Goal: Task Accomplishment & Management: Complete application form

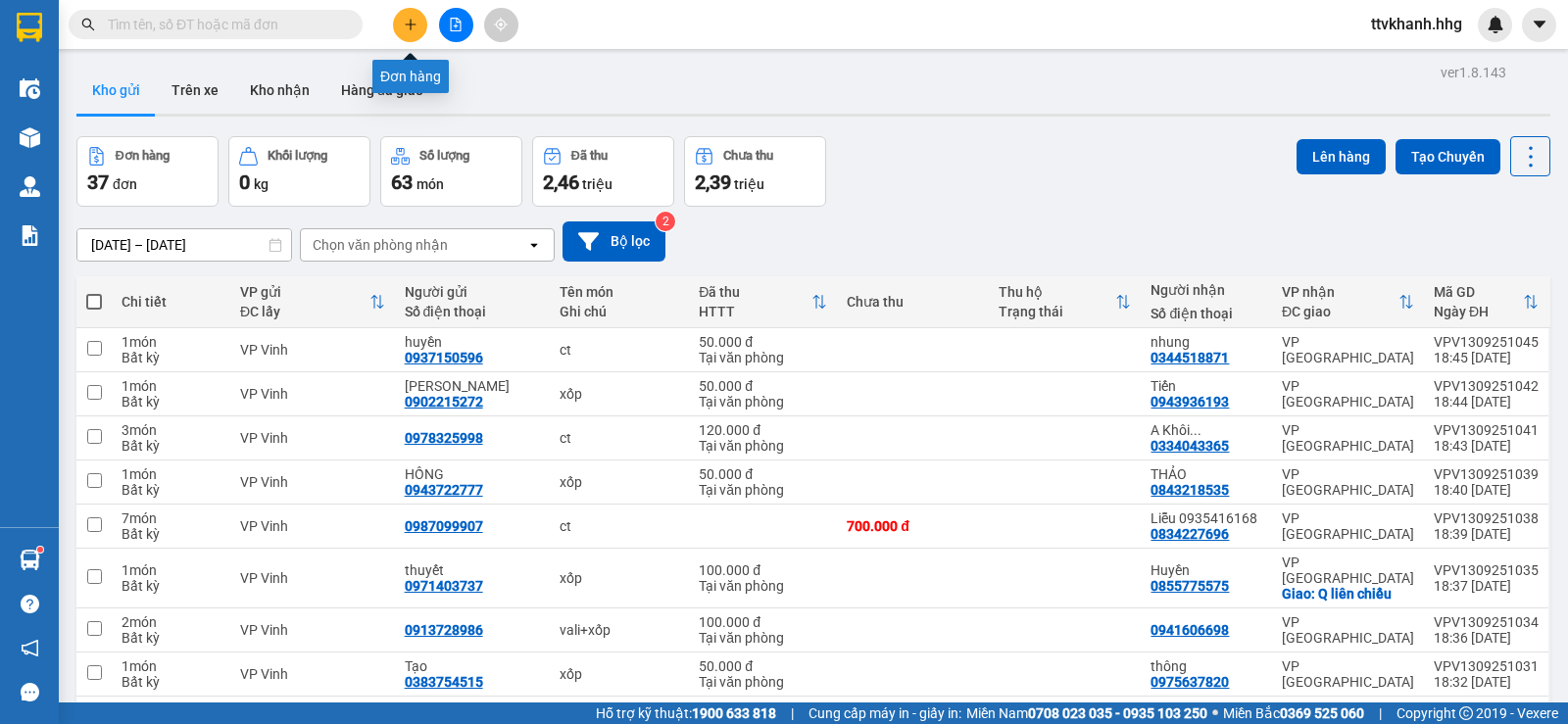
click at [393, 28] on button at bounding box center [410, 25] width 34 height 34
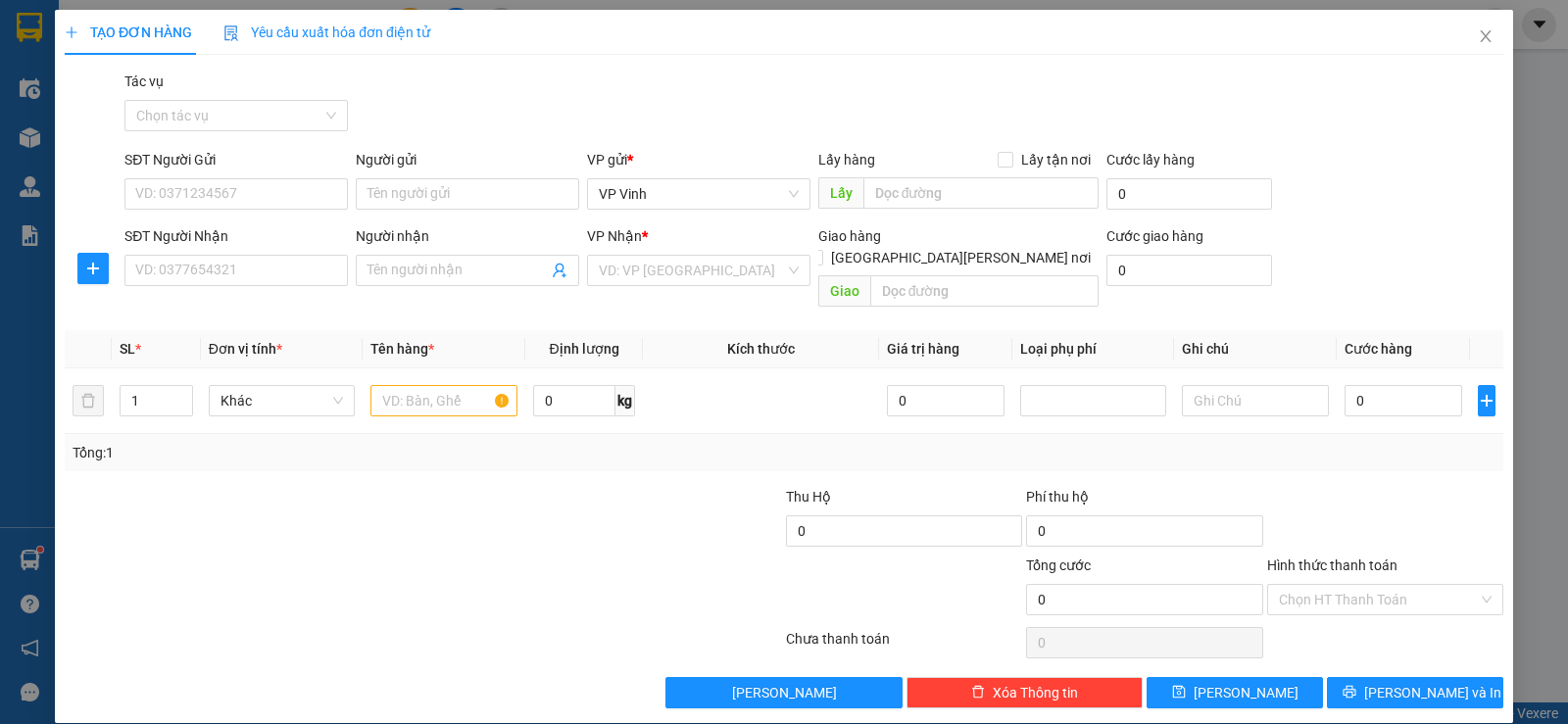
click at [228, 174] on div "SĐT Người Gửi" at bounding box center [236, 163] width 223 height 29
click at [232, 186] on input "SĐT Người Gửi" at bounding box center [236, 193] width 223 height 31
type input "0862782828"
click at [197, 269] on input "SĐT Người Nhận" at bounding box center [236, 270] width 223 height 31
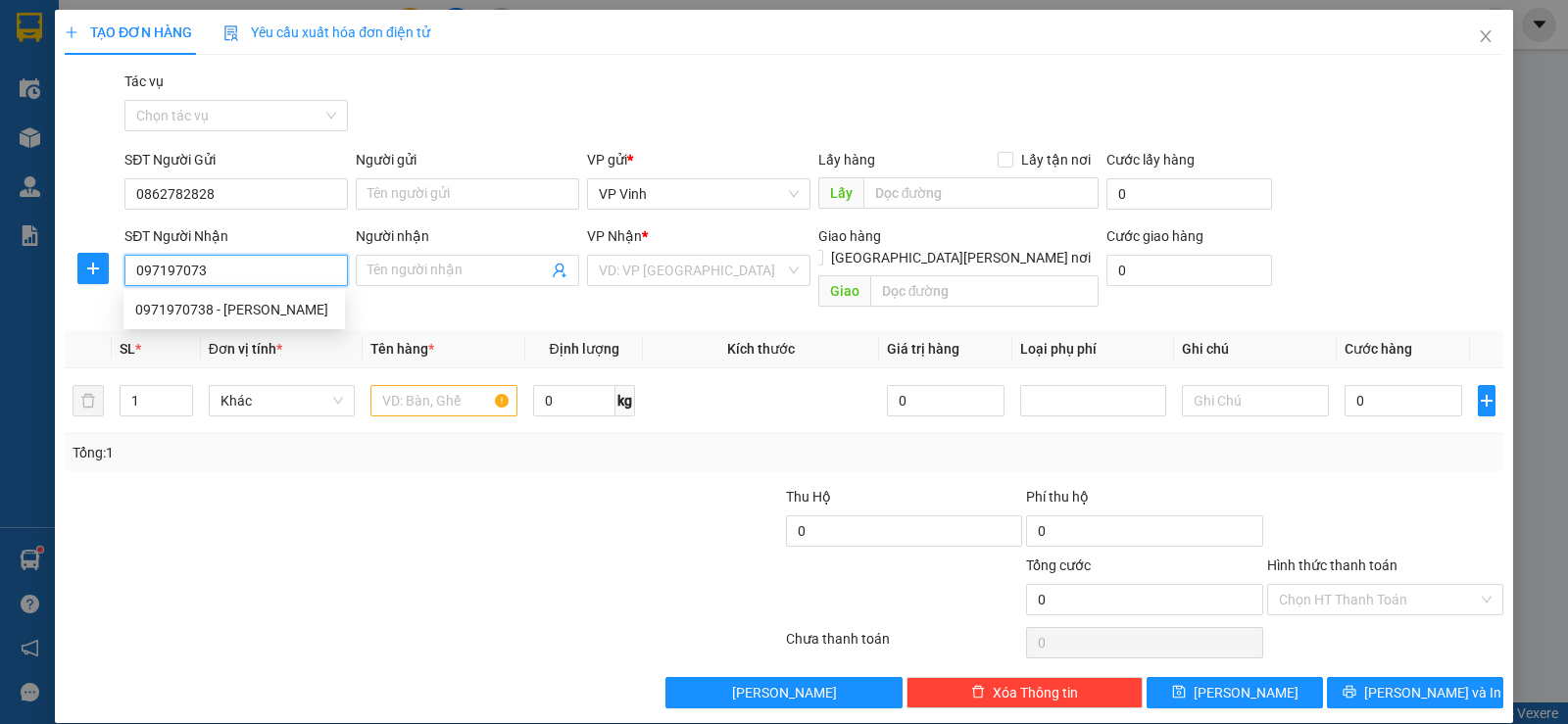
type input "0971970738"
click at [242, 314] on div "0971970738 - [PERSON_NAME]" at bounding box center [234, 310] width 198 height 22
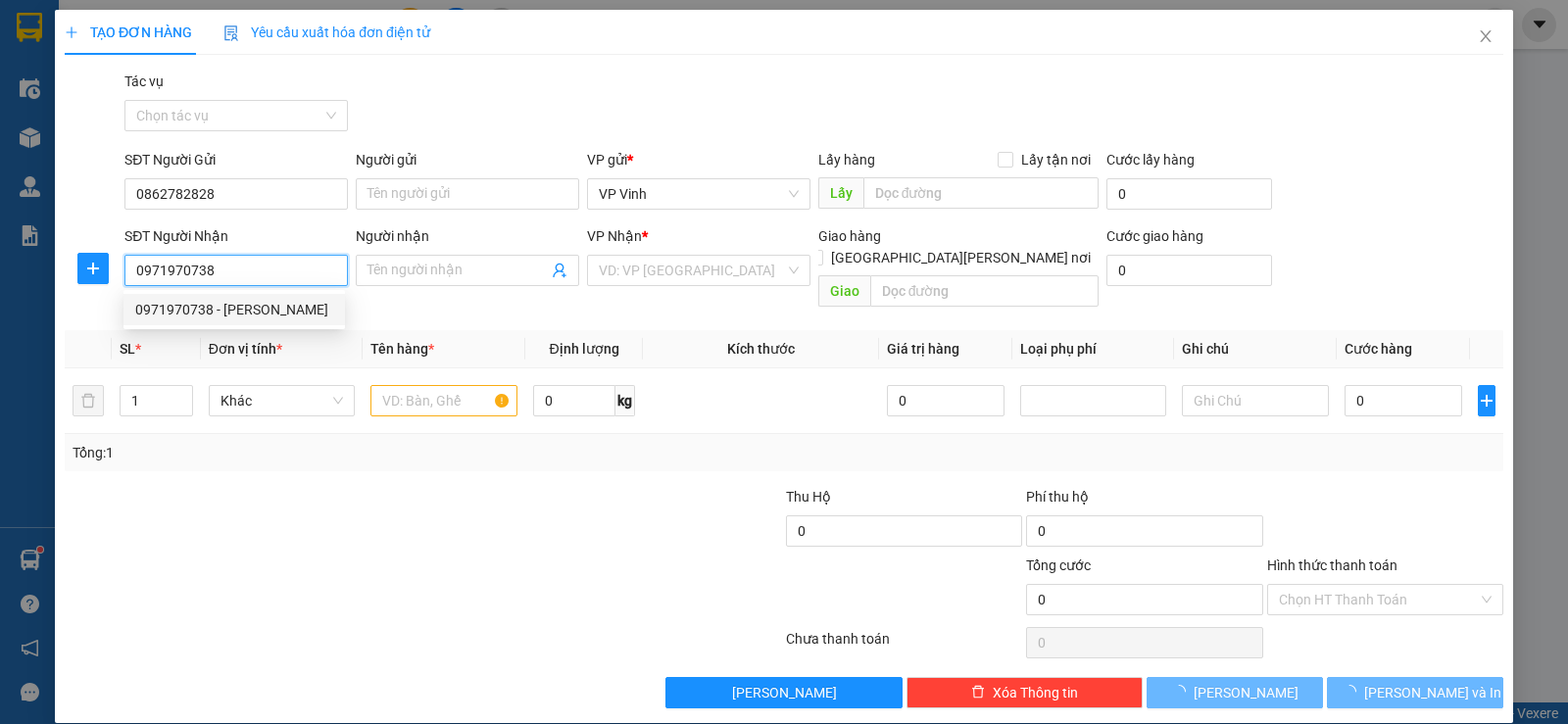
type input "Bình"
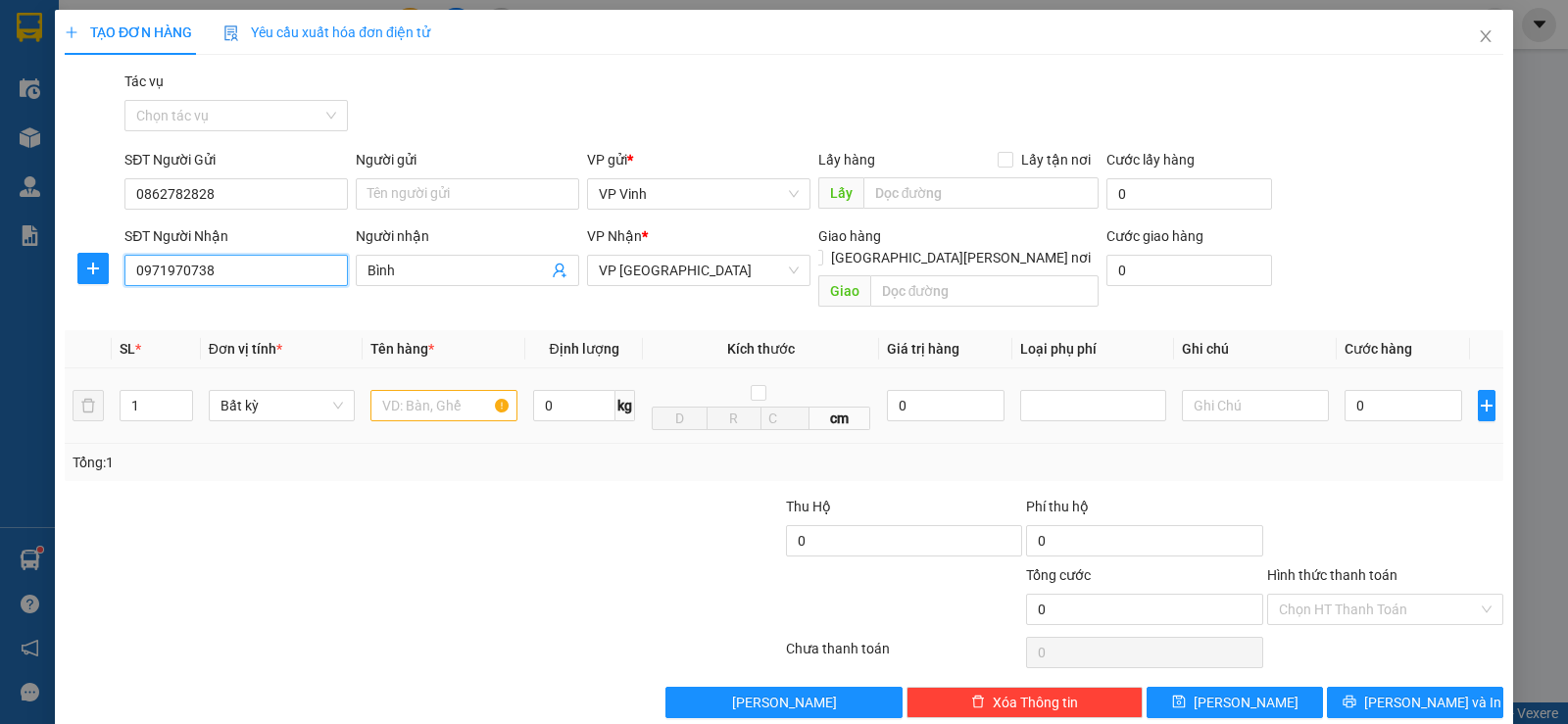
type input "0971970738"
click at [413, 390] on input "text" at bounding box center [443, 405] width 147 height 31
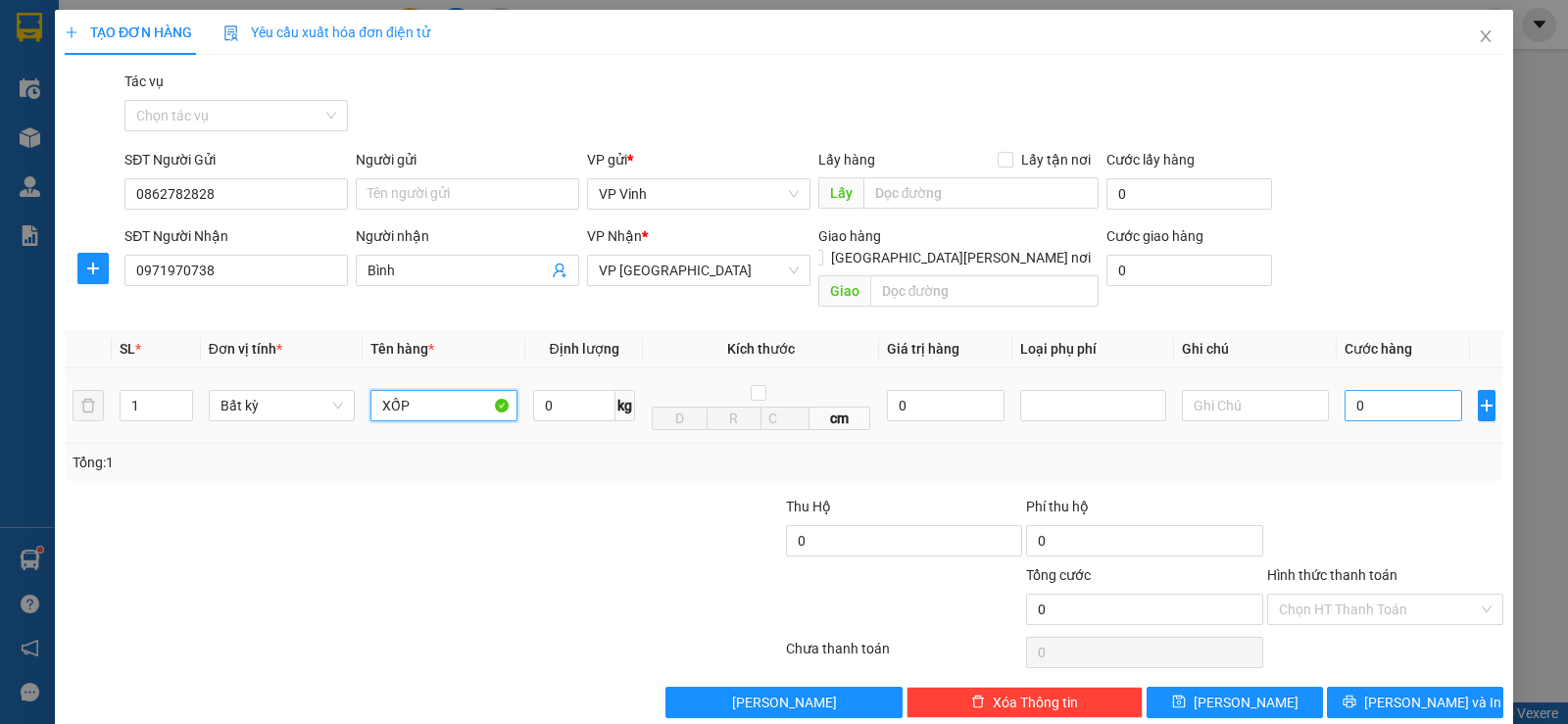
type input "XỐP"
click at [1374, 390] on input "0" at bounding box center [1403, 405] width 118 height 31
type input "5"
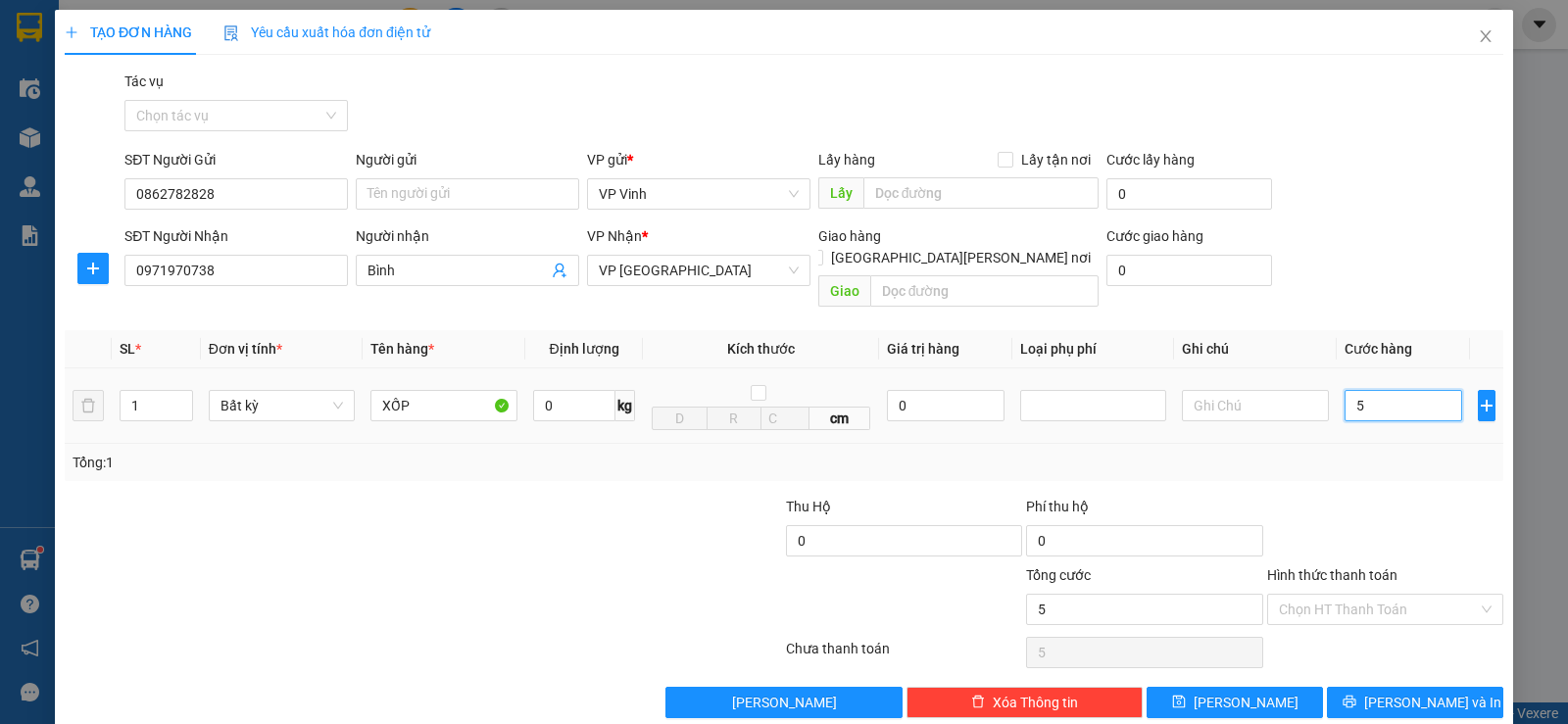
type input "50"
type input "500"
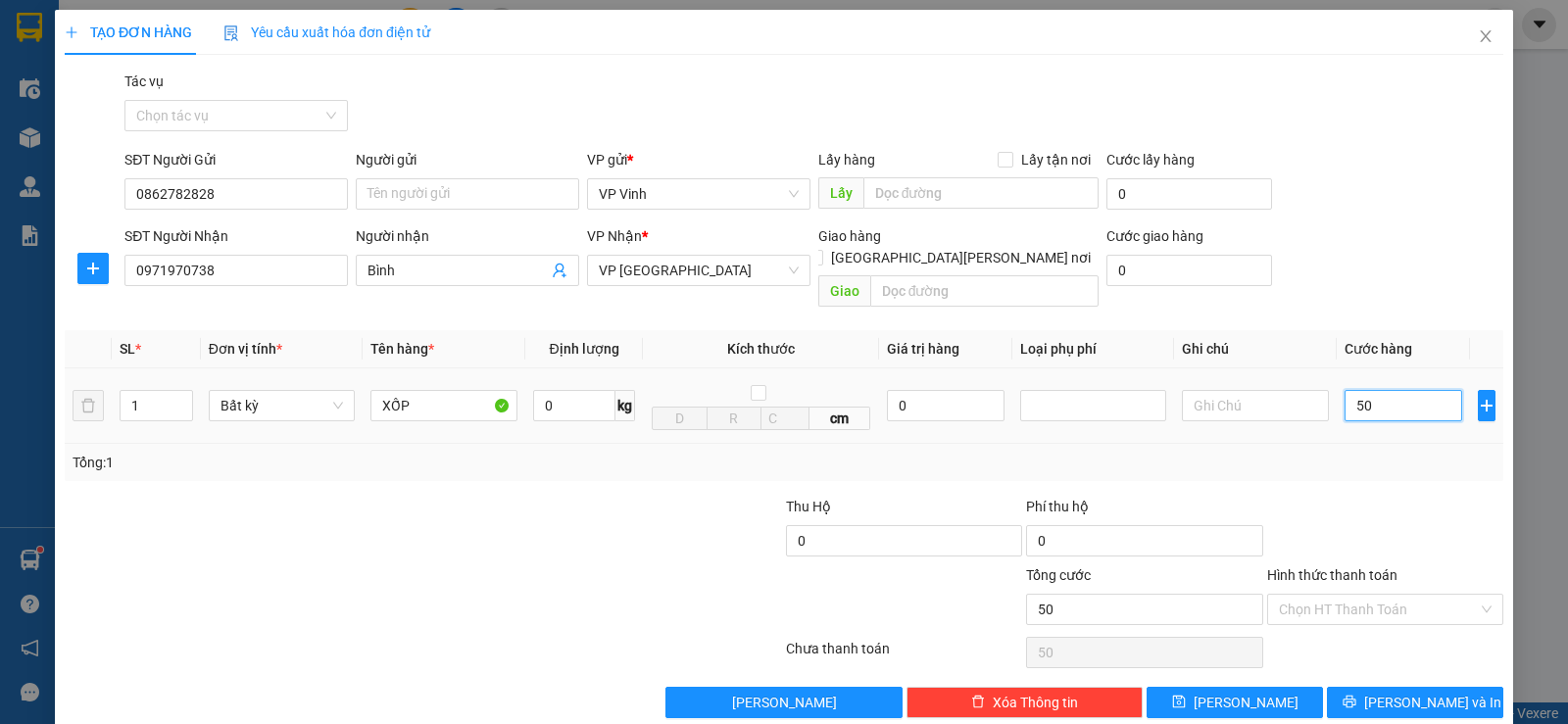
type input "500"
type input "5.000"
type input "50.000"
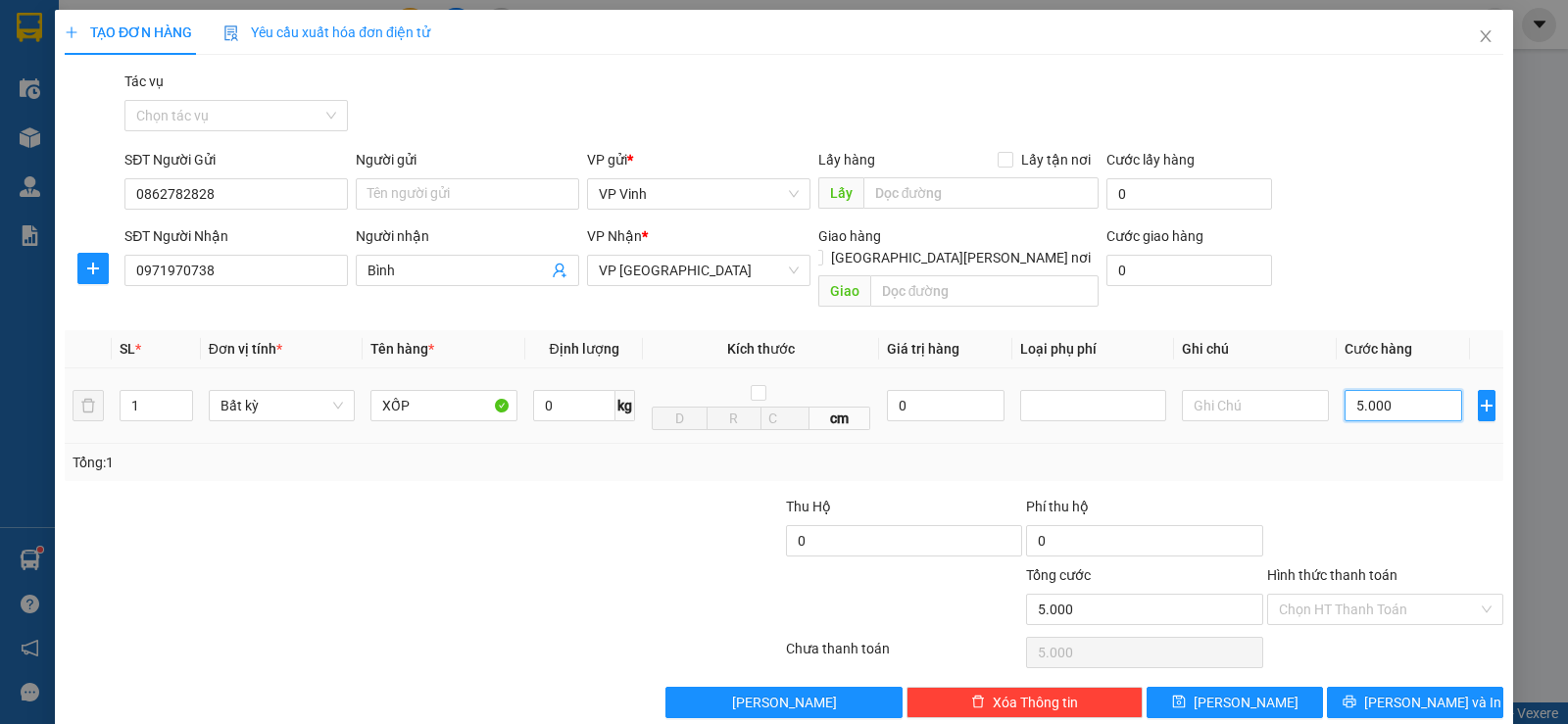
type input "50.000"
click at [1366, 595] on input "Hình thức thanh toán" at bounding box center [1377, 609] width 198 height 29
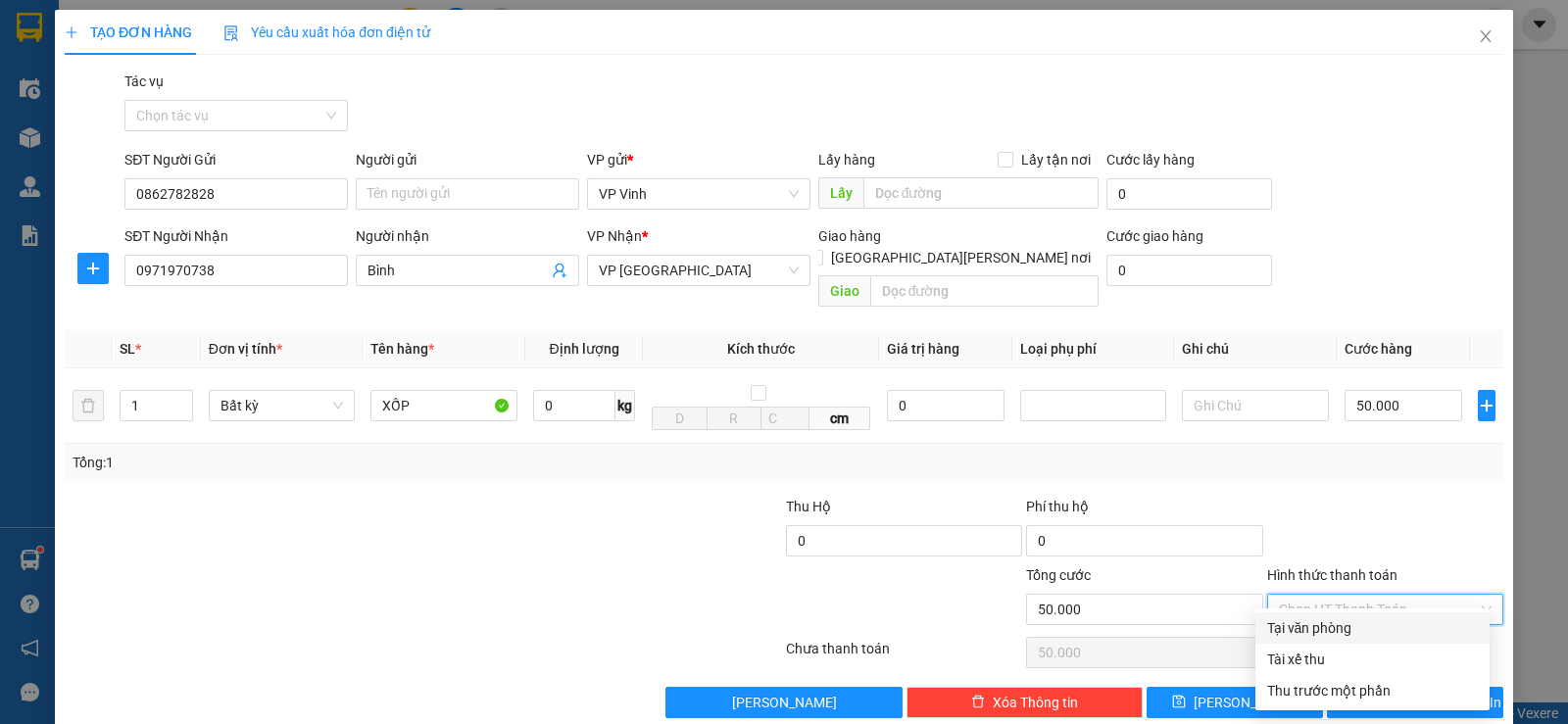
click at [1314, 635] on div "Tại văn phòng" at bounding box center [1372, 628] width 210 height 22
type input "0"
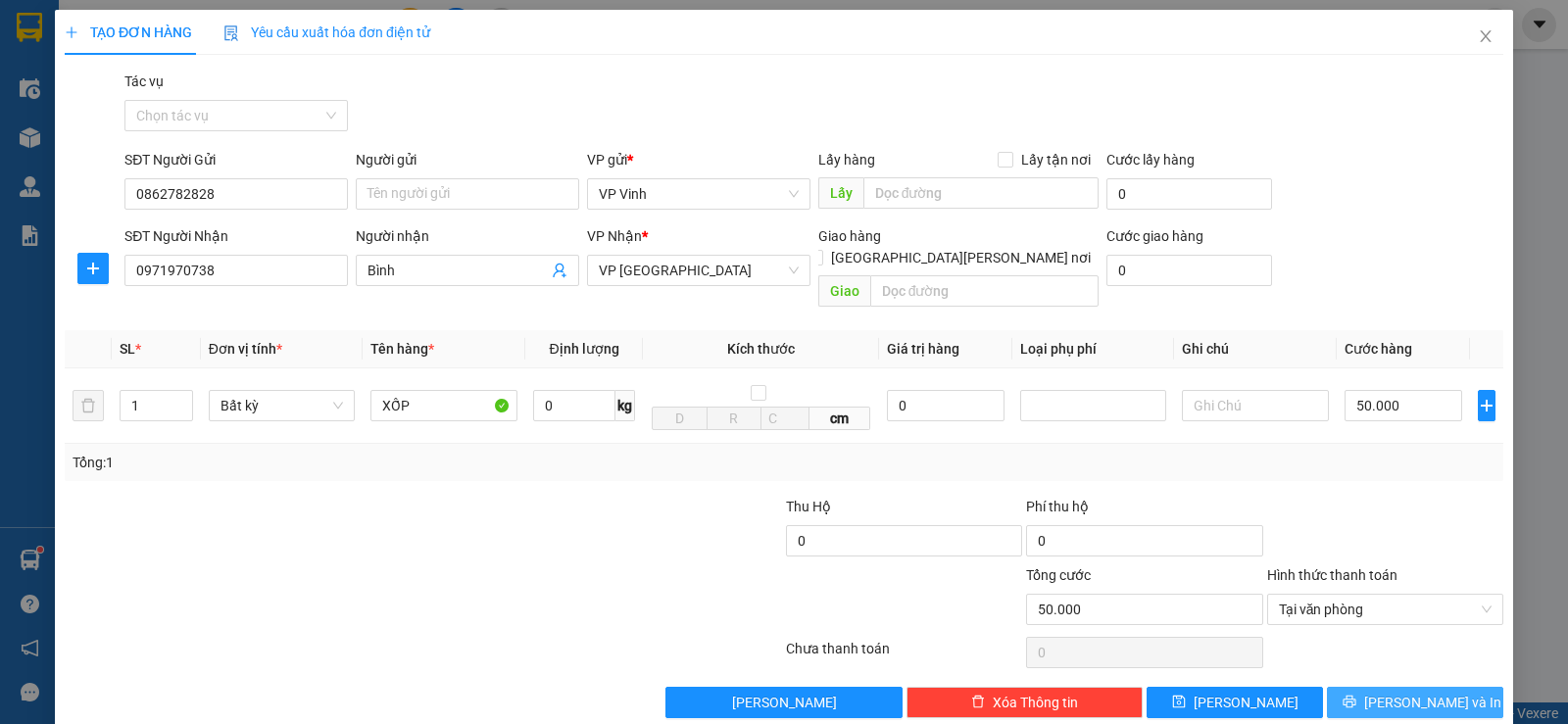
click at [1411, 692] on span "[PERSON_NAME] và In" at bounding box center [1433, 703] width 138 height 22
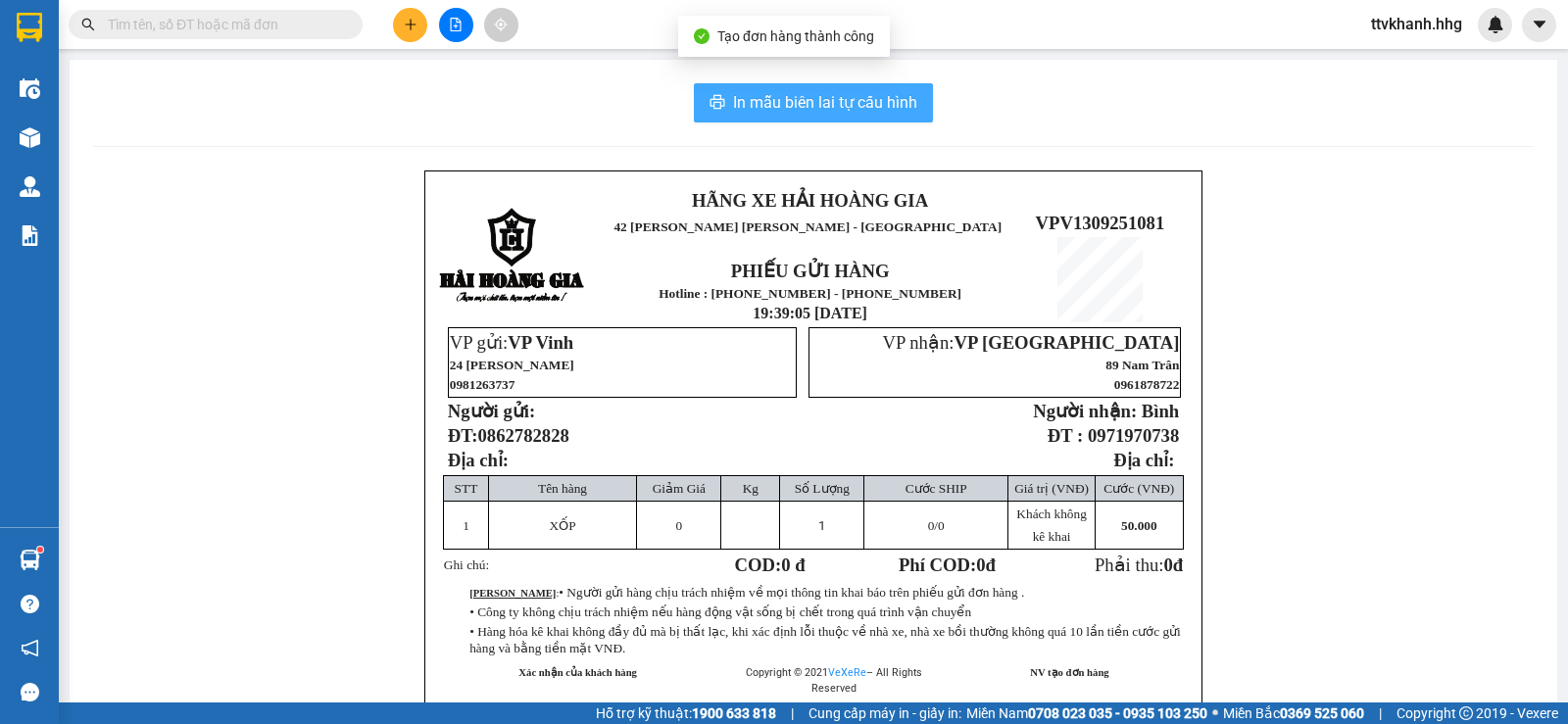
click at [833, 105] on span "In mẫu biên lai tự cấu hình" at bounding box center [825, 102] width 185 height 25
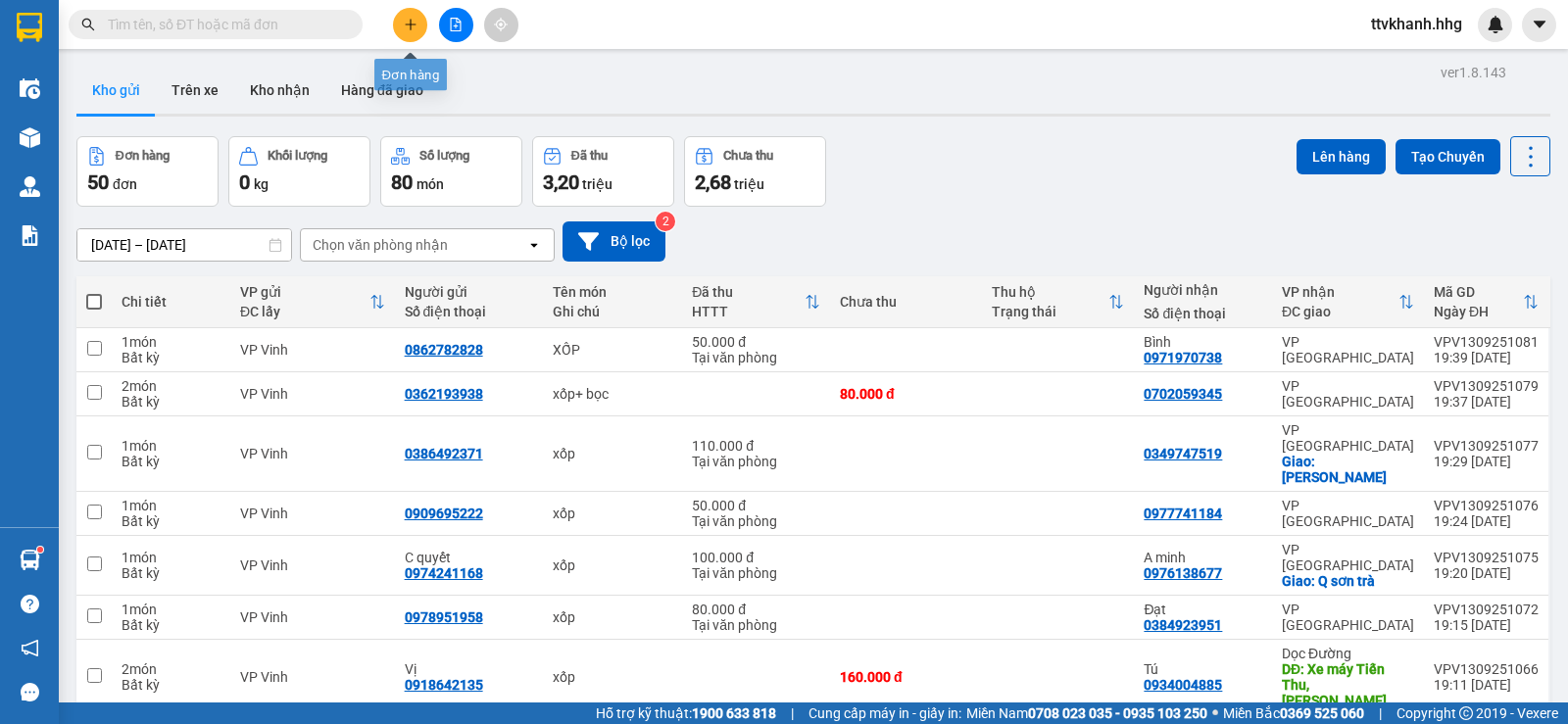
click at [400, 27] on button at bounding box center [410, 25] width 34 height 34
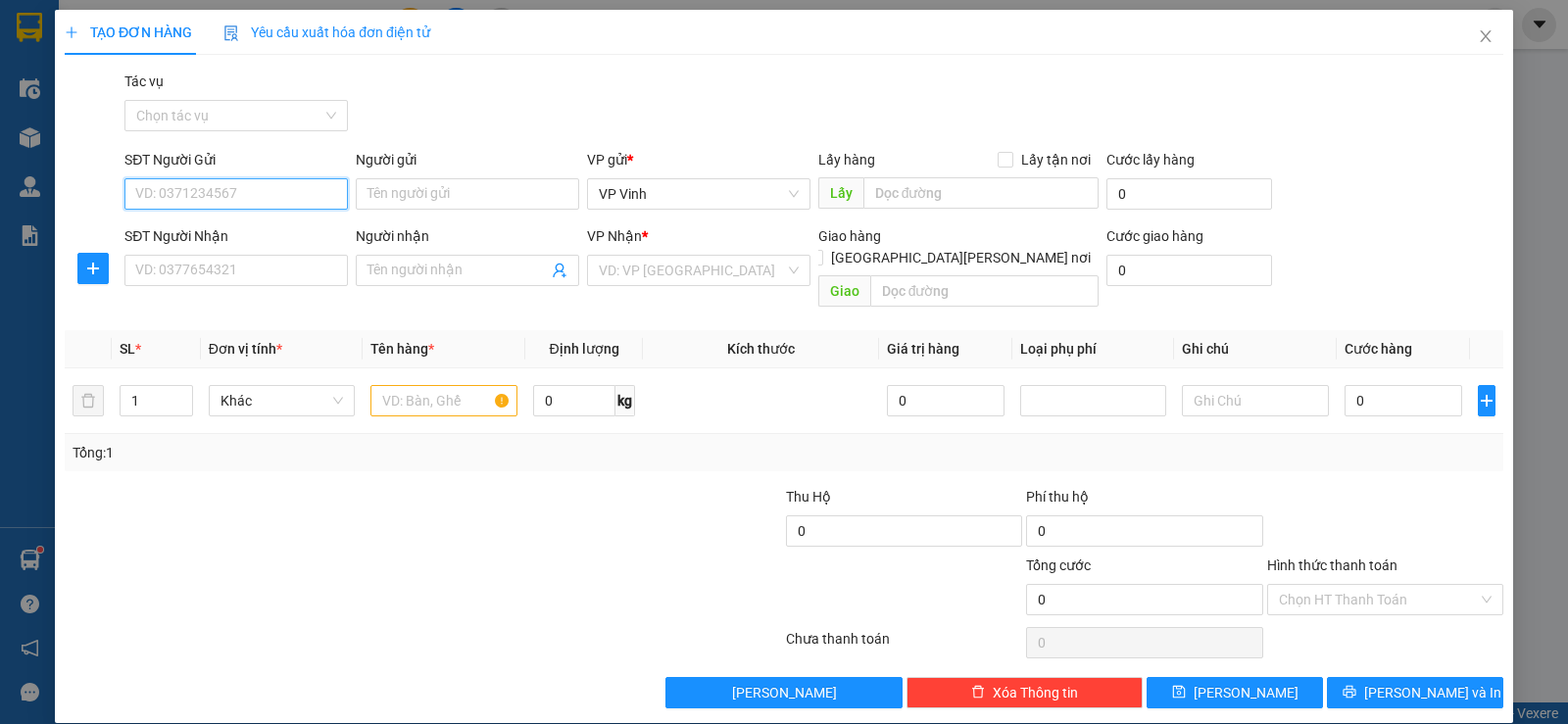
click at [276, 194] on input "SĐT Người Gửi" at bounding box center [236, 193] width 223 height 31
type input "08439383838"
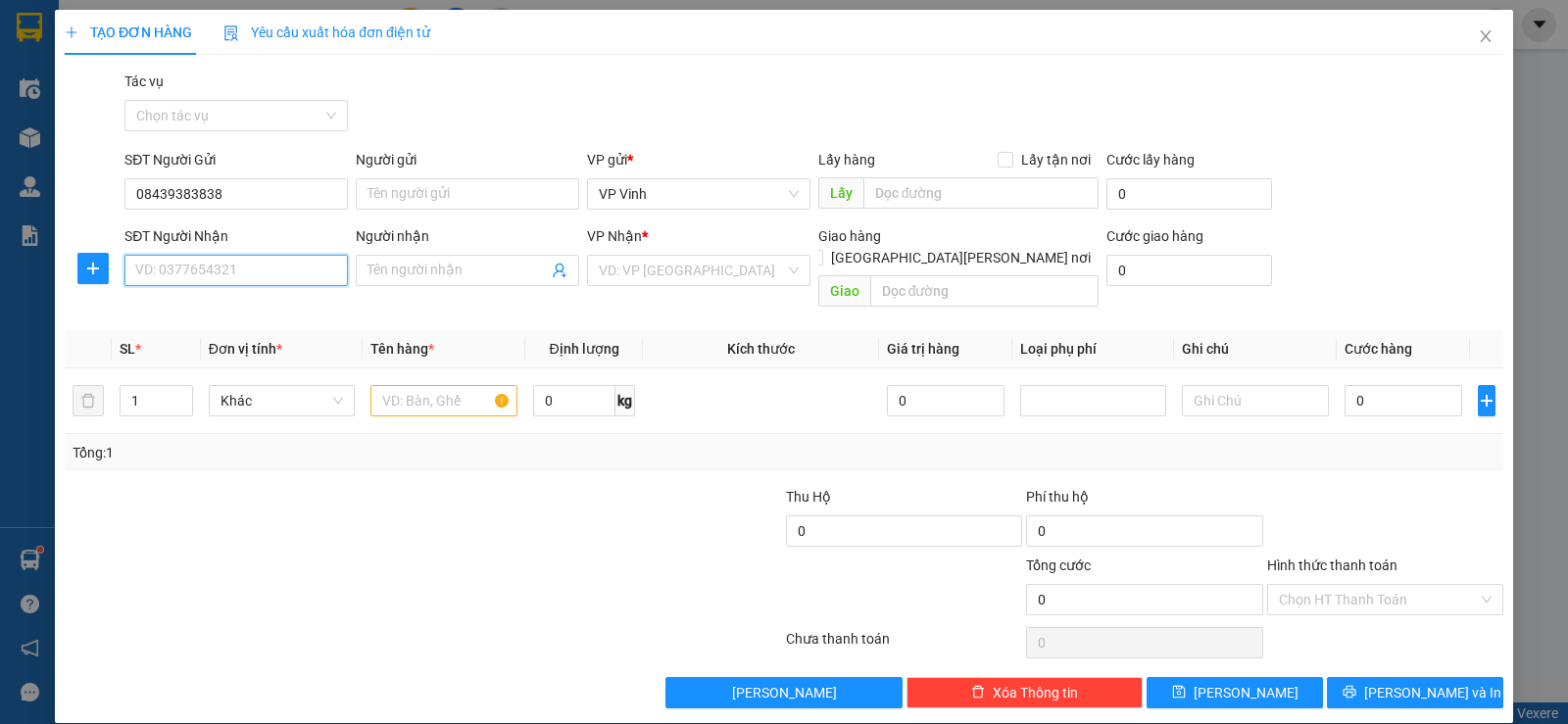
click at [244, 276] on input "SĐT Người Nhận" at bounding box center [236, 270] width 223 height 31
click at [161, 272] on input "09353456" at bounding box center [236, 270] width 223 height 31
click at [165, 275] on input "09353456" at bounding box center [236, 270] width 223 height 31
click at [223, 272] on input "093523456" at bounding box center [236, 270] width 223 height 31
type input "0935234562"
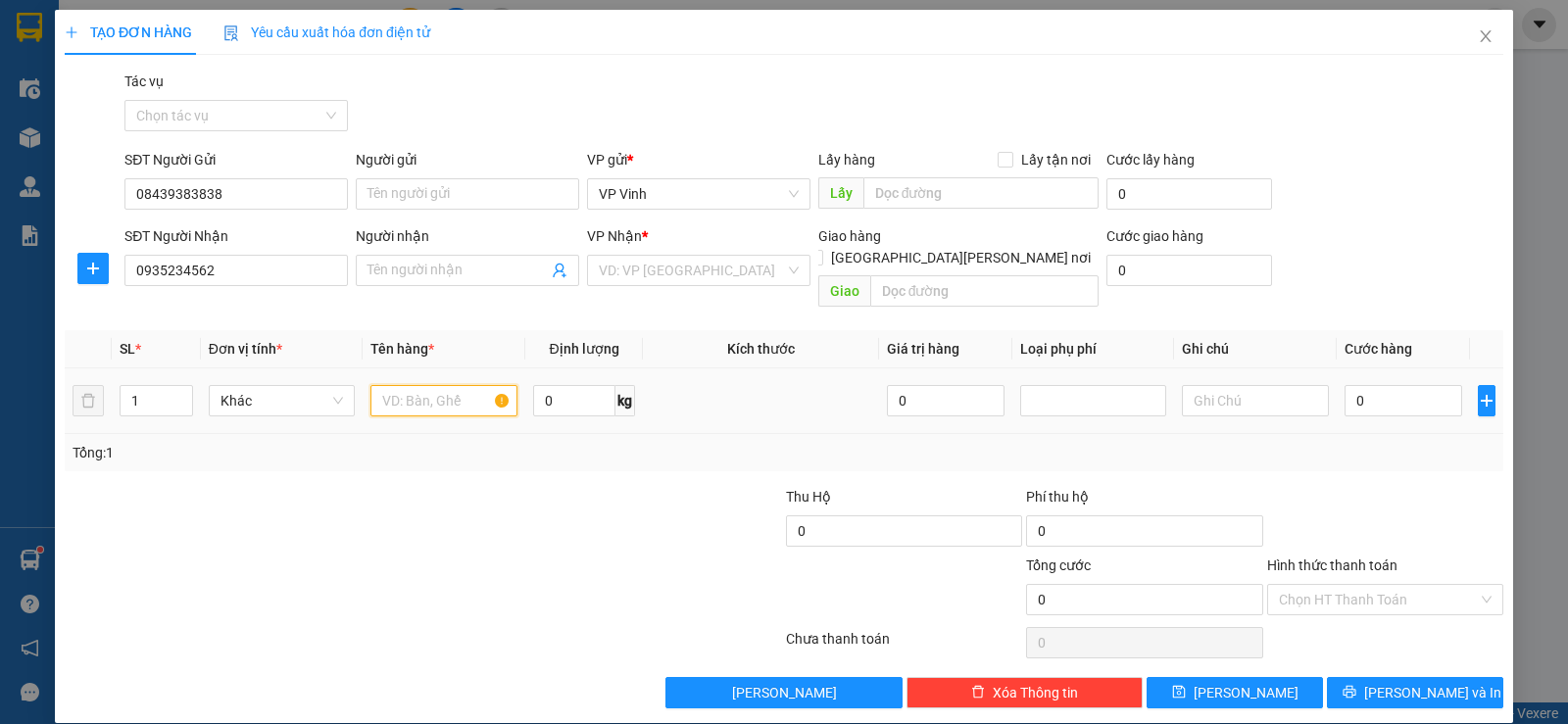
click at [391, 385] on input "text" at bounding box center [443, 400] width 147 height 31
type input "XỐP"
drag, startPoint x: 218, startPoint y: 192, endPoint x: 197, endPoint y: 196, distance: 21.4
click at [197, 196] on input "08439383838" at bounding box center [236, 193] width 223 height 31
type input "08439383338"
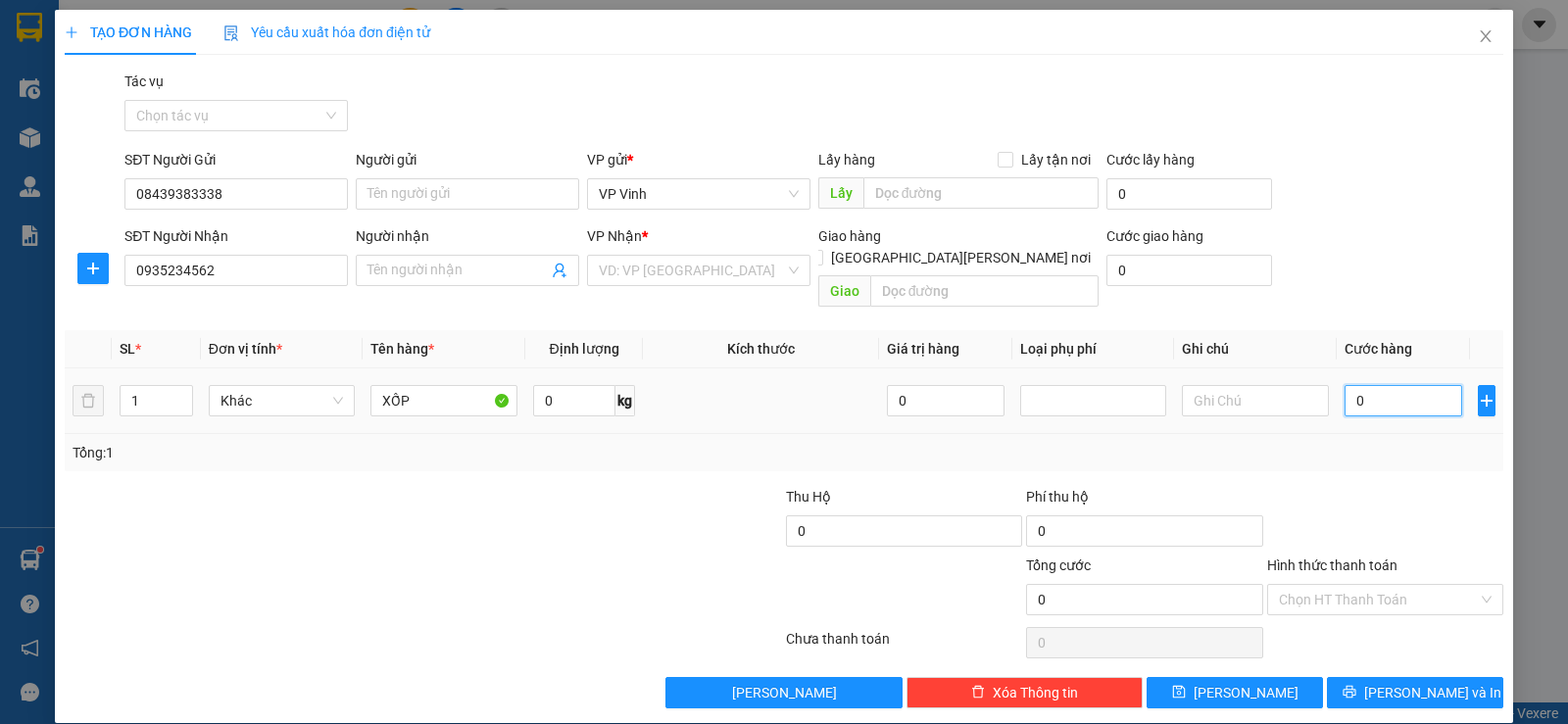
click at [1372, 385] on input "0" at bounding box center [1403, 400] width 118 height 31
drag, startPoint x: 433, startPoint y: 376, endPoint x: 373, endPoint y: 386, distance: 60.8
click at [373, 386] on input "XỐP" at bounding box center [443, 400] width 147 height 31
type input "CT"
click at [1373, 385] on input "0" at bounding box center [1403, 400] width 118 height 31
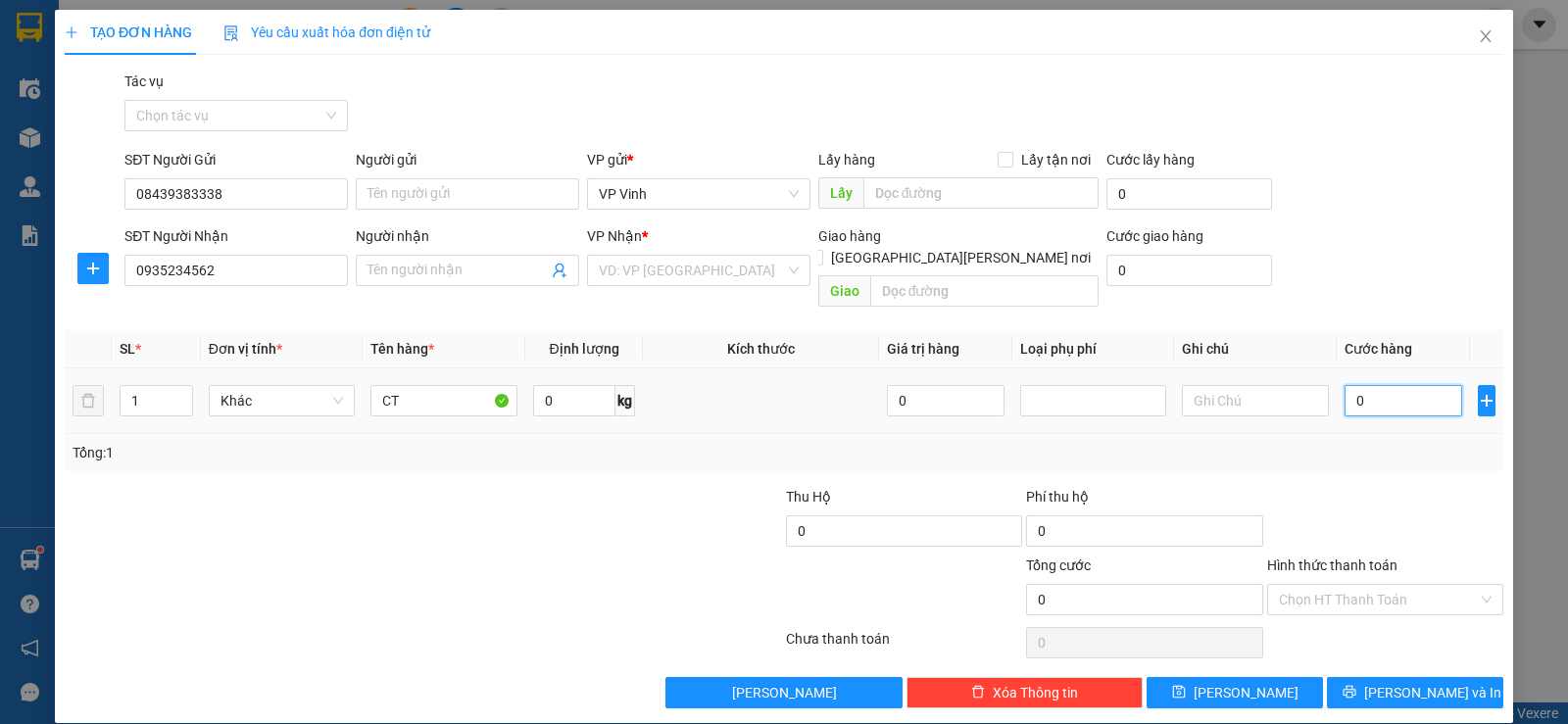
type input "5"
type input "50"
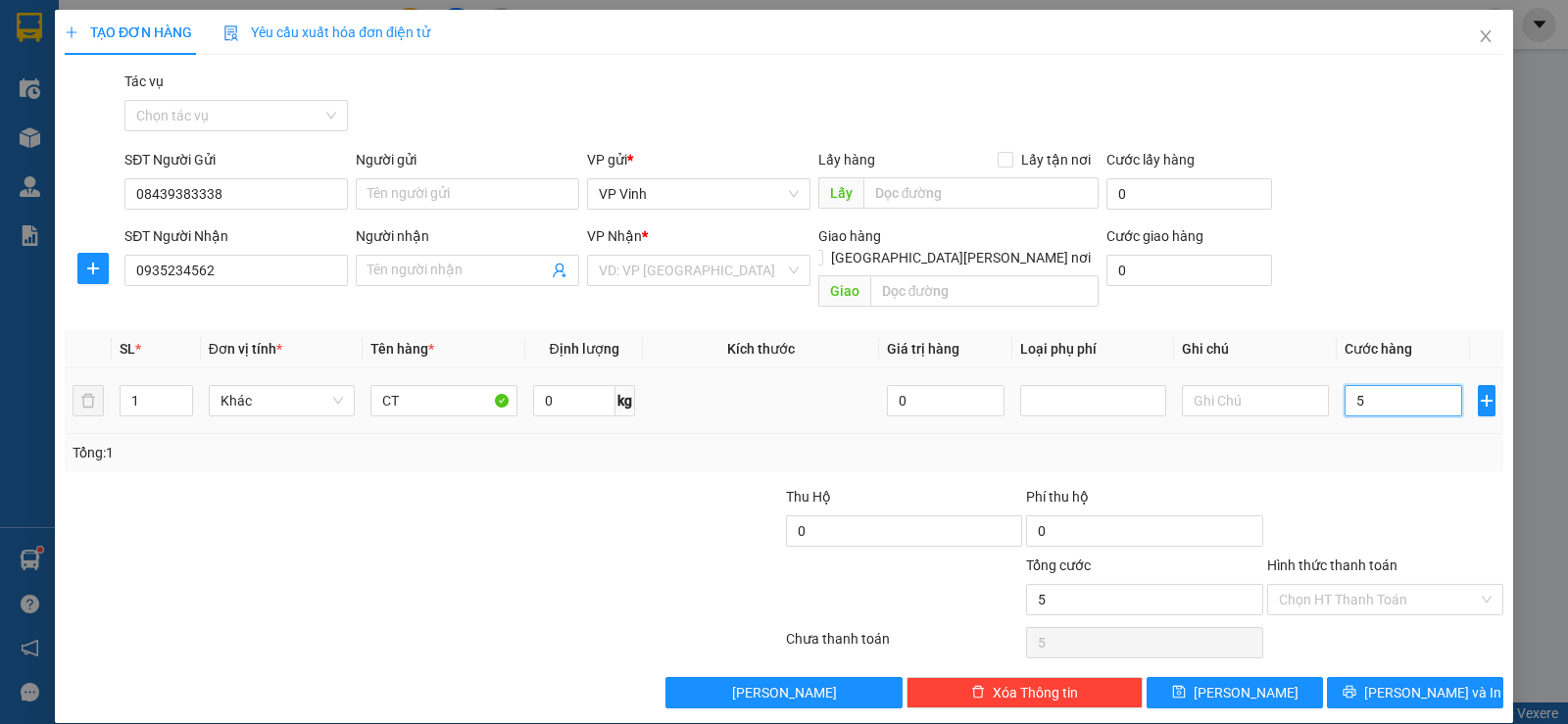
type input "50"
type input "500"
type input "5.000"
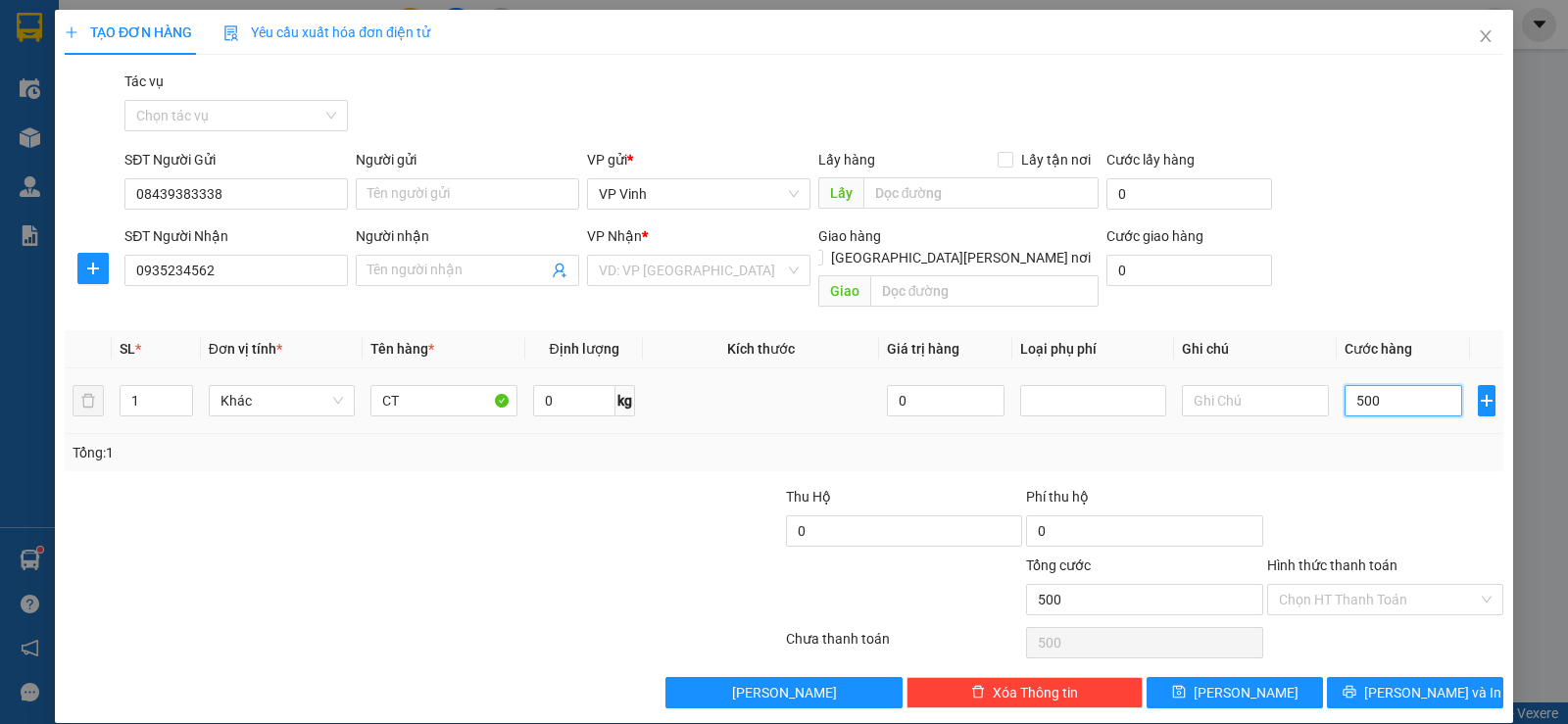
type input "5.000"
type input "50.000"
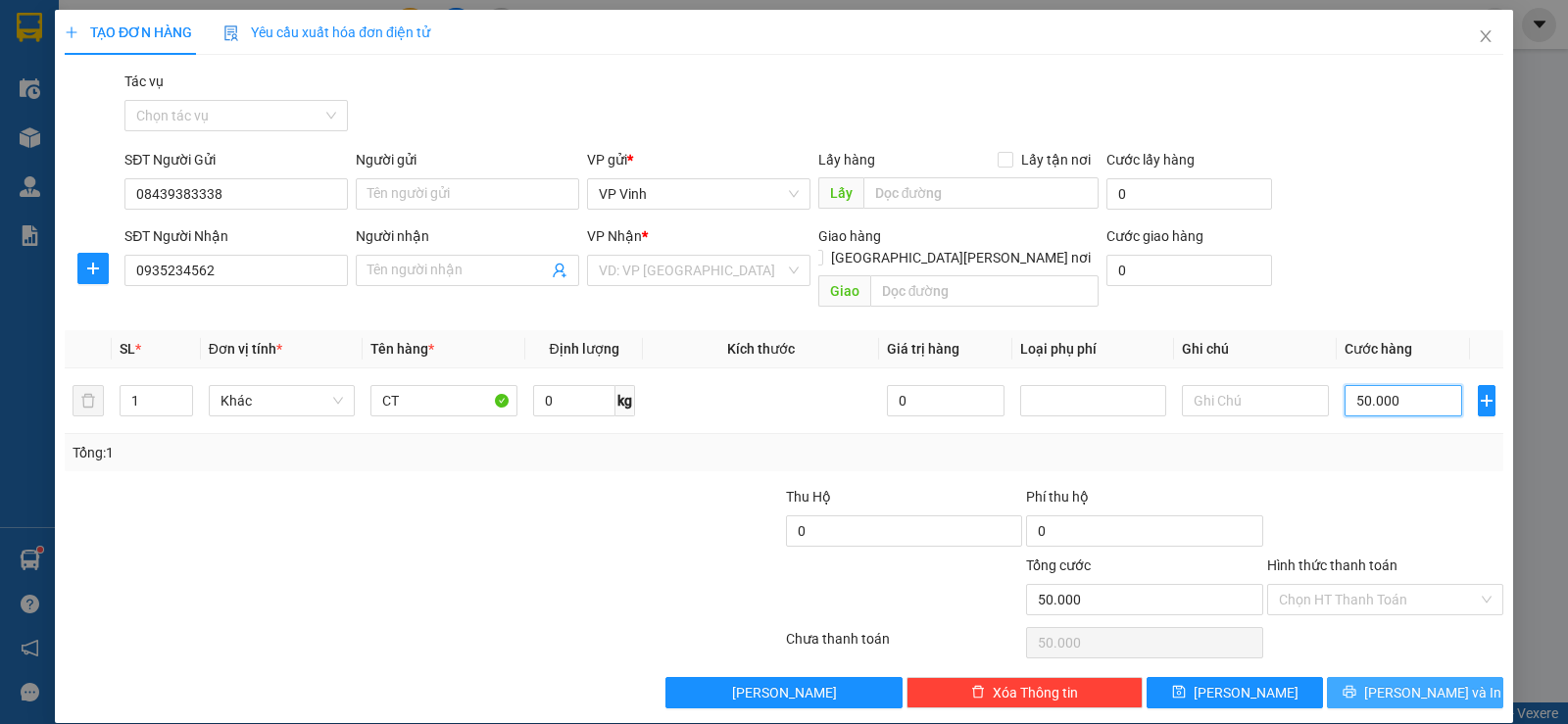
type input "50.000"
click at [1428, 682] on span "[PERSON_NAME] và In" at bounding box center [1433, 693] width 138 height 22
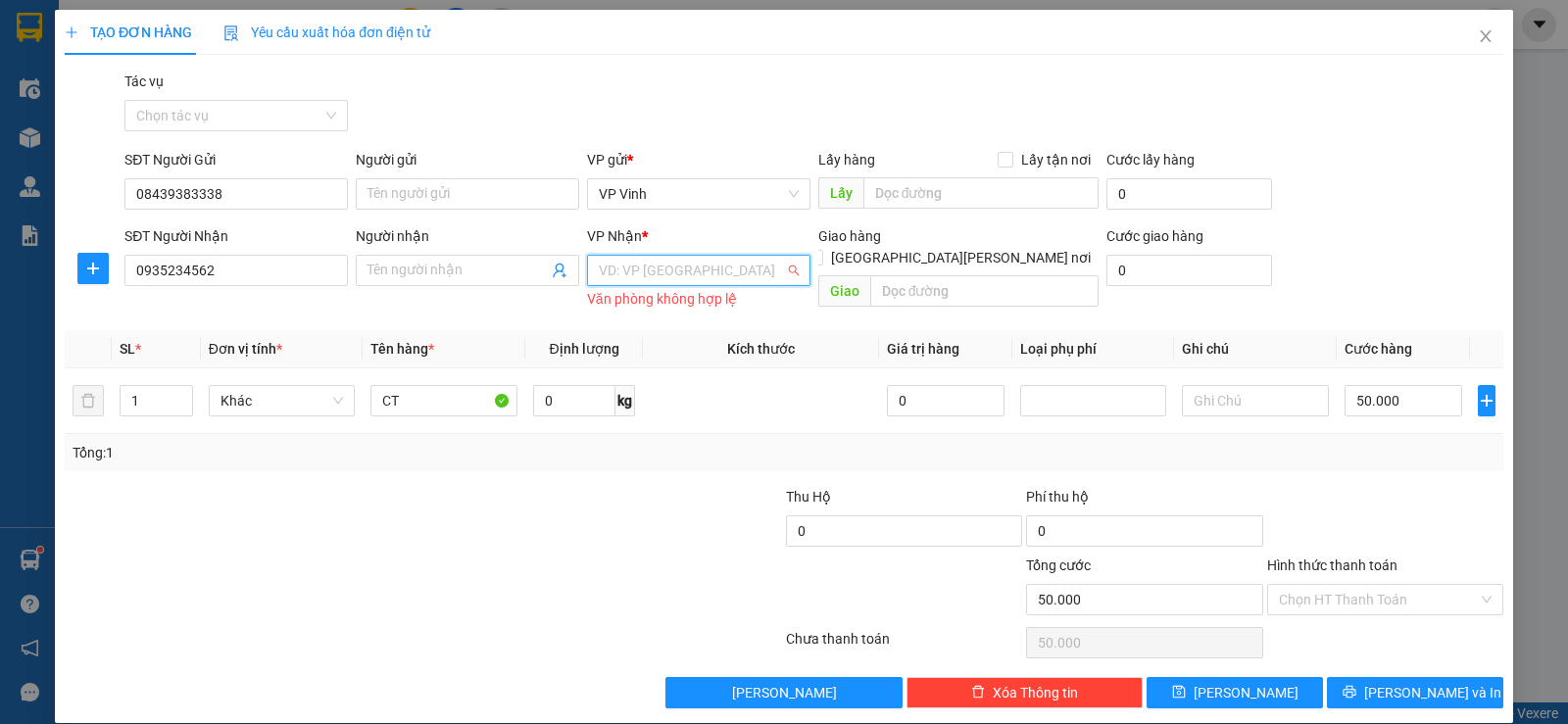
click at [688, 268] on input "search" at bounding box center [691, 269] width 187 height 29
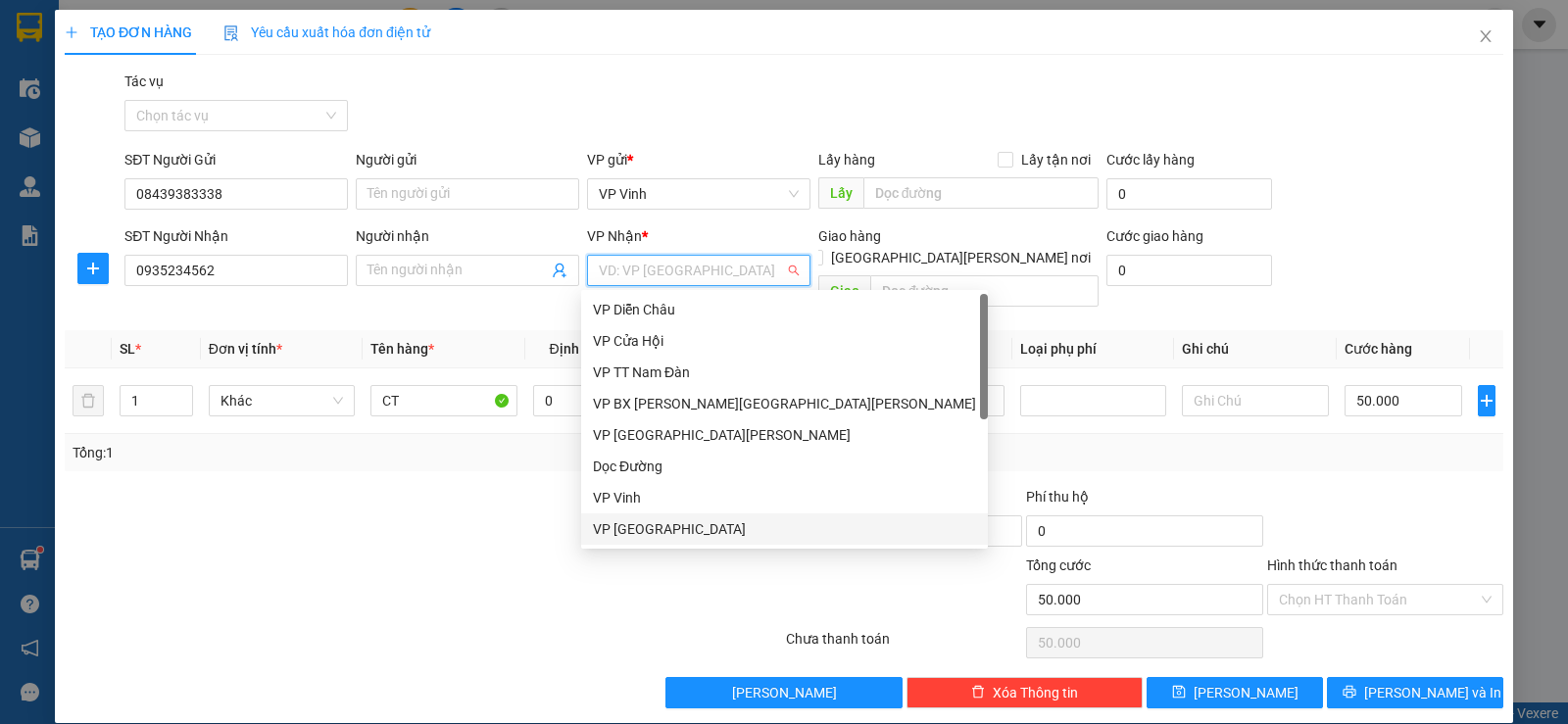
click at [653, 527] on div "VP [GEOGRAPHIC_DATA]" at bounding box center [785, 530] width 383 height 22
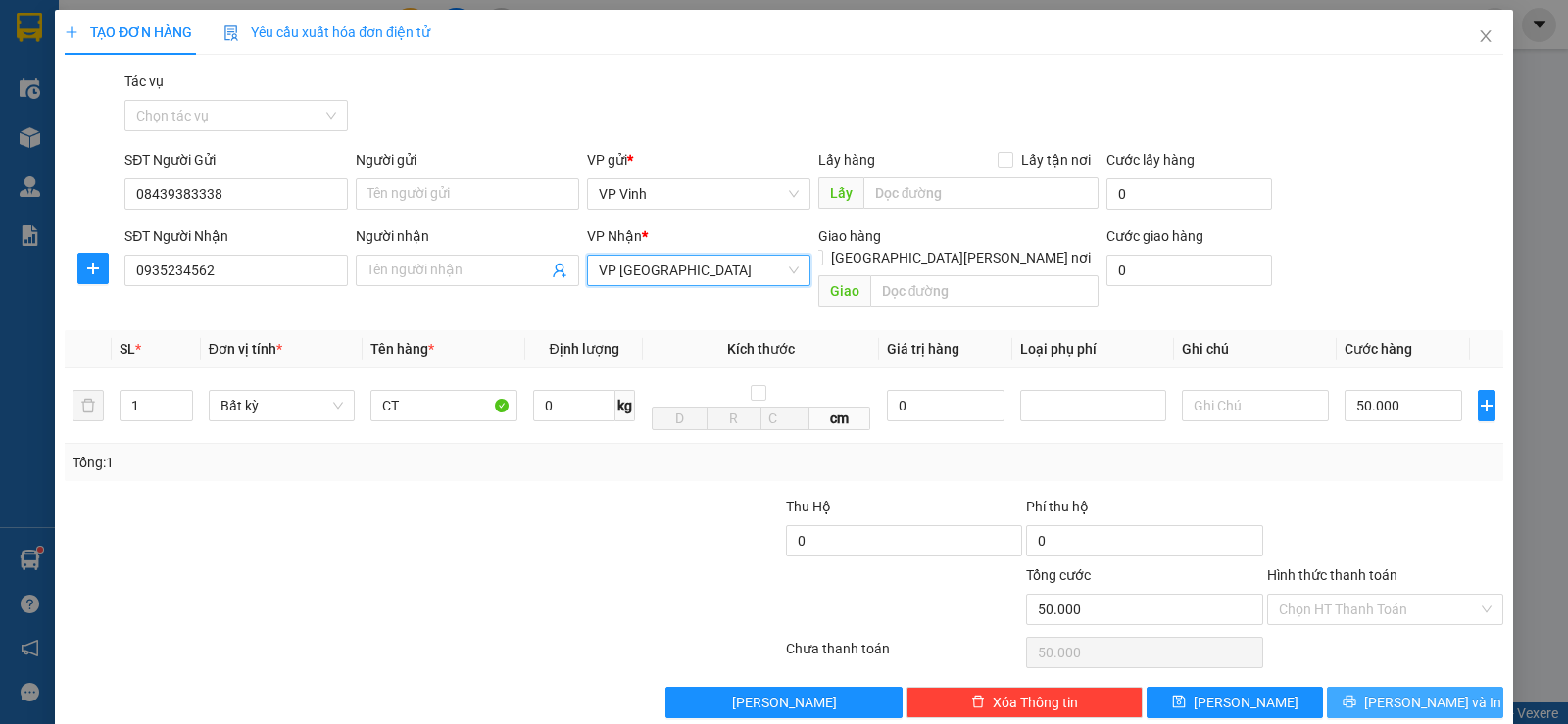
click at [1414, 692] on span "[PERSON_NAME] và In" at bounding box center [1433, 703] width 138 height 22
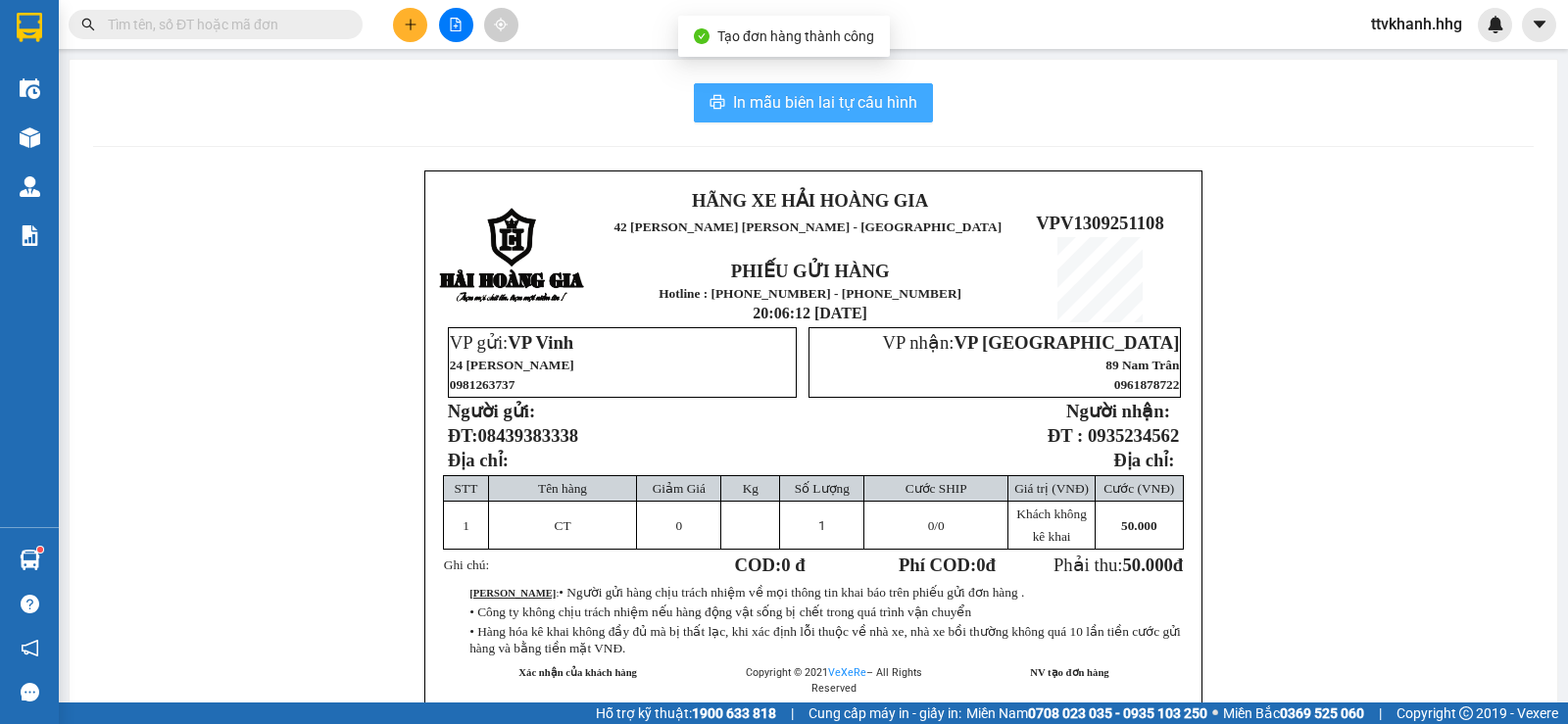
click at [863, 110] on span "In mẫu biên lai tự cấu hình" at bounding box center [825, 102] width 185 height 25
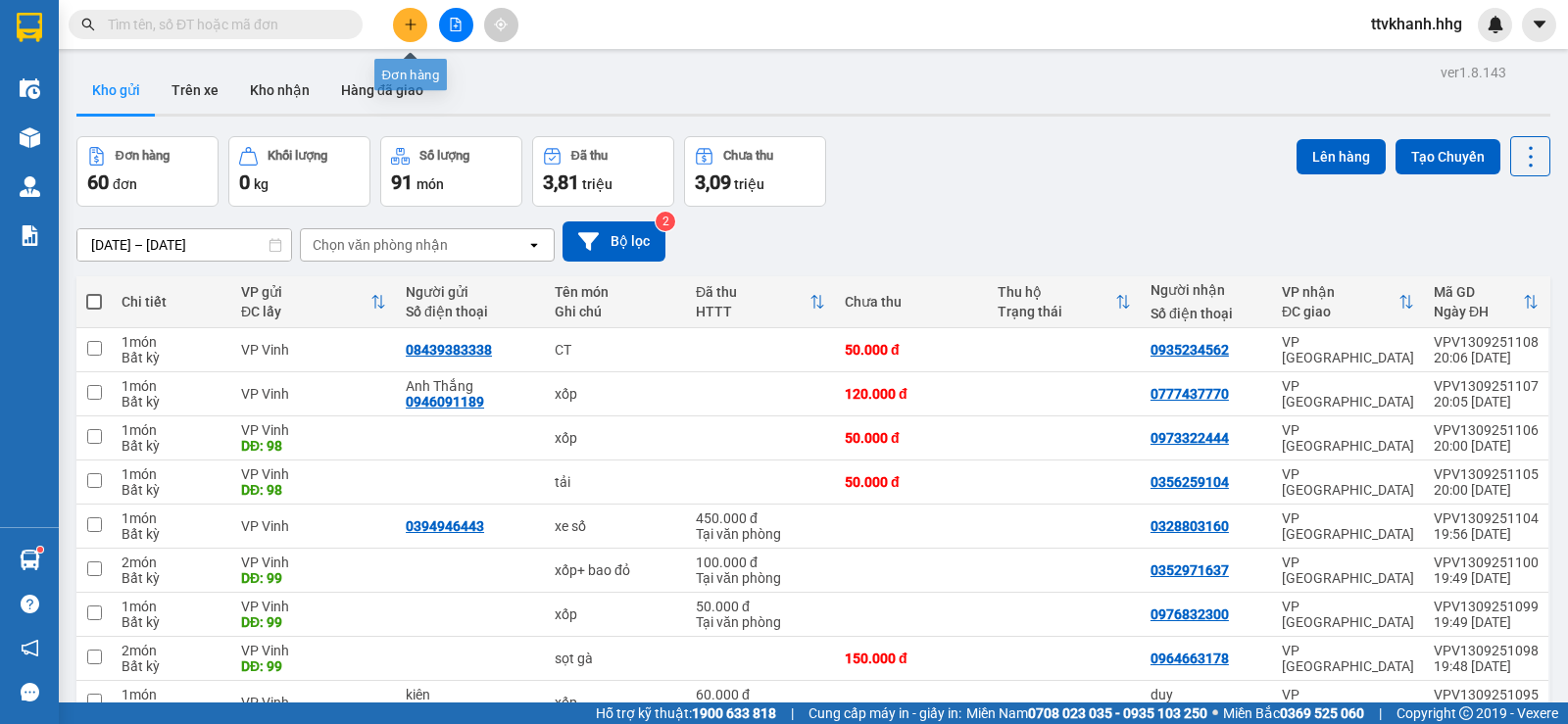
click at [410, 27] on icon "plus" at bounding box center [411, 25] width 14 height 14
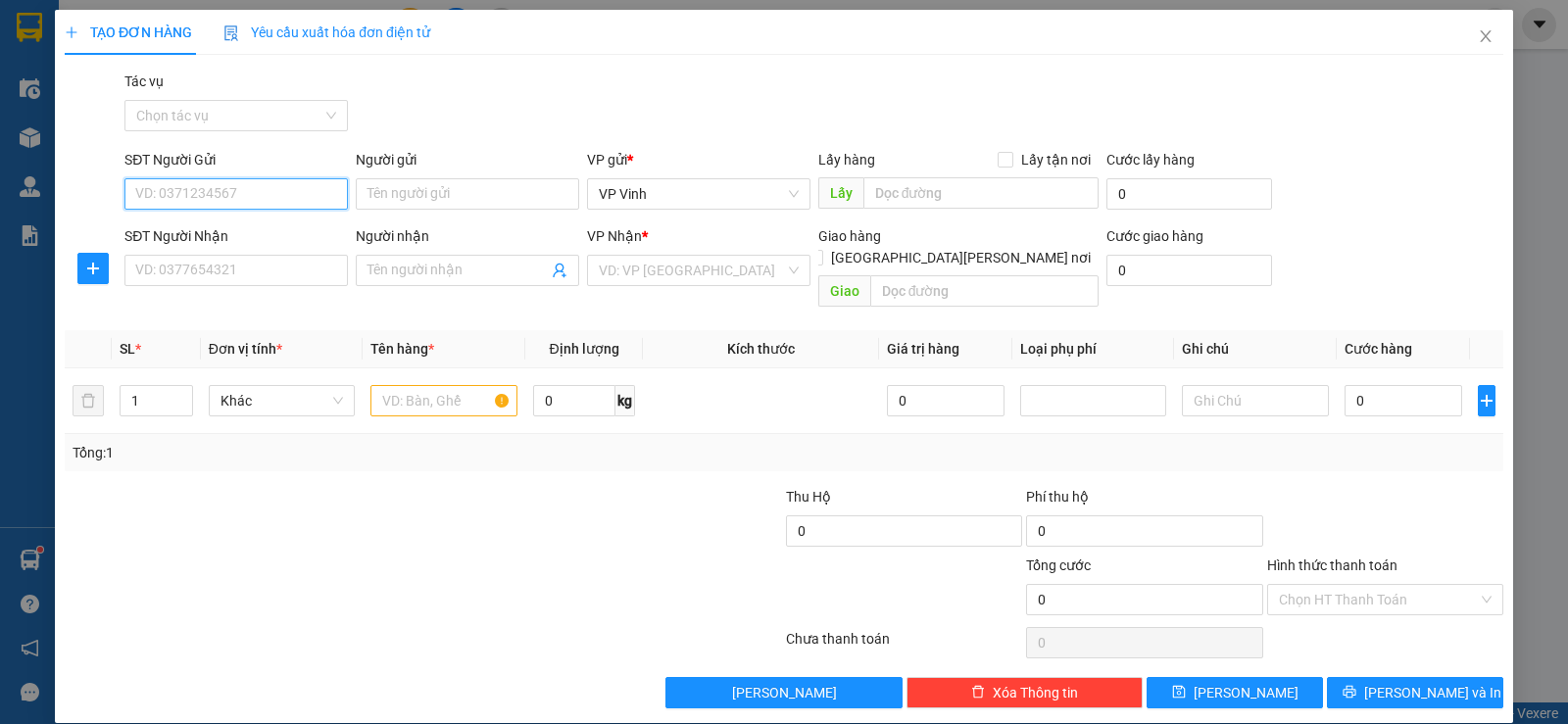
click at [184, 195] on input "SĐT Người Gửi" at bounding box center [236, 193] width 223 height 31
type input "0979457456"
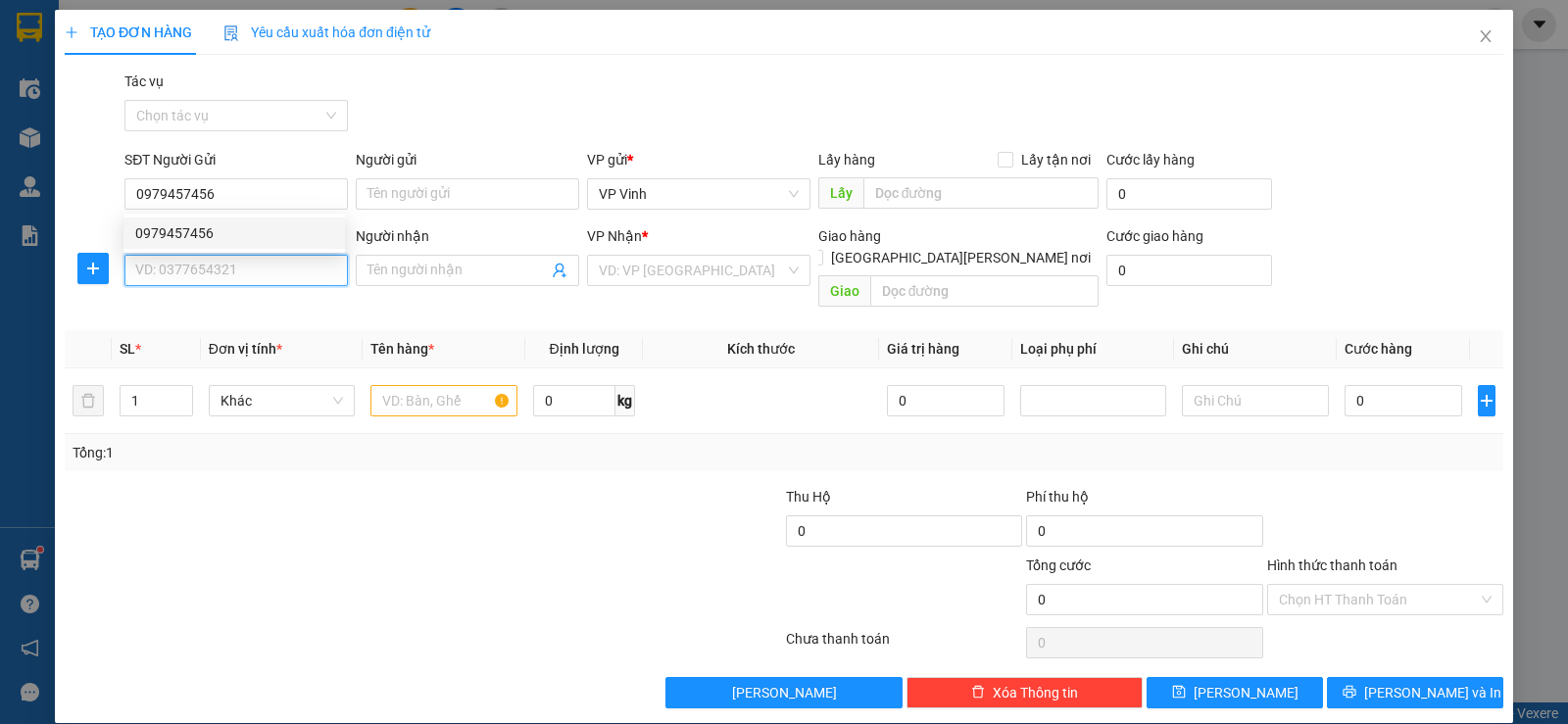
click at [211, 277] on input "SĐT Người Nhận" at bounding box center [236, 270] width 223 height 31
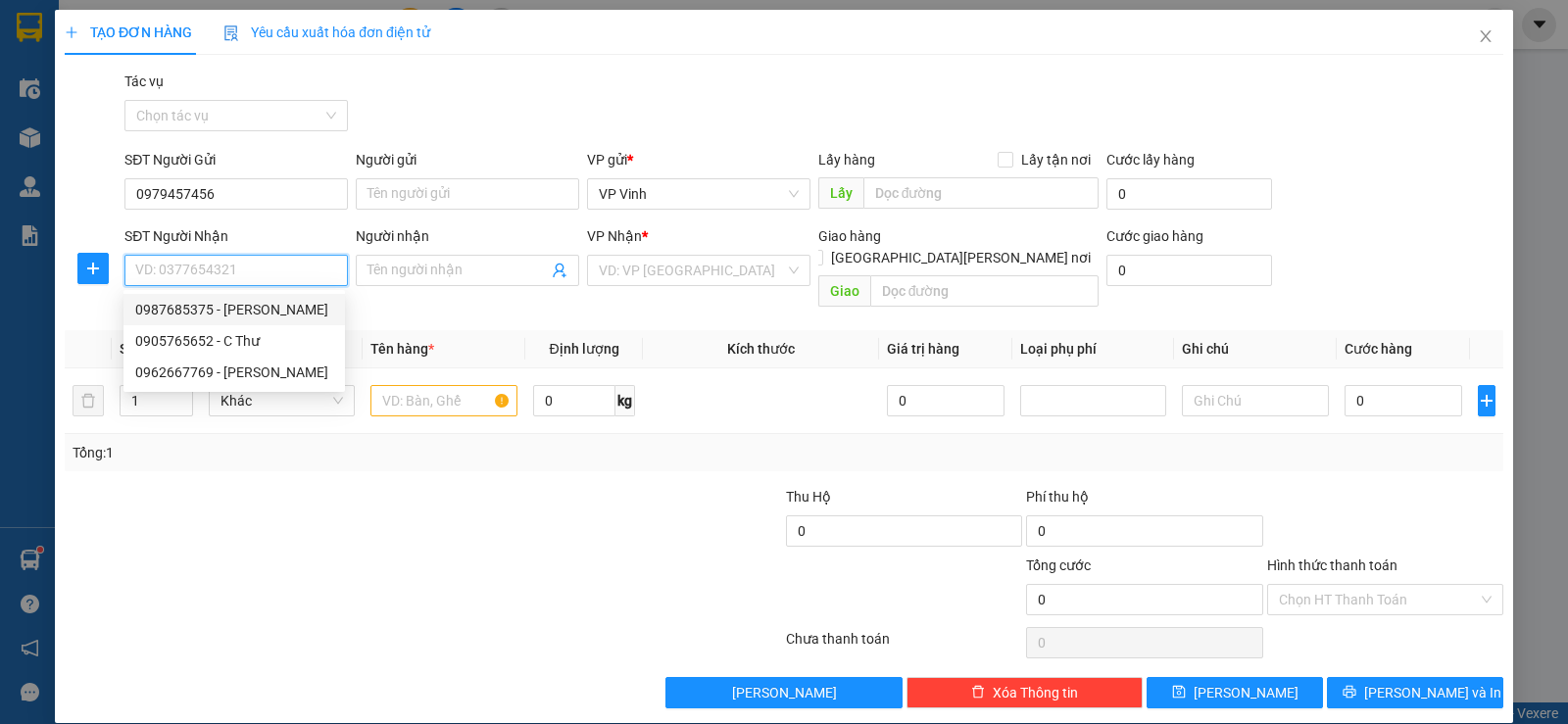
click at [251, 305] on div "0987685375 - [PERSON_NAME]" at bounding box center [234, 310] width 198 height 22
type input "0987685375"
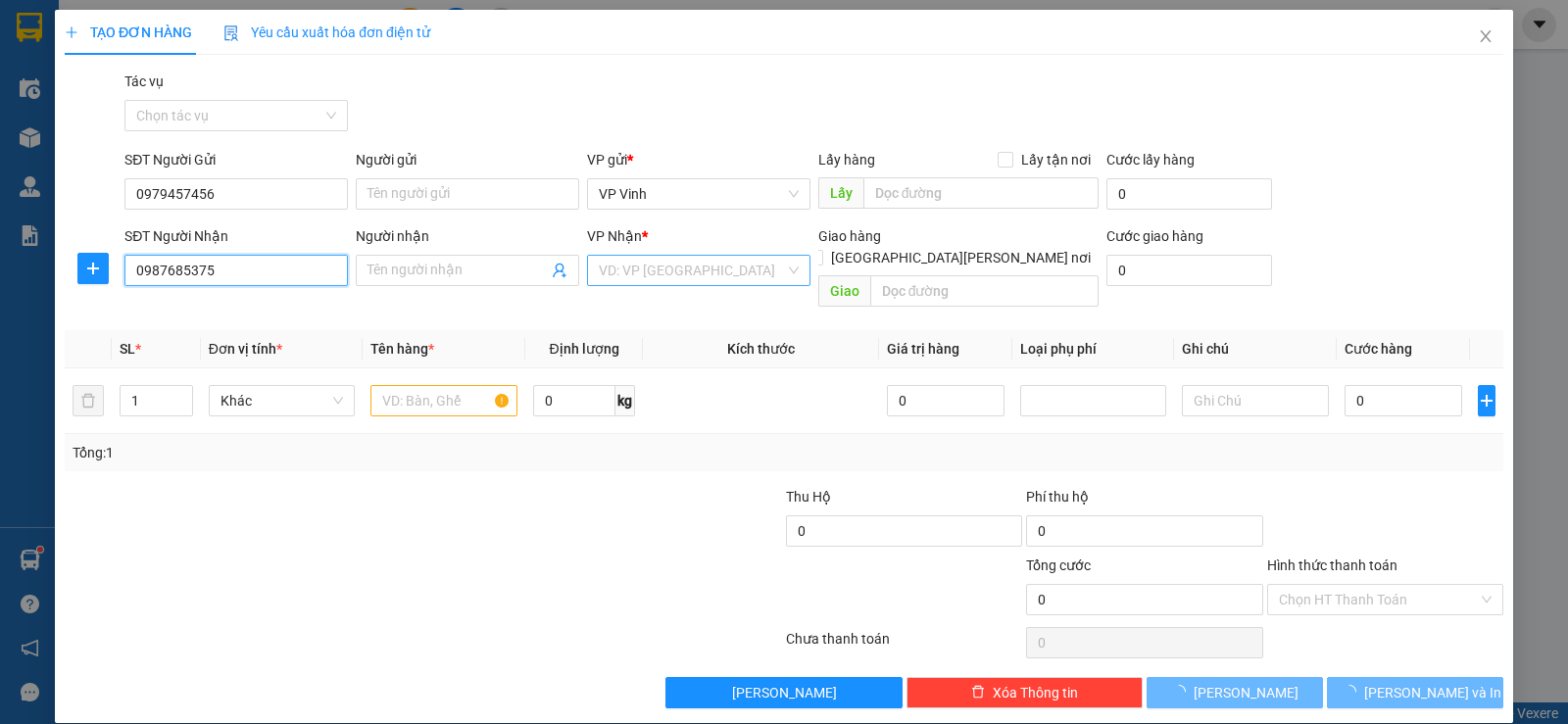
type input "[PERSON_NAME]"
type input "kcn hòa khánh"
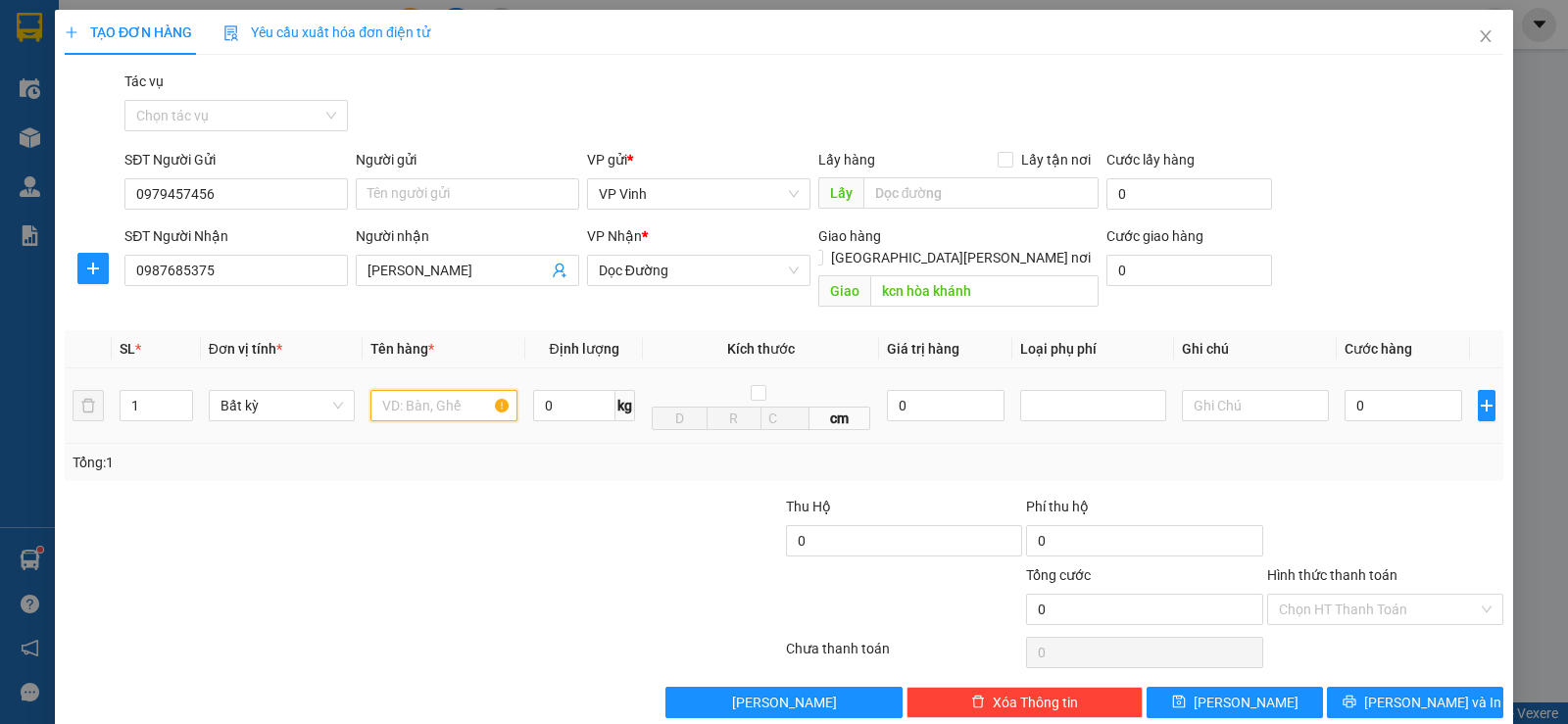
click at [450, 390] on input "text" at bounding box center [443, 405] width 147 height 31
type input "X"
type input "xốp"
click at [1381, 390] on input "0" at bounding box center [1403, 405] width 118 height 31
type input "5"
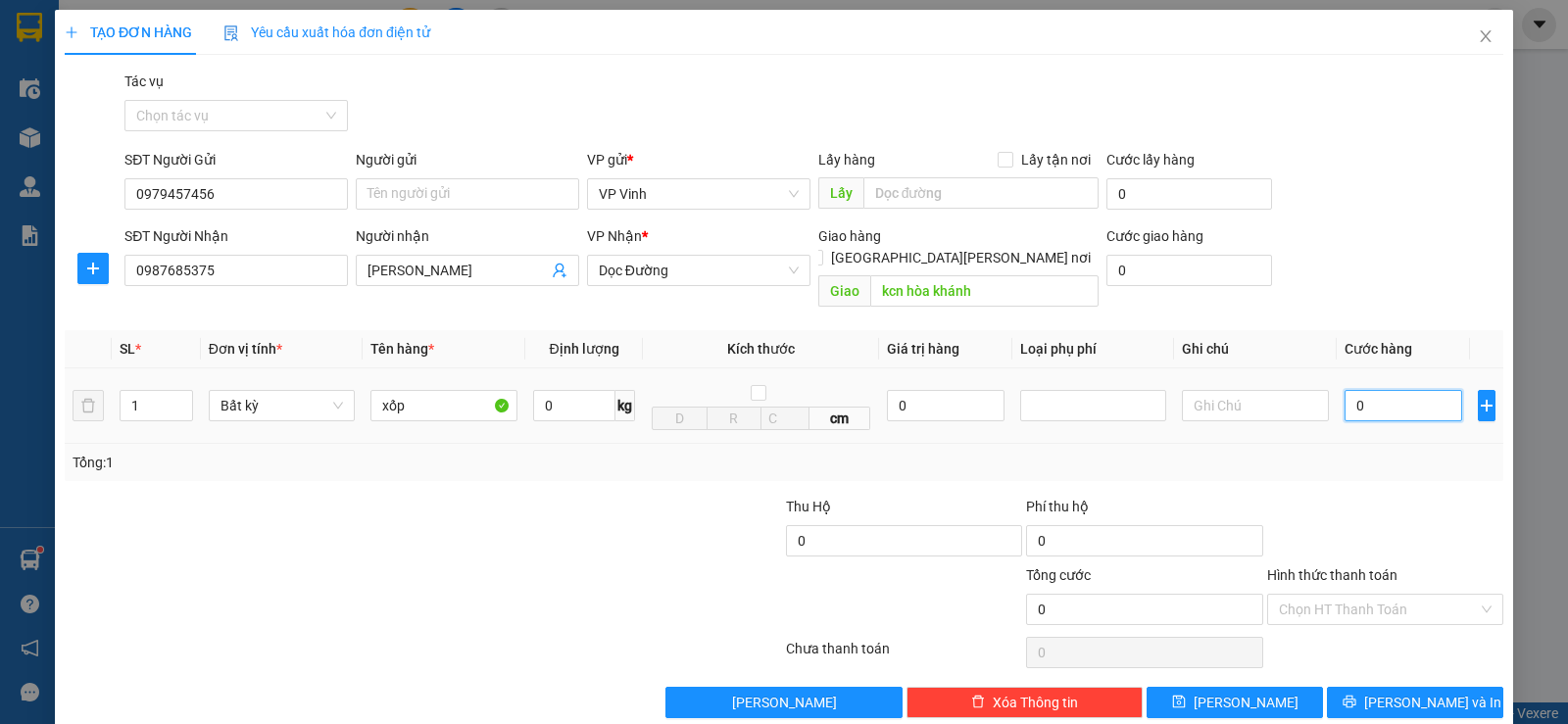
type input "5"
type input "50"
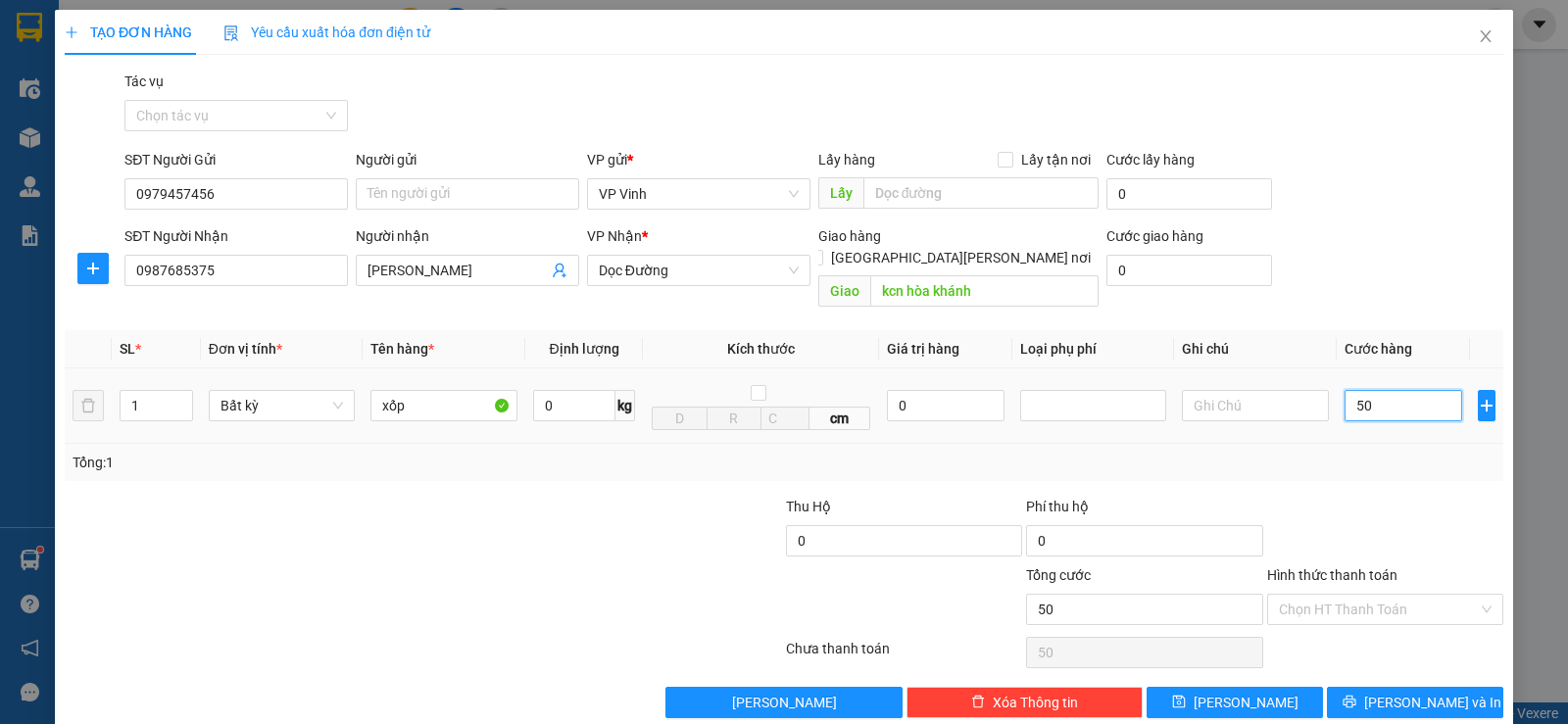
type input "500"
type input "5.000"
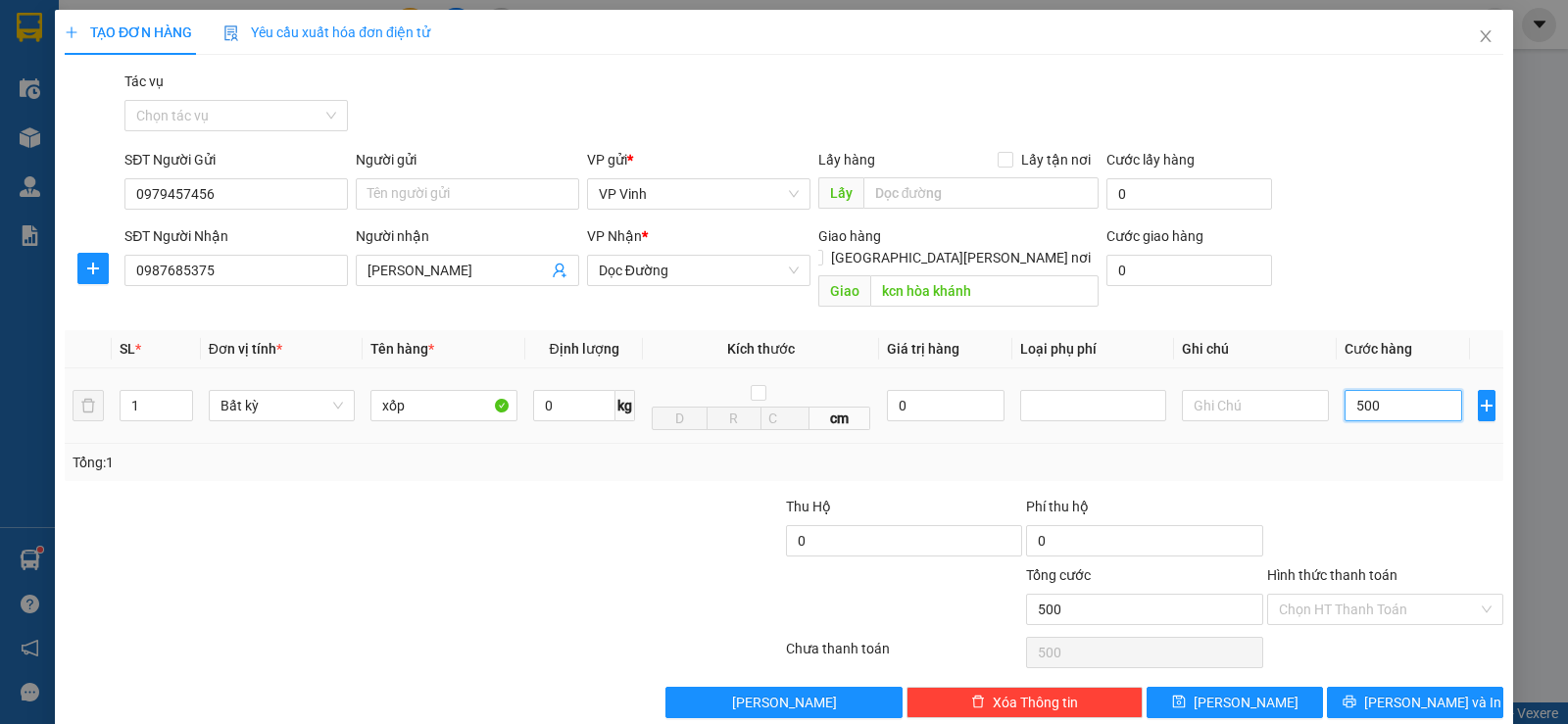
type input "5.000"
type input "50.000"
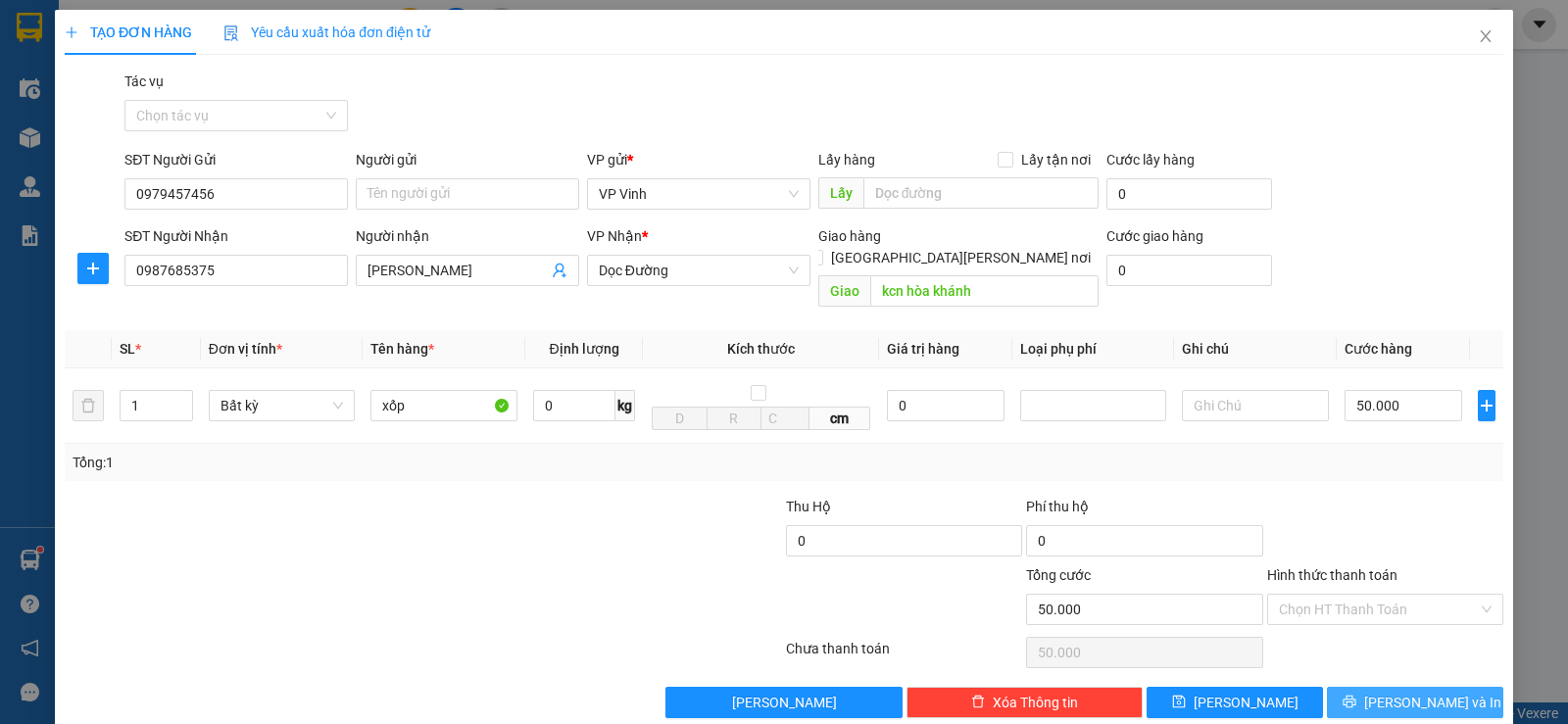
click at [1413, 692] on span "[PERSON_NAME] và In" at bounding box center [1433, 703] width 138 height 22
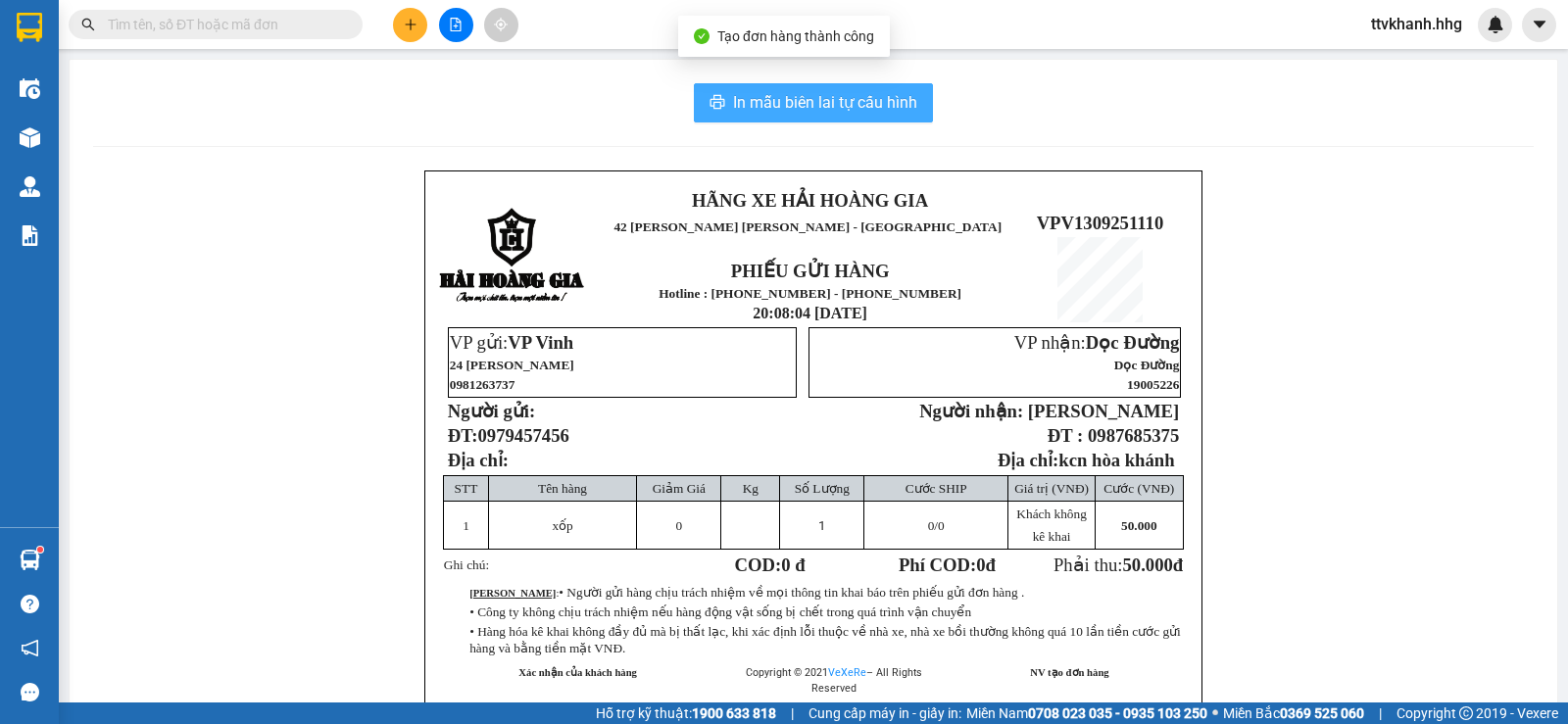
click at [862, 107] on span "In mẫu biên lai tự cấu hình" at bounding box center [825, 102] width 185 height 25
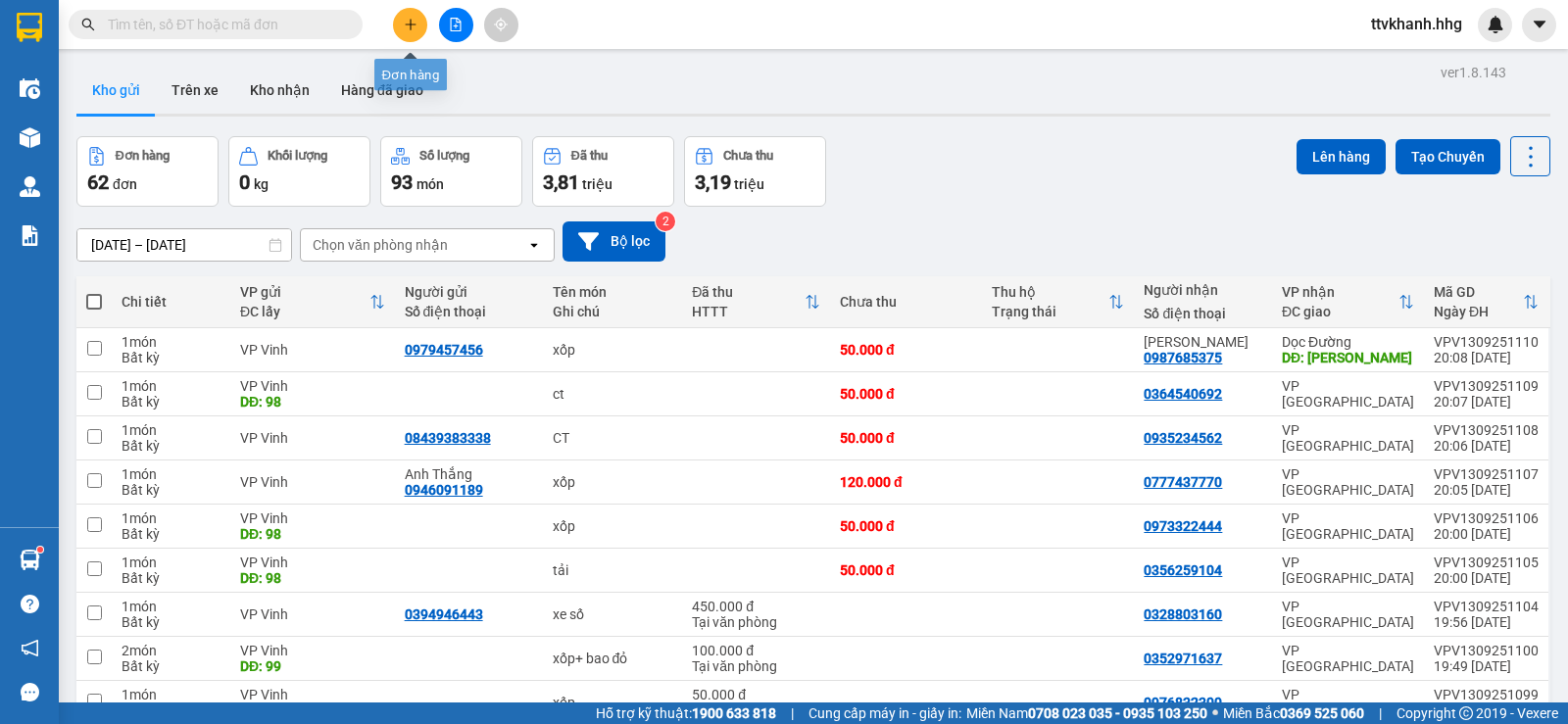
click at [412, 32] on button at bounding box center [410, 25] width 34 height 34
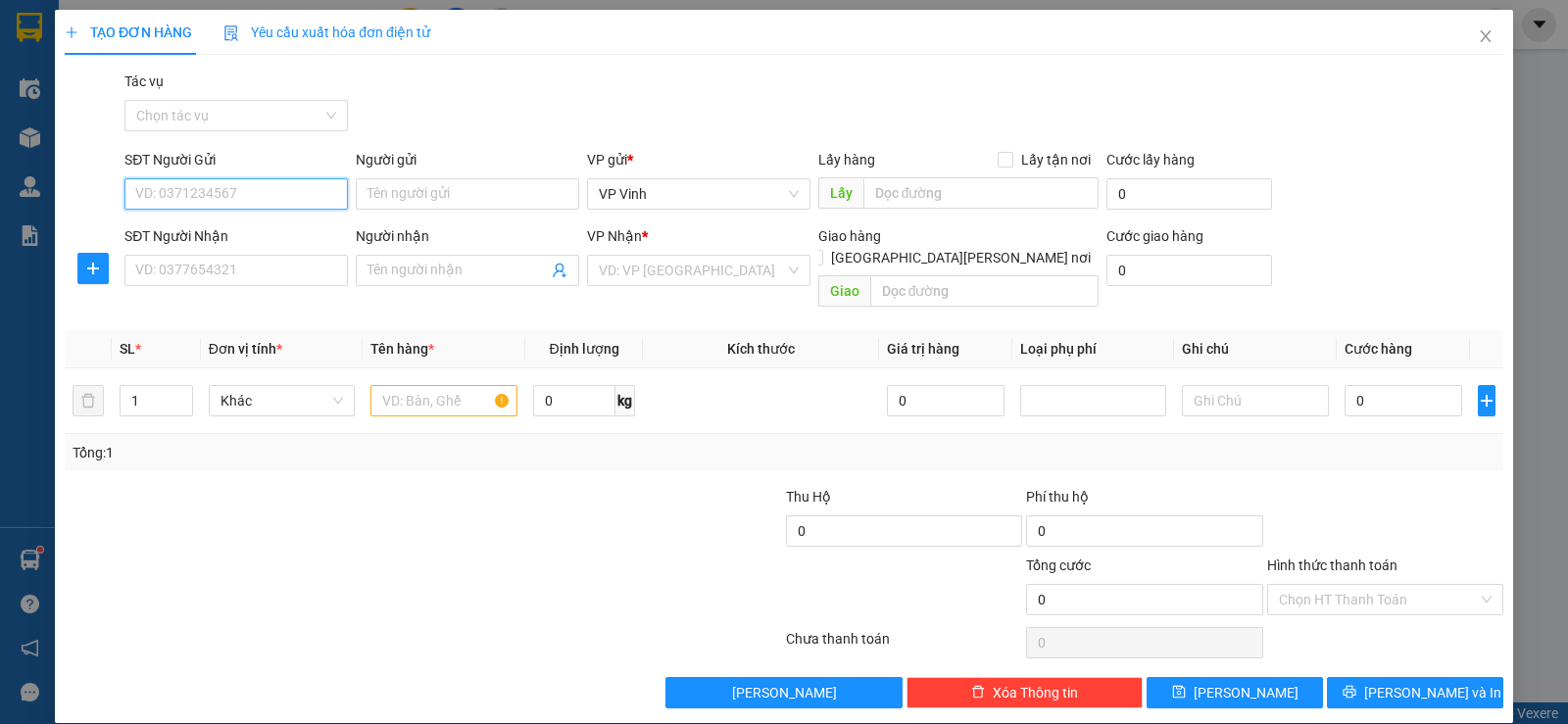
click at [269, 197] on input "SĐT Người Gửi" at bounding box center [236, 193] width 223 height 31
click at [246, 225] on div "0913277696" at bounding box center [234, 233] width 198 height 22
type input "0913277696"
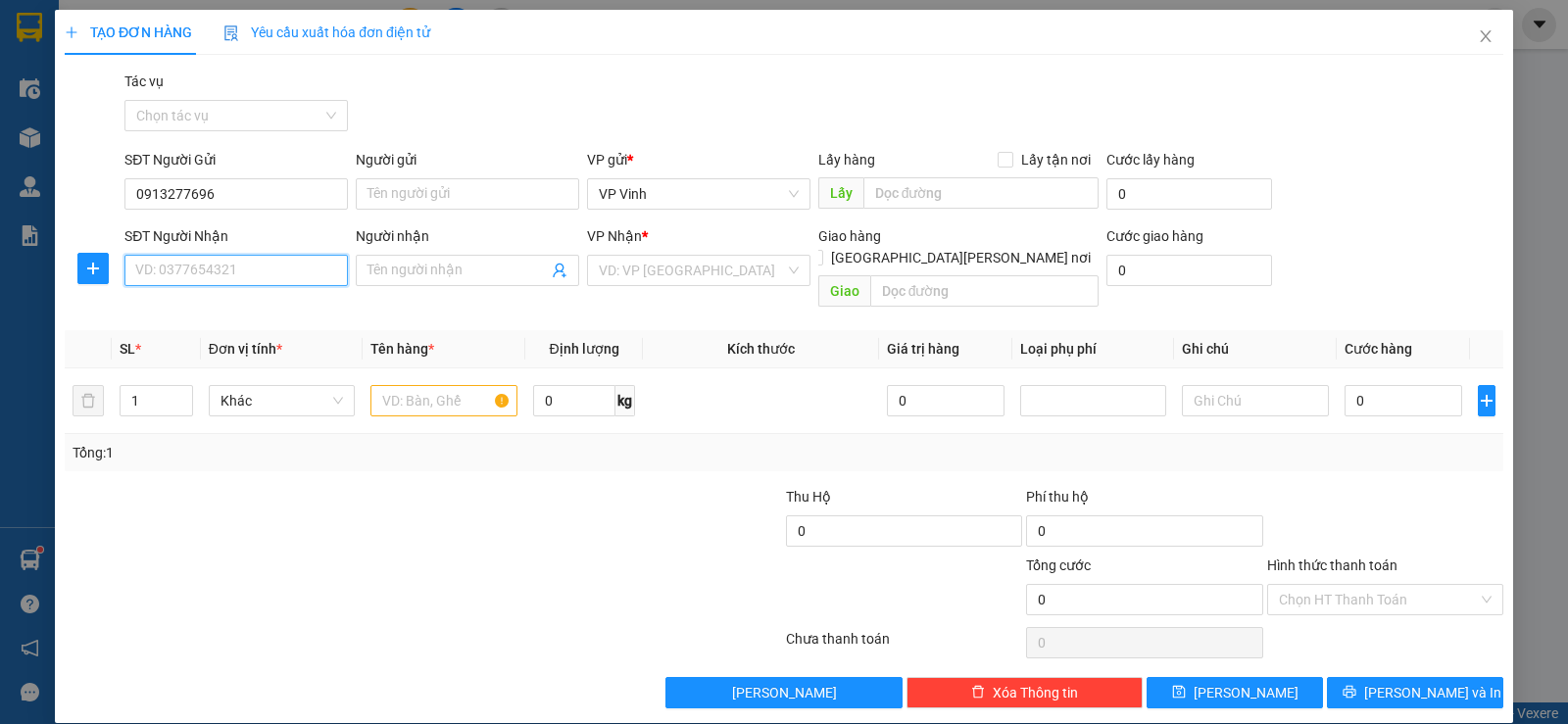
click at [210, 279] on input "SĐT Người Nhận" at bounding box center [236, 270] width 223 height 31
click at [236, 307] on div "0975843165" at bounding box center [234, 310] width 198 height 22
type input "0975843165"
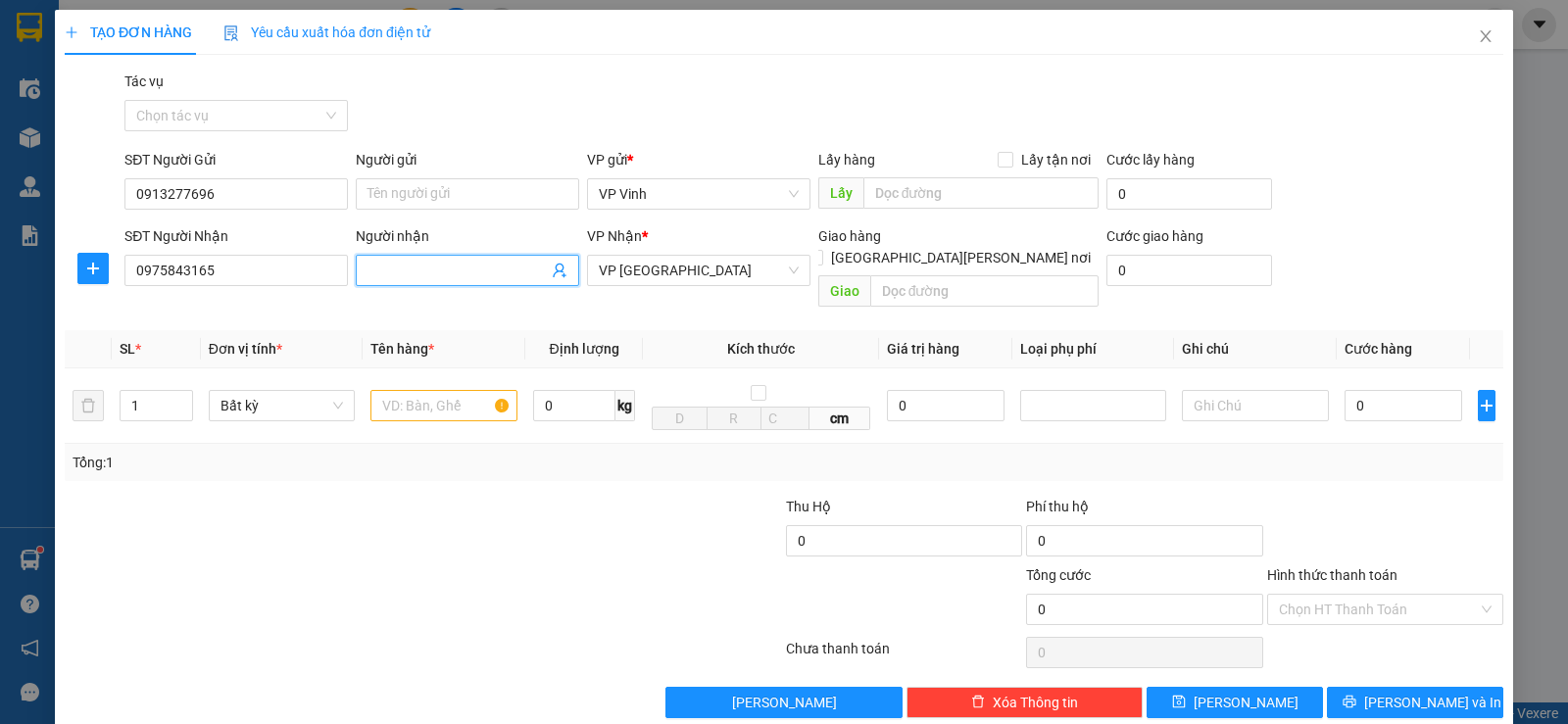
click at [426, 275] on input "Người nhận" at bounding box center [458, 270] width 181 height 22
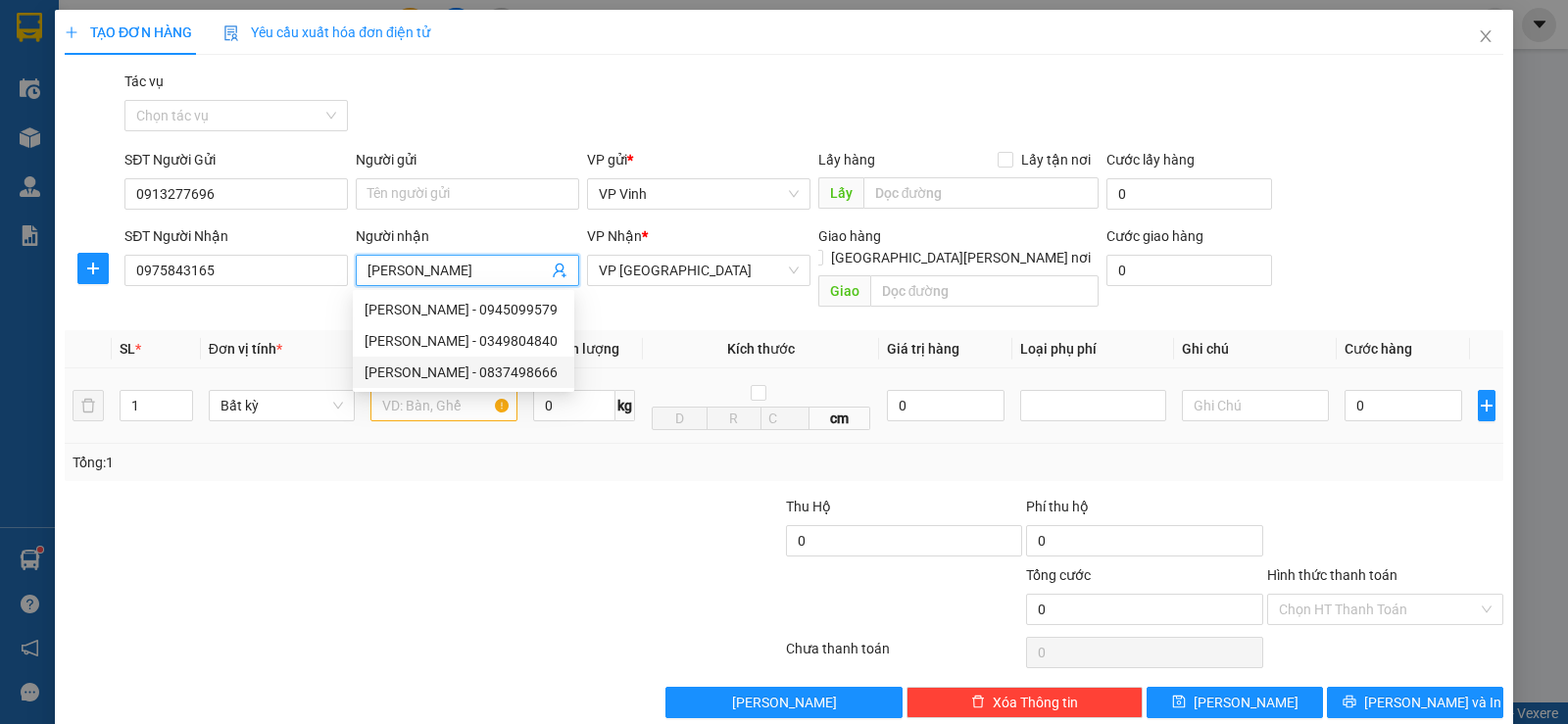
type input "[PERSON_NAME]"
click at [410, 464] on div "Transit Pickup Surcharge Ids Transit Deliver Surcharge Ids Transit Deliver Surc…" at bounding box center [784, 395] width 1439 height 648
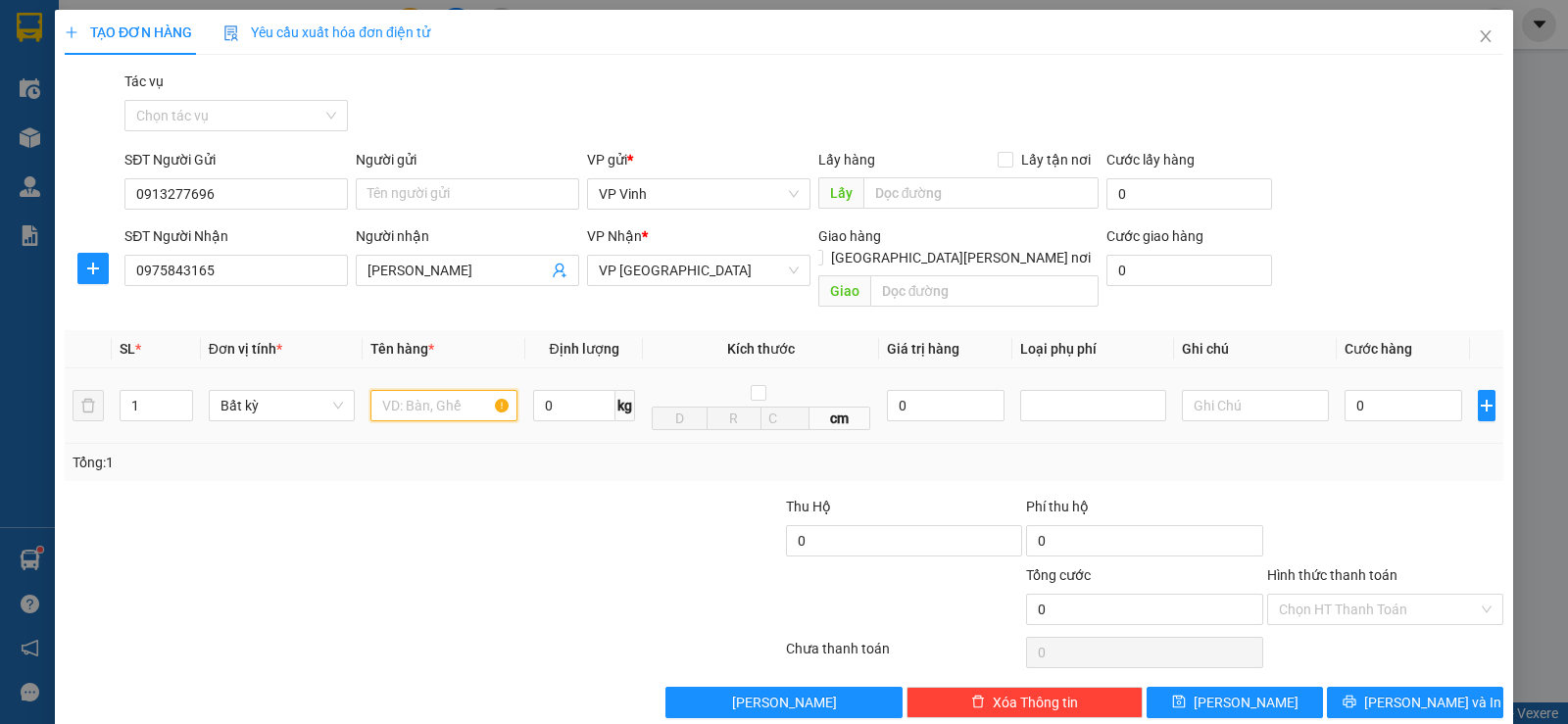
click at [417, 392] on input "text" at bounding box center [443, 405] width 147 height 31
type input "bọc đen"
click at [1366, 390] on input "0" at bounding box center [1403, 405] width 118 height 31
type input "5"
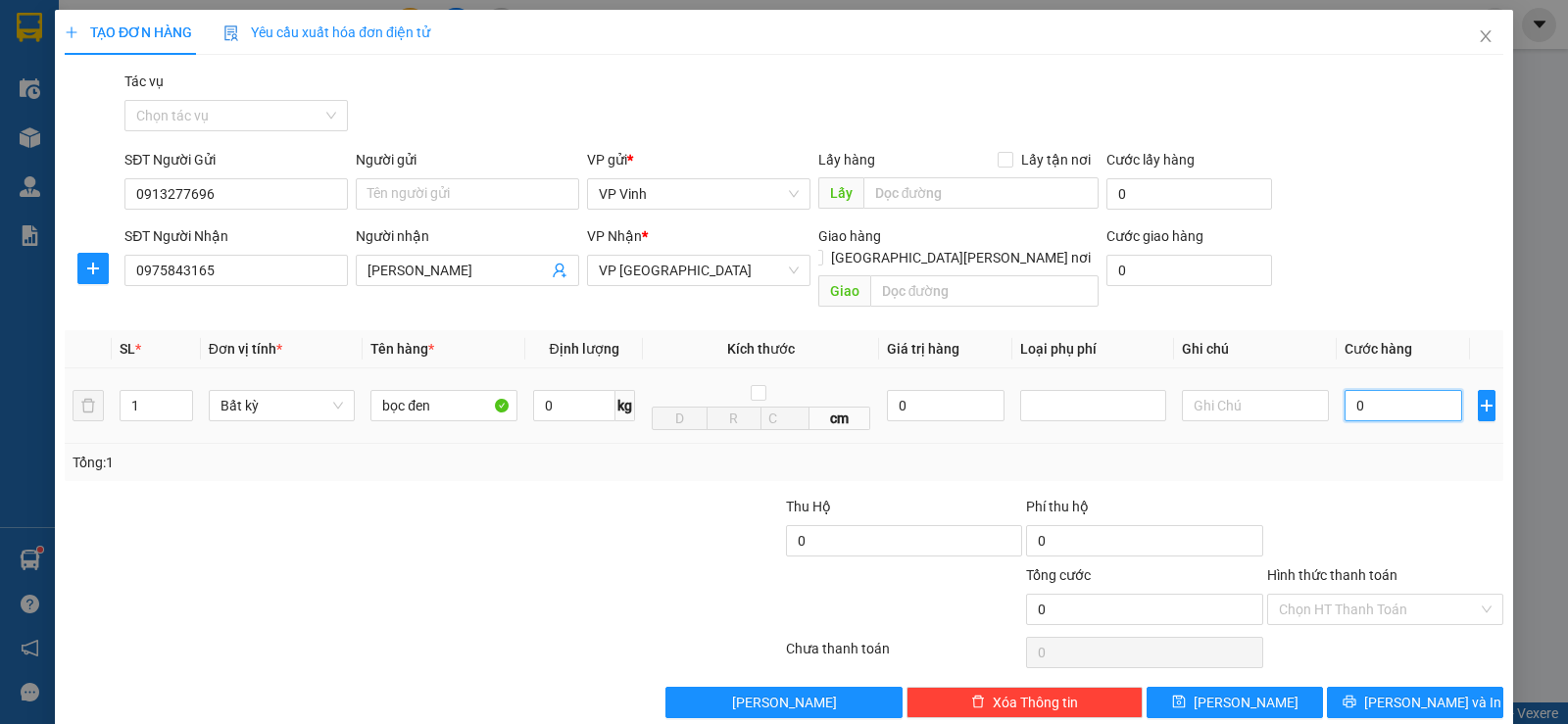
type input "5"
type input "50"
type input "500"
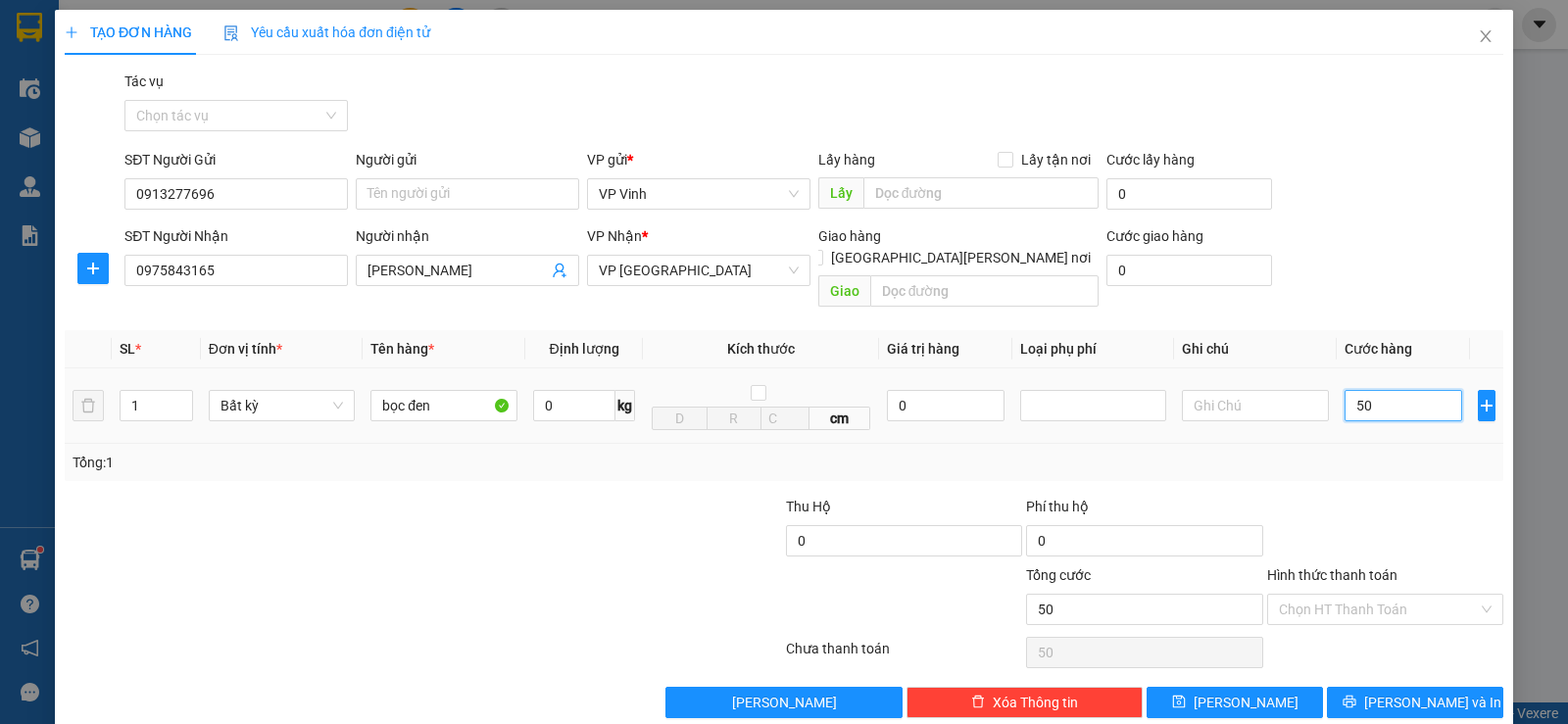
type input "500"
type input "5.000"
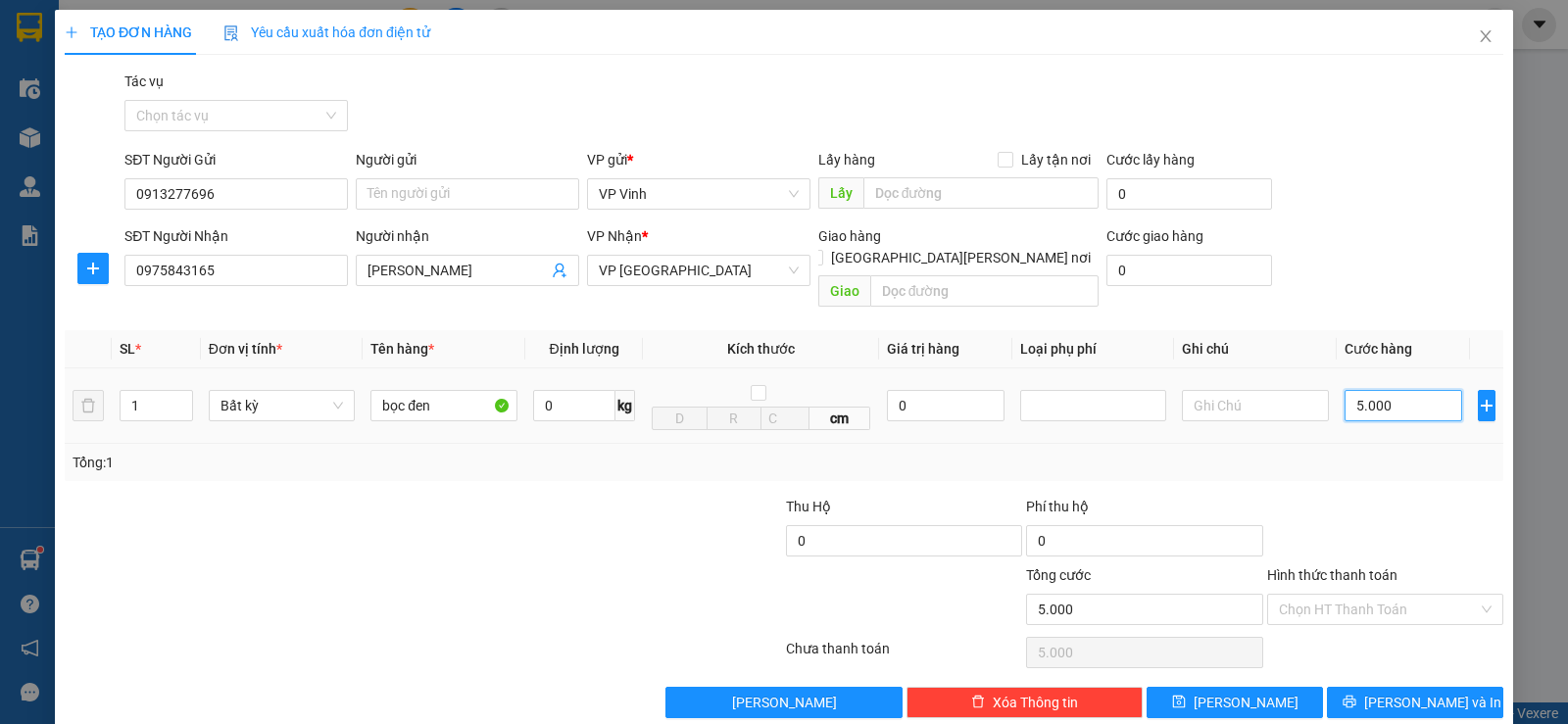
type input "50.000"
click at [1354, 595] on input "Hình thức thanh toán" at bounding box center [1377, 609] width 198 height 29
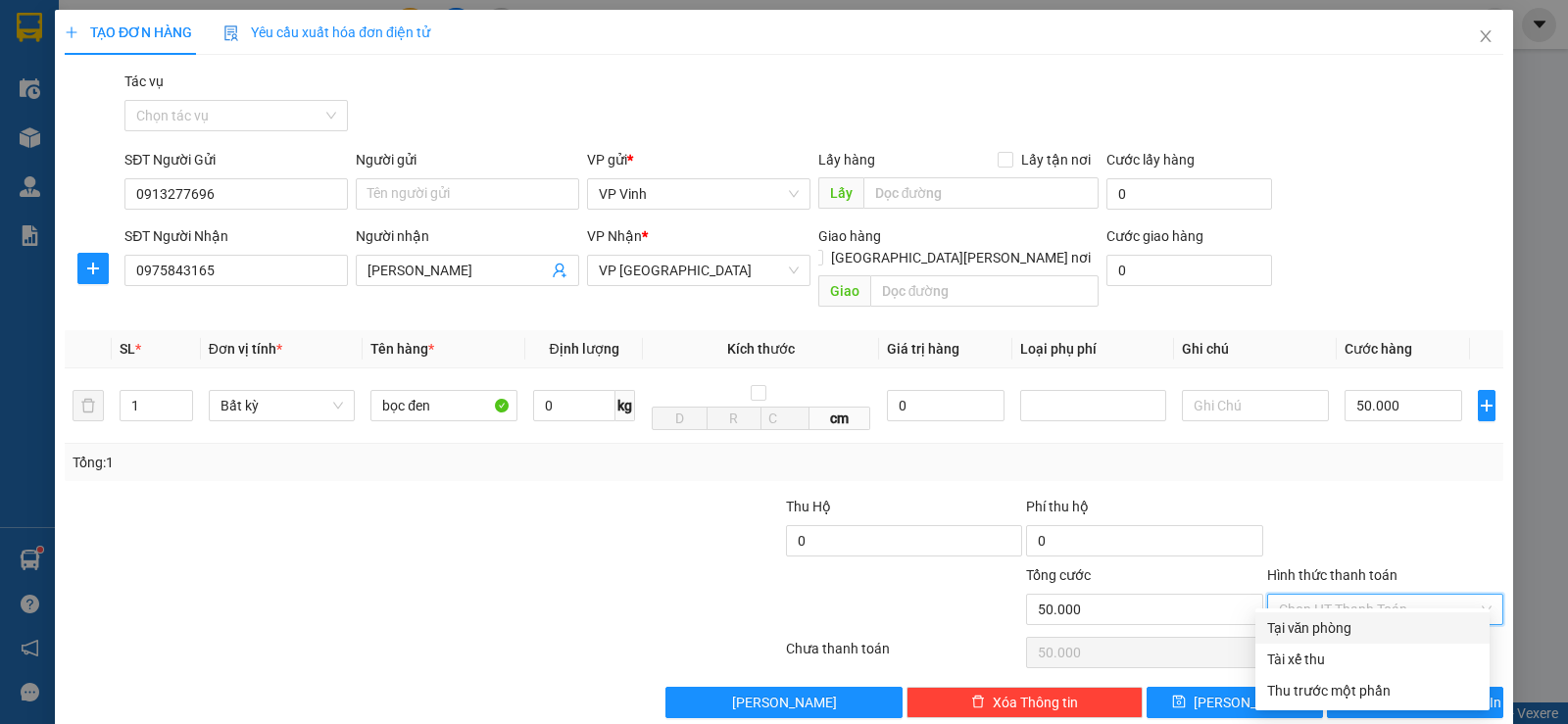
click at [1335, 614] on div "Tại văn phòng" at bounding box center [1372, 627] width 234 height 31
type input "0"
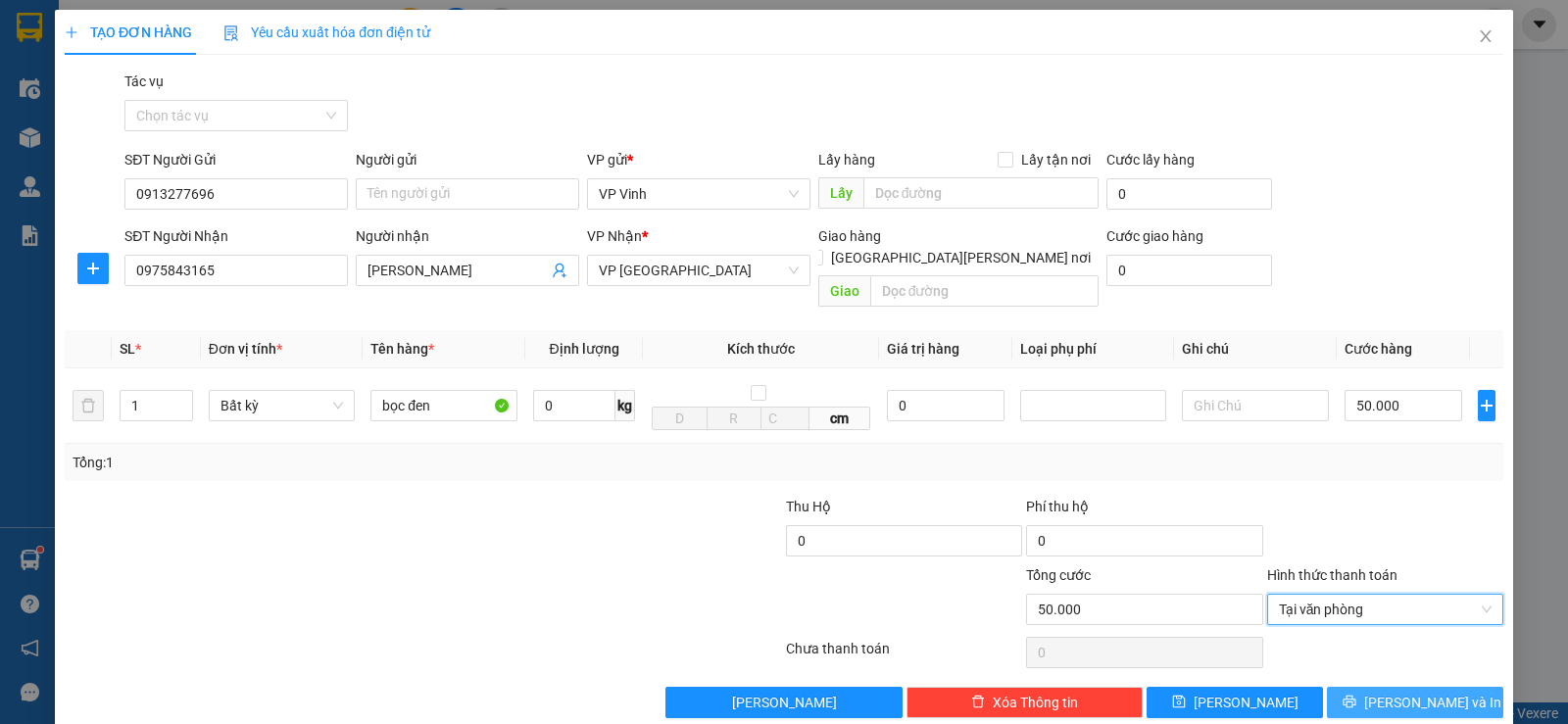
click at [1392, 692] on span "[PERSON_NAME] và In" at bounding box center [1433, 703] width 138 height 22
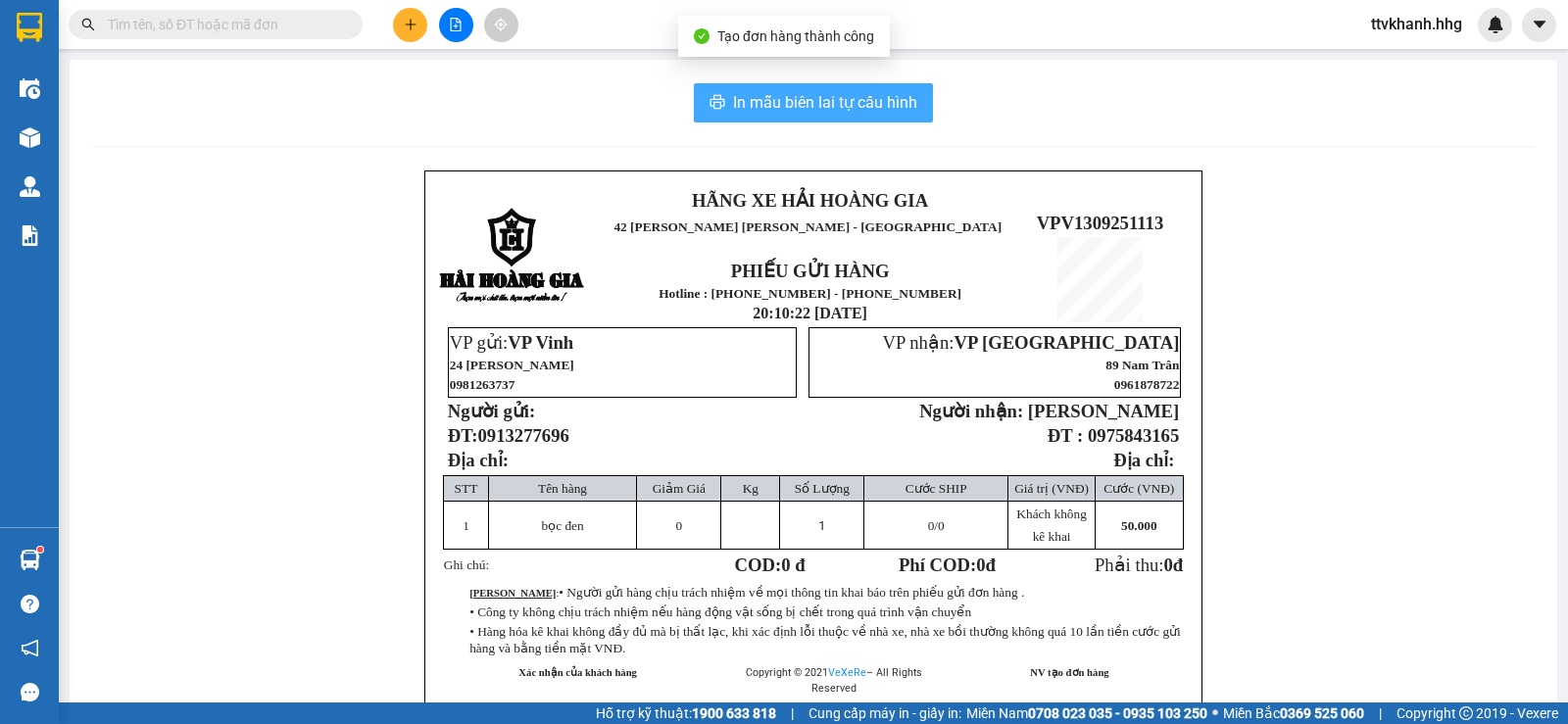
click at [872, 112] on span "In mẫu biên lai tự cấu hình" at bounding box center [825, 102] width 185 height 25
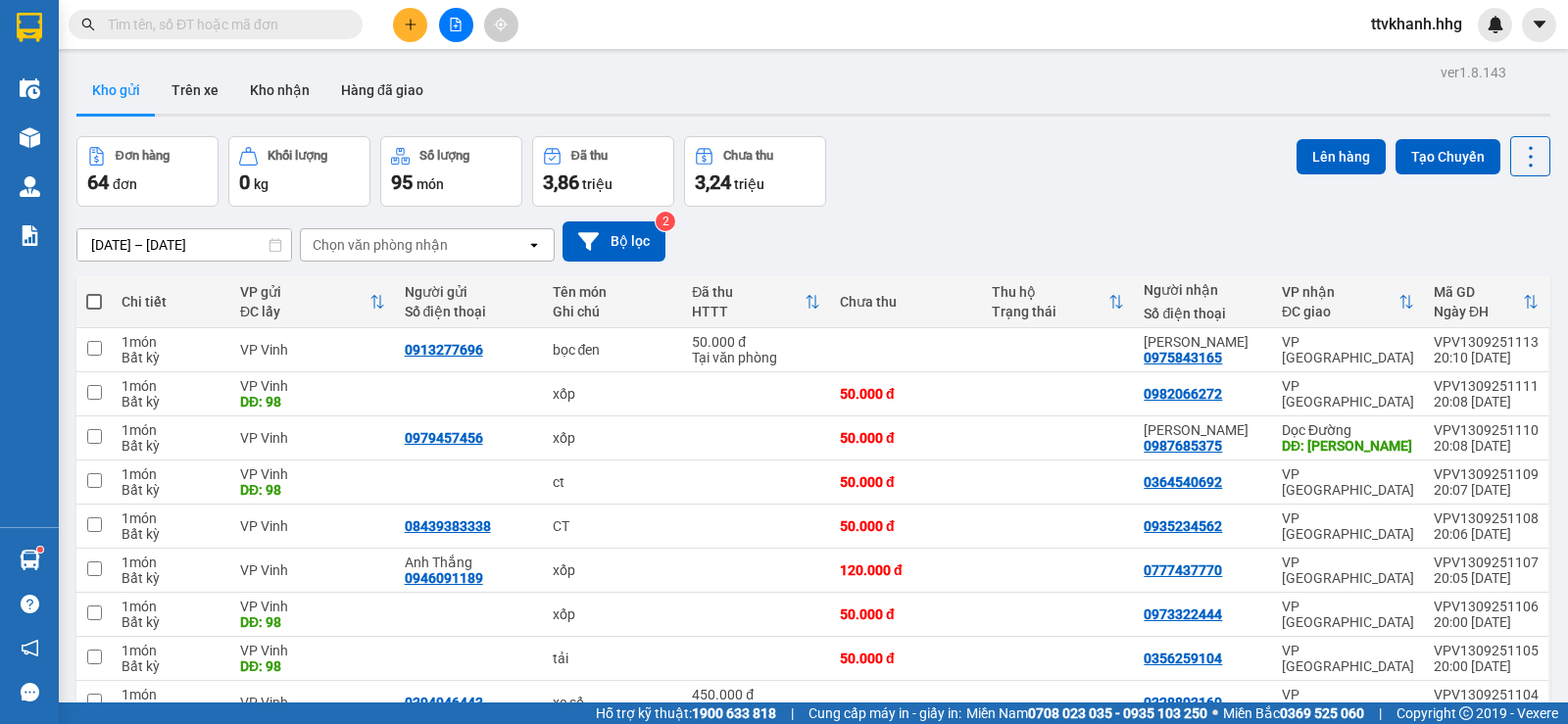
click at [1064, 181] on div "Đơn hàng 64 đơn [PERSON_NAME] 0 kg Số [PERSON_NAME] 95 món Đã thu 3,86 [PERSON_…" at bounding box center [814, 172] width 1474 height 71
click at [401, 23] on button at bounding box center [410, 25] width 34 height 34
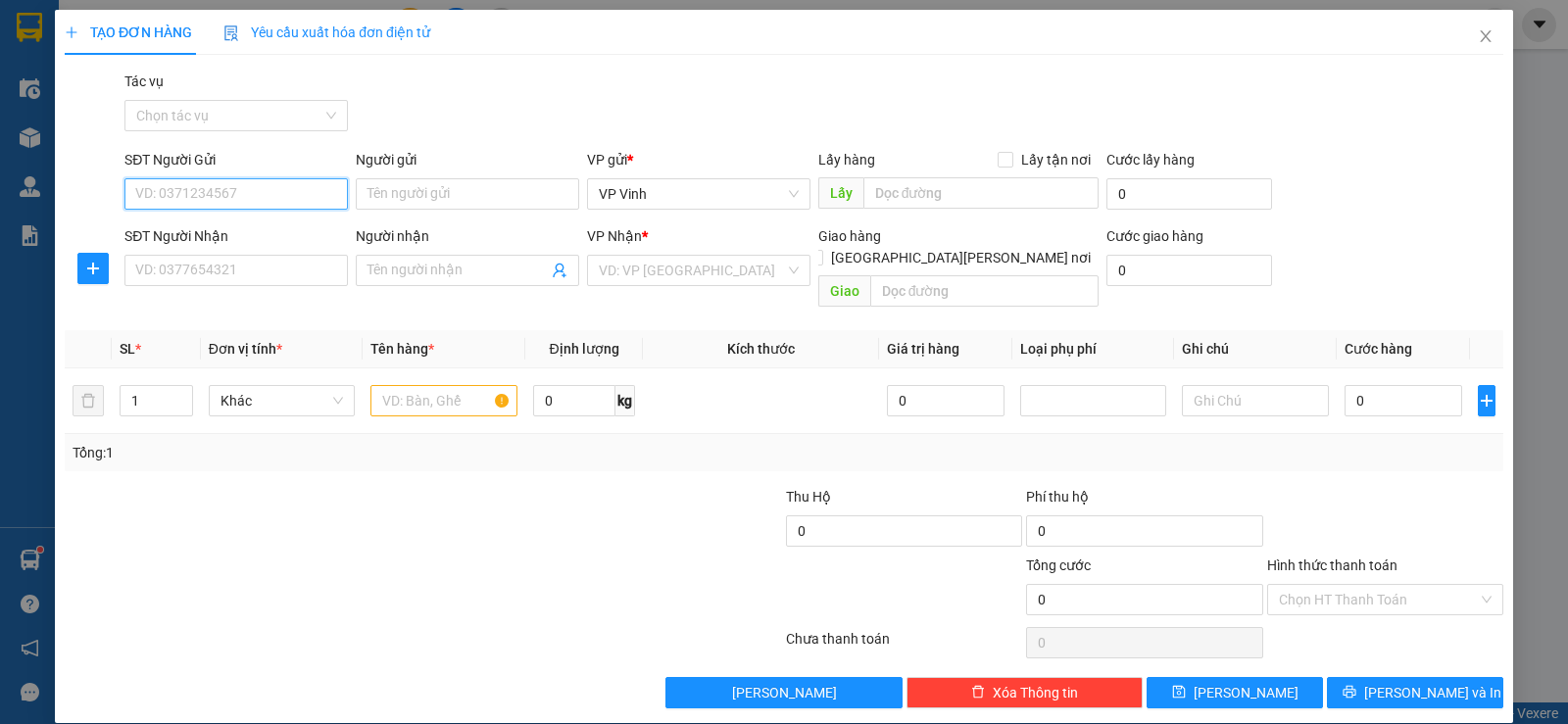
click at [218, 198] on input "SĐT Người Gửi" at bounding box center [236, 193] width 223 height 31
type input "0903444339"
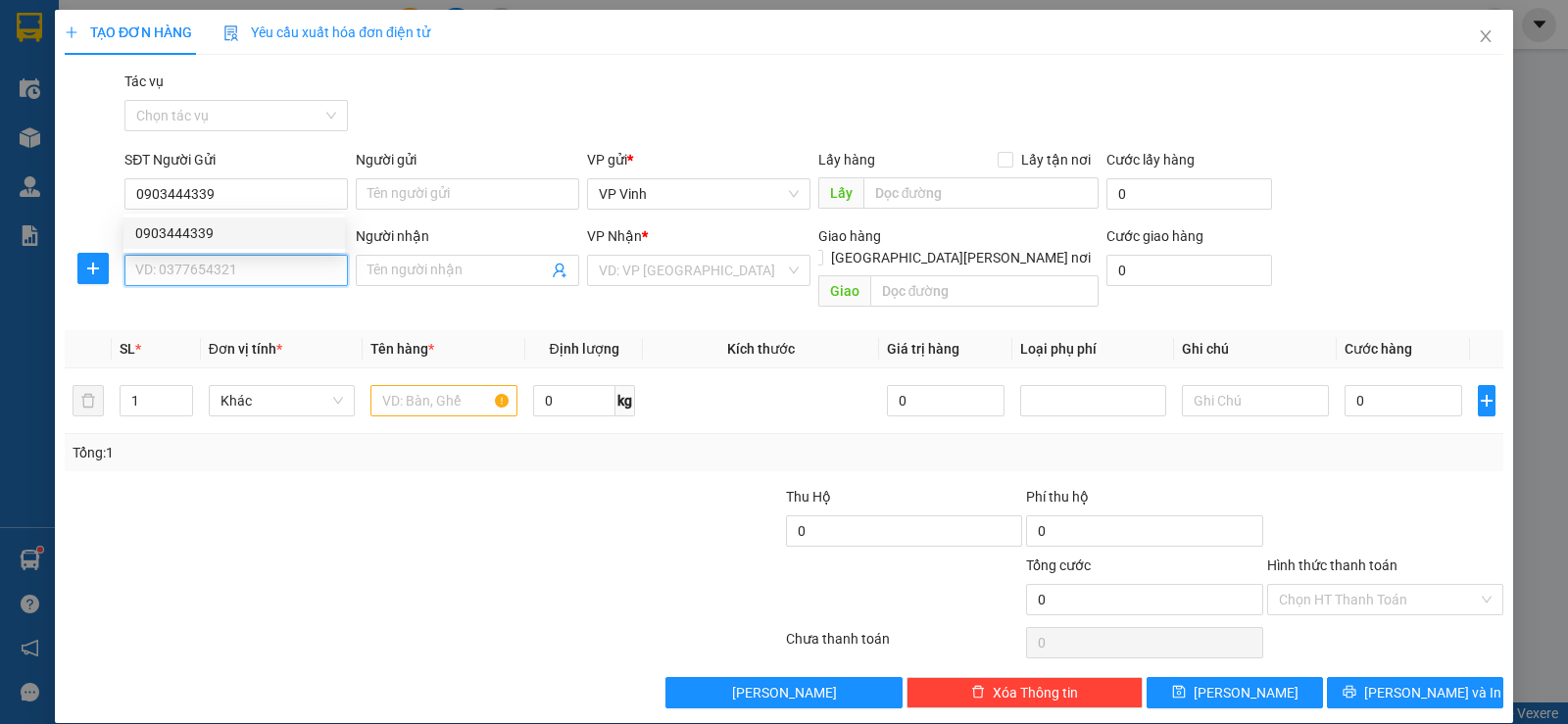
click at [239, 266] on input "SĐT Người Nhận" at bounding box center [236, 270] width 223 height 31
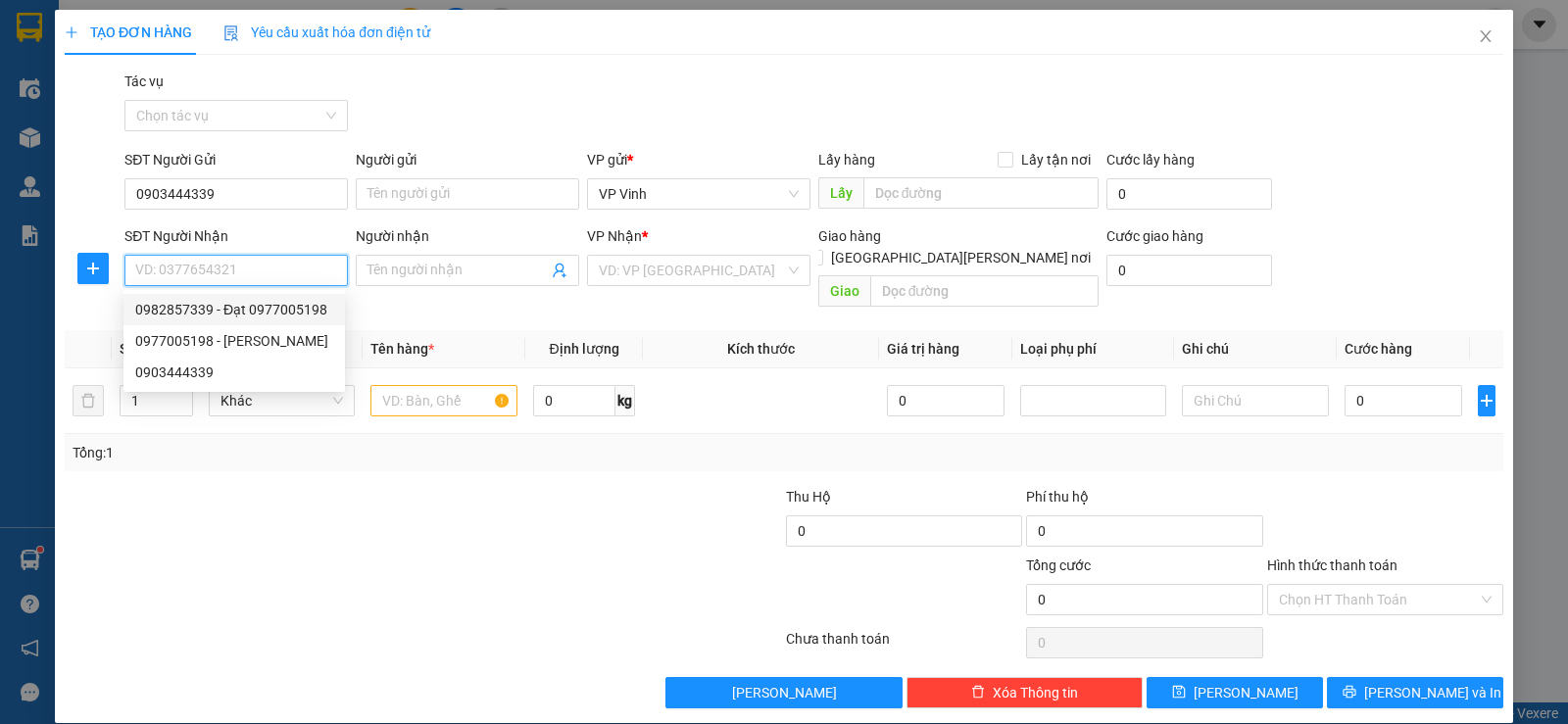
click at [274, 314] on div "0982857339 - Đạt 0977005198" at bounding box center [234, 310] width 198 height 22
type input "0982857339"
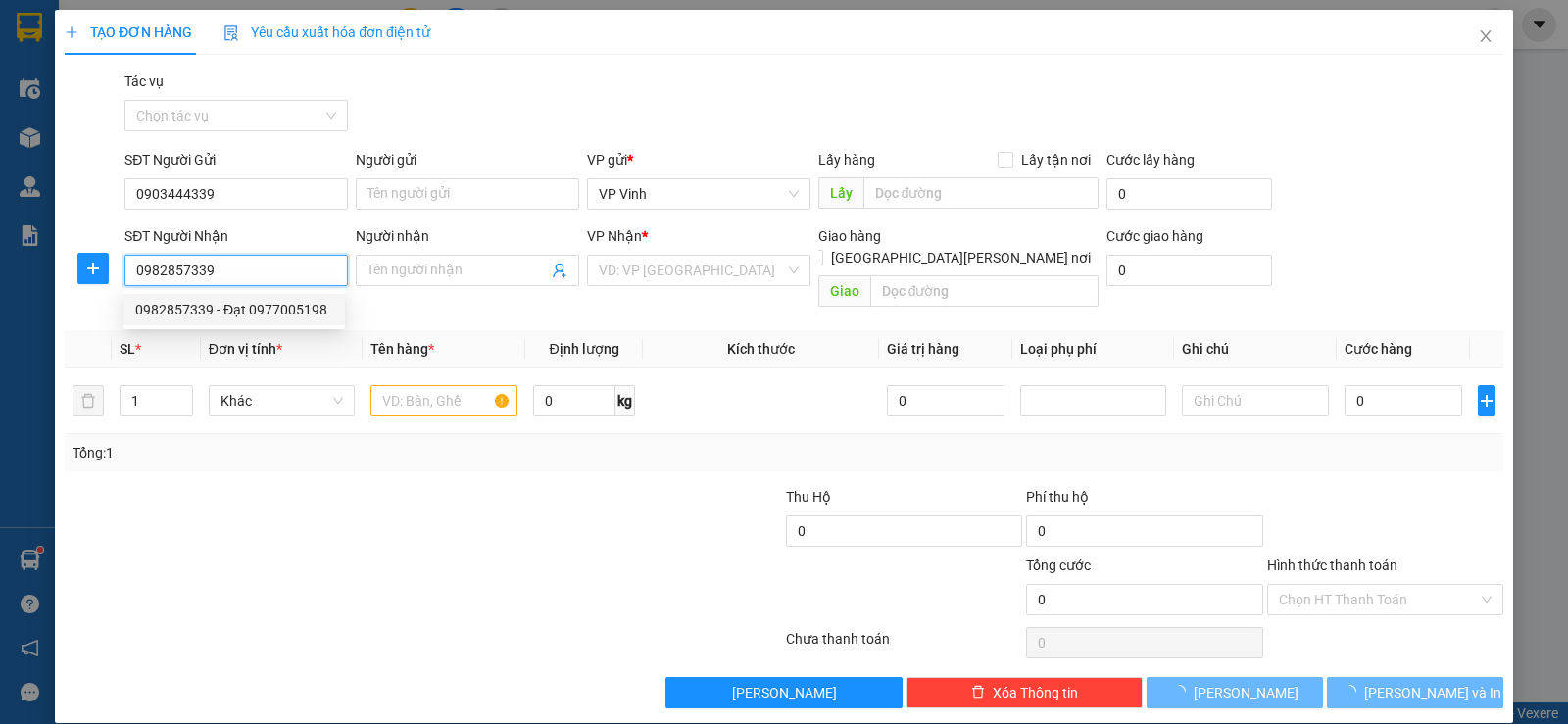
type input "Đạt 0977005198"
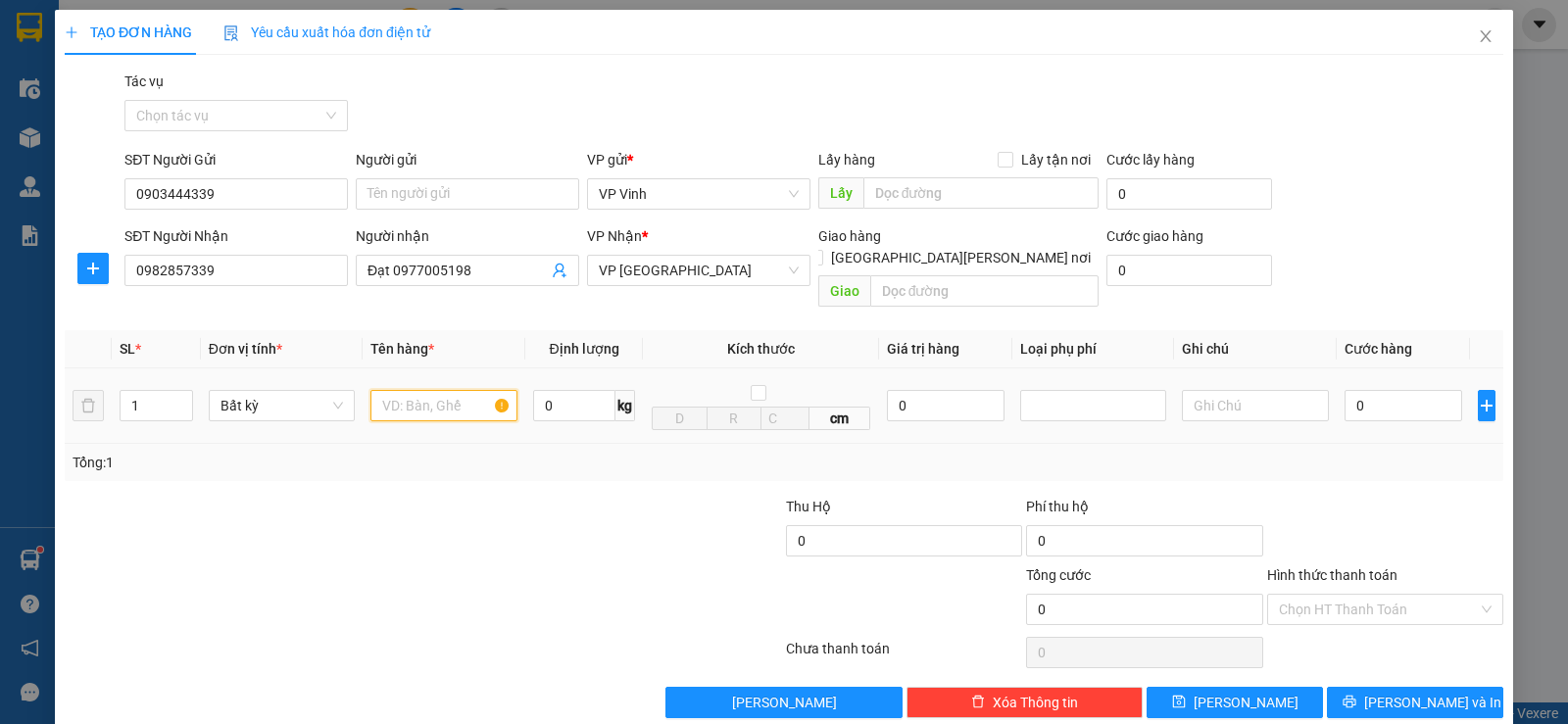
click at [419, 394] on input "text" at bounding box center [443, 405] width 147 height 31
type input "xốp"
click at [1350, 390] on input "0" at bounding box center [1403, 405] width 118 height 31
click at [222, 268] on input "0982857339" at bounding box center [236, 270] width 223 height 31
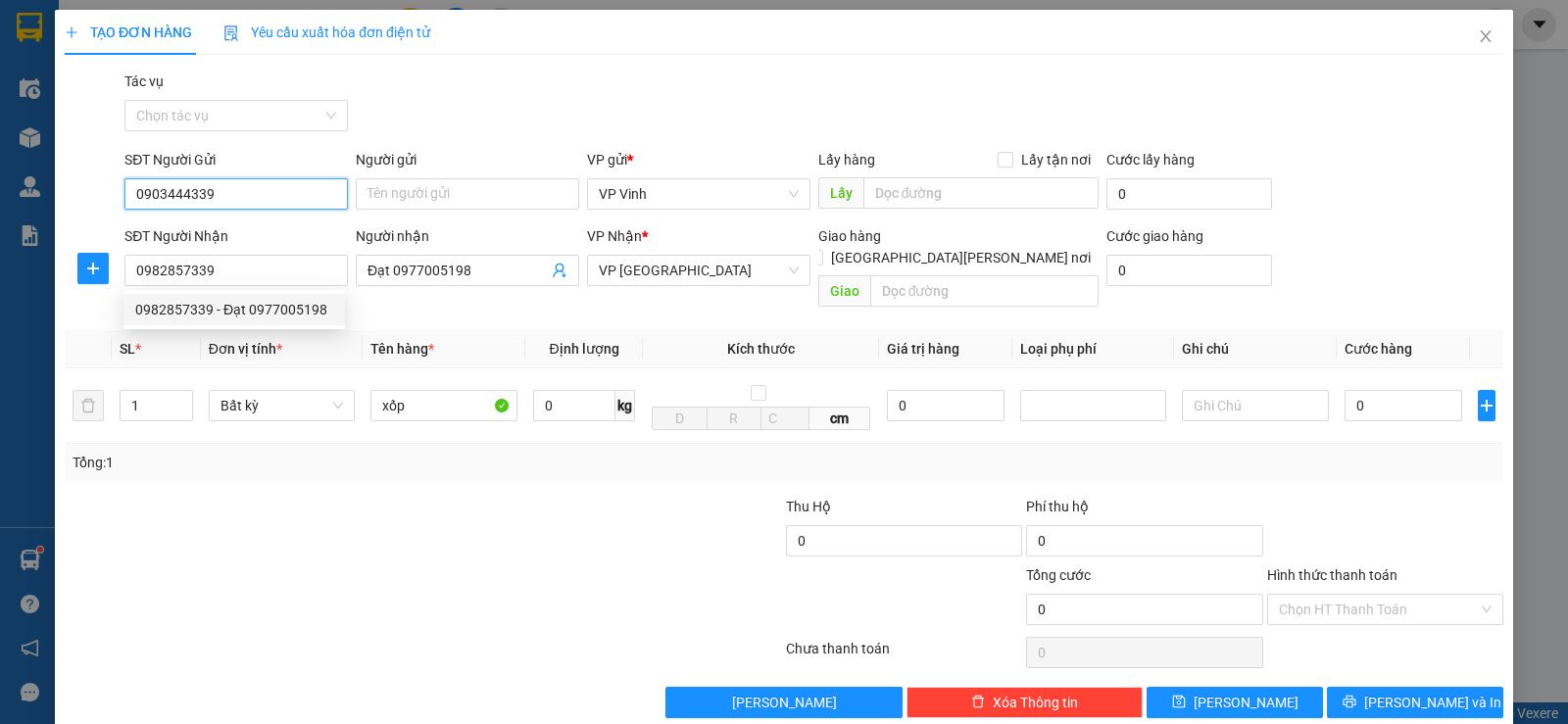
click at [217, 202] on input "0903444339" at bounding box center [236, 193] width 223 height 31
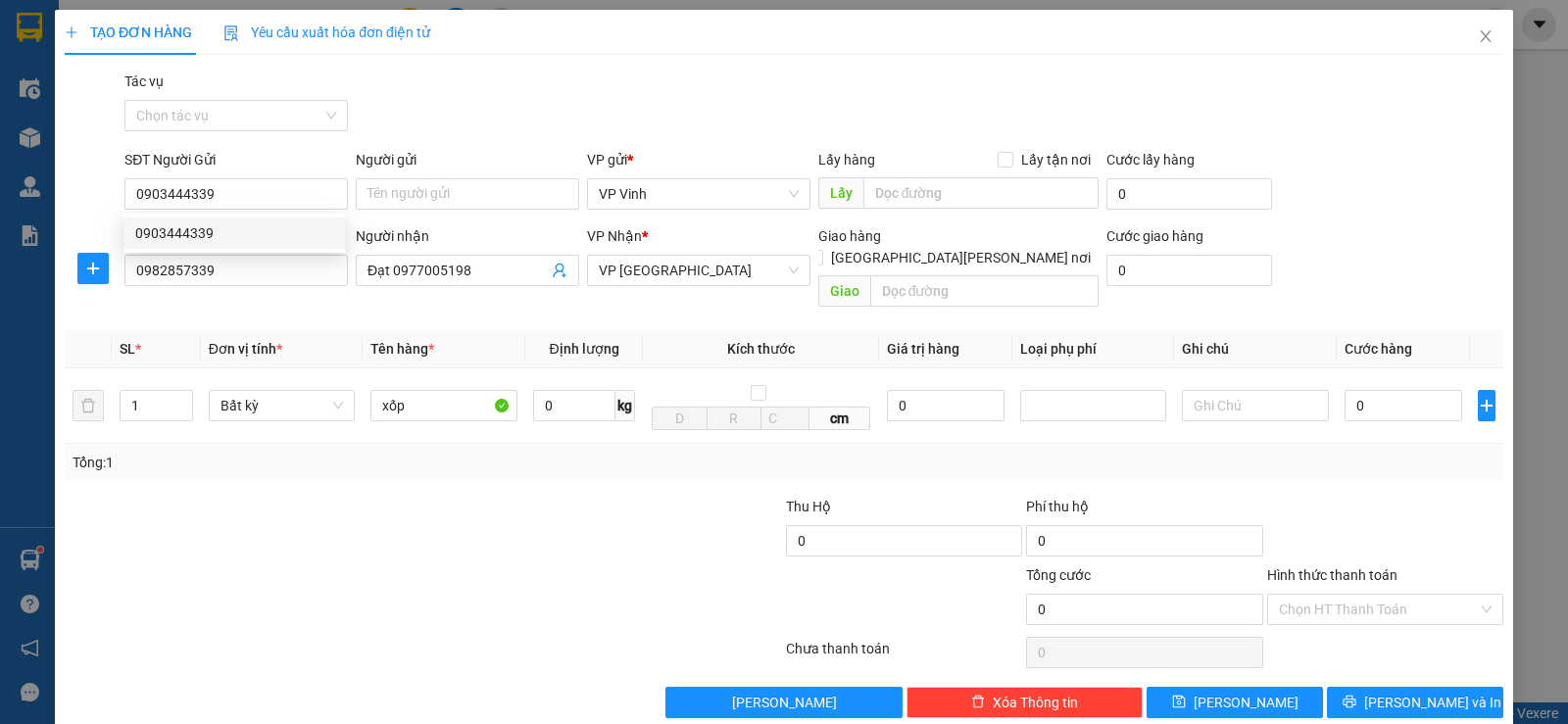
click at [316, 576] on div at bounding box center [303, 598] width 482 height 69
click at [1393, 393] on input "0" at bounding box center [1403, 405] width 118 height 31
type input "5"
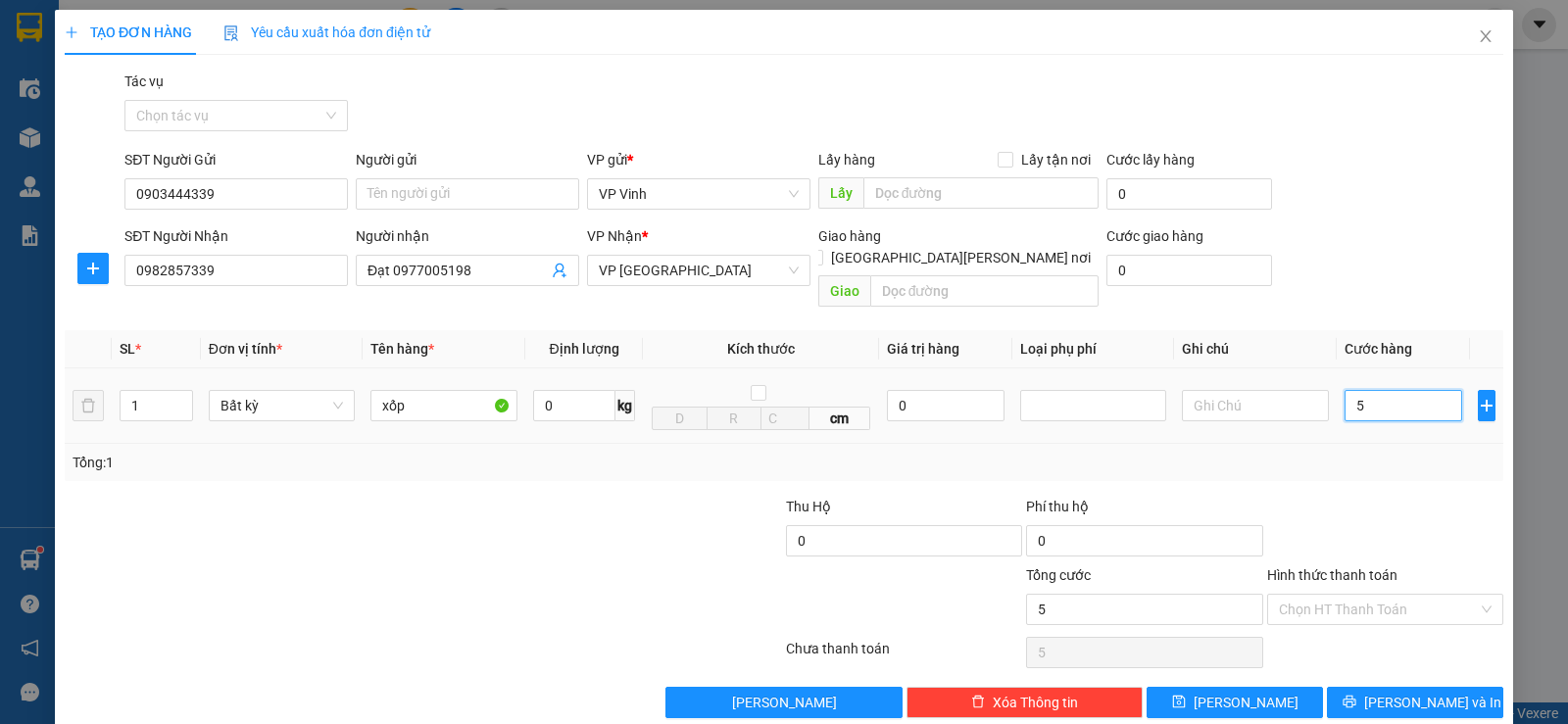
type input "50"
type input "500"
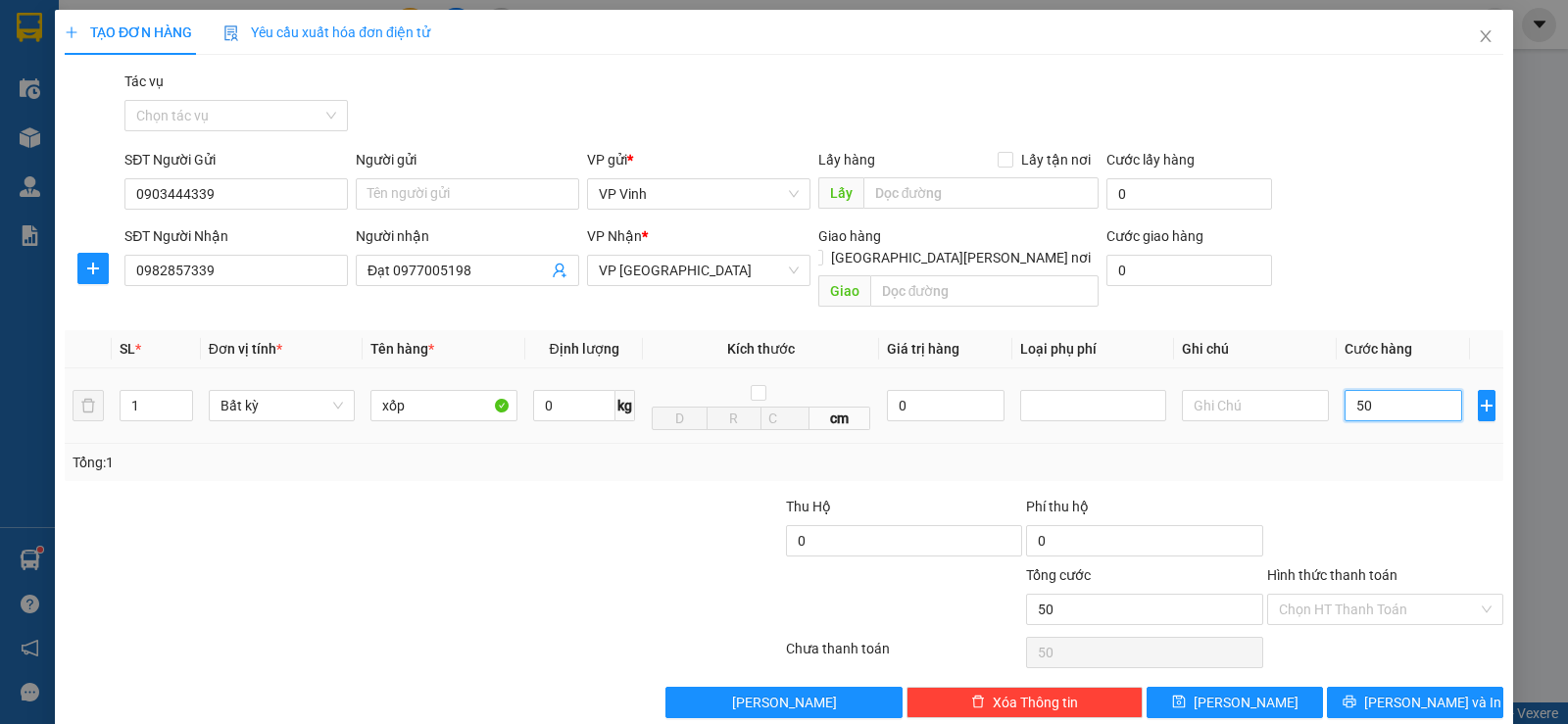
type input "500"
type input "5.000"
type input "50.000"
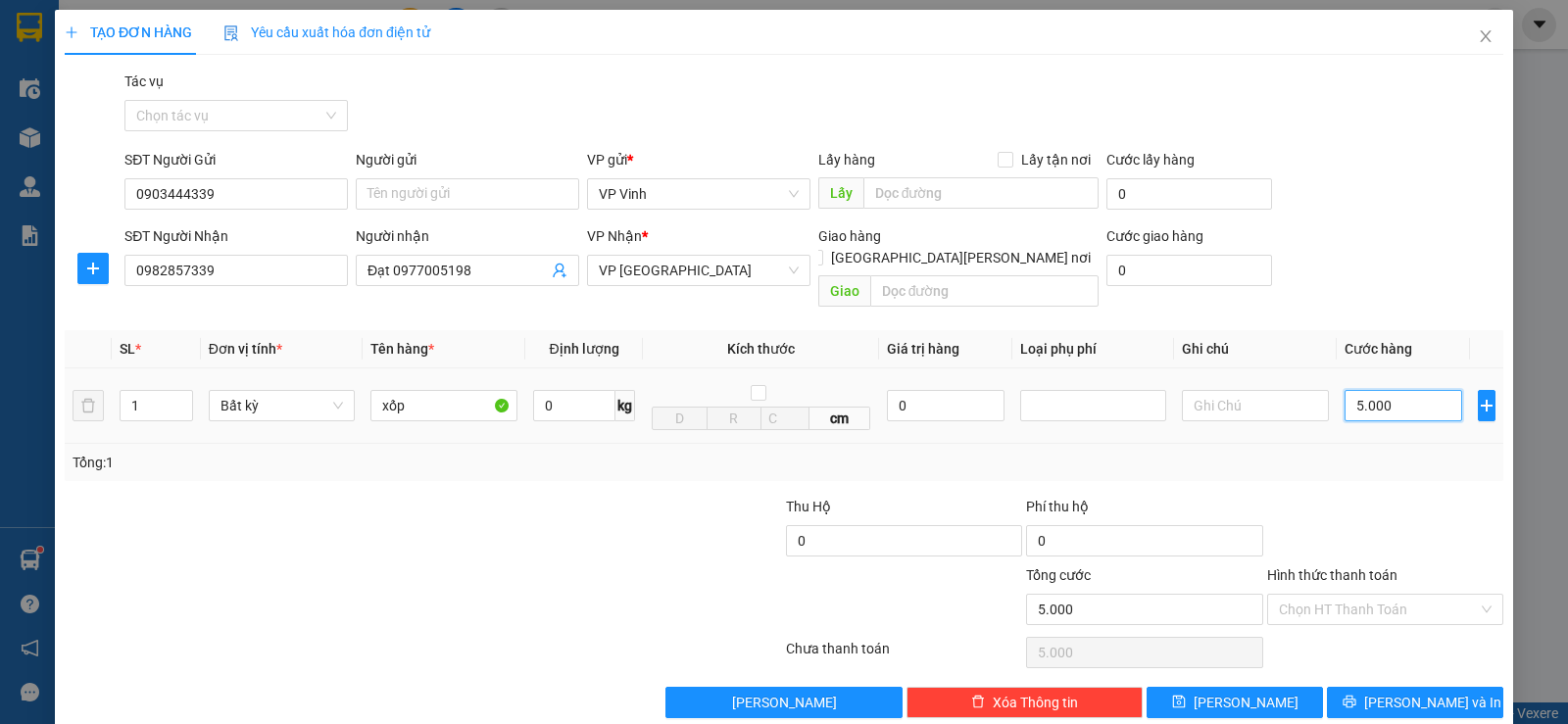
type input "50.000"
click at [1387, 595] on input "Hình thức thanh toán" at bounding box center [1377, 609] width 198 height 29
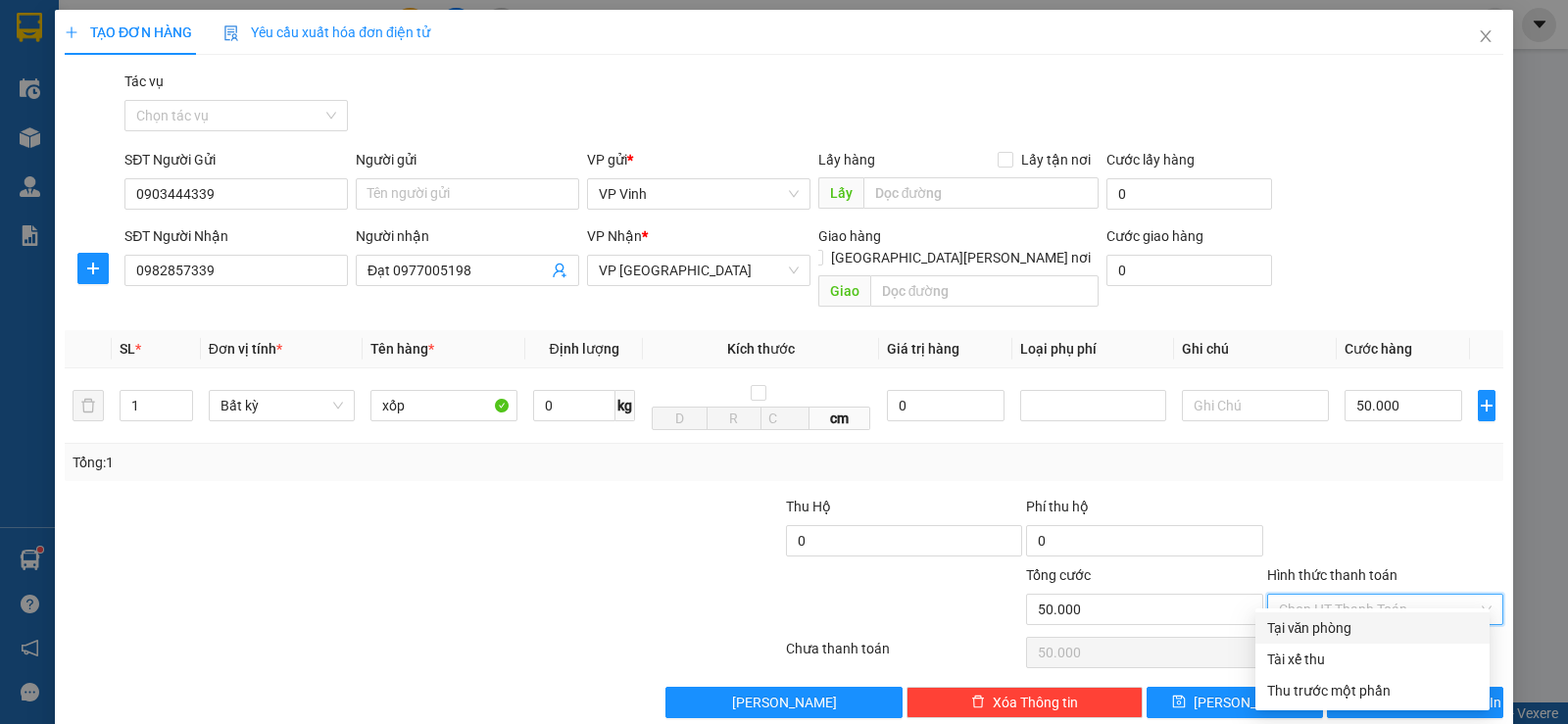
click at [1325, 628] on div "Tại văn phòng" at bounding box center [1372, 628] width 210 height 22
type input "0"
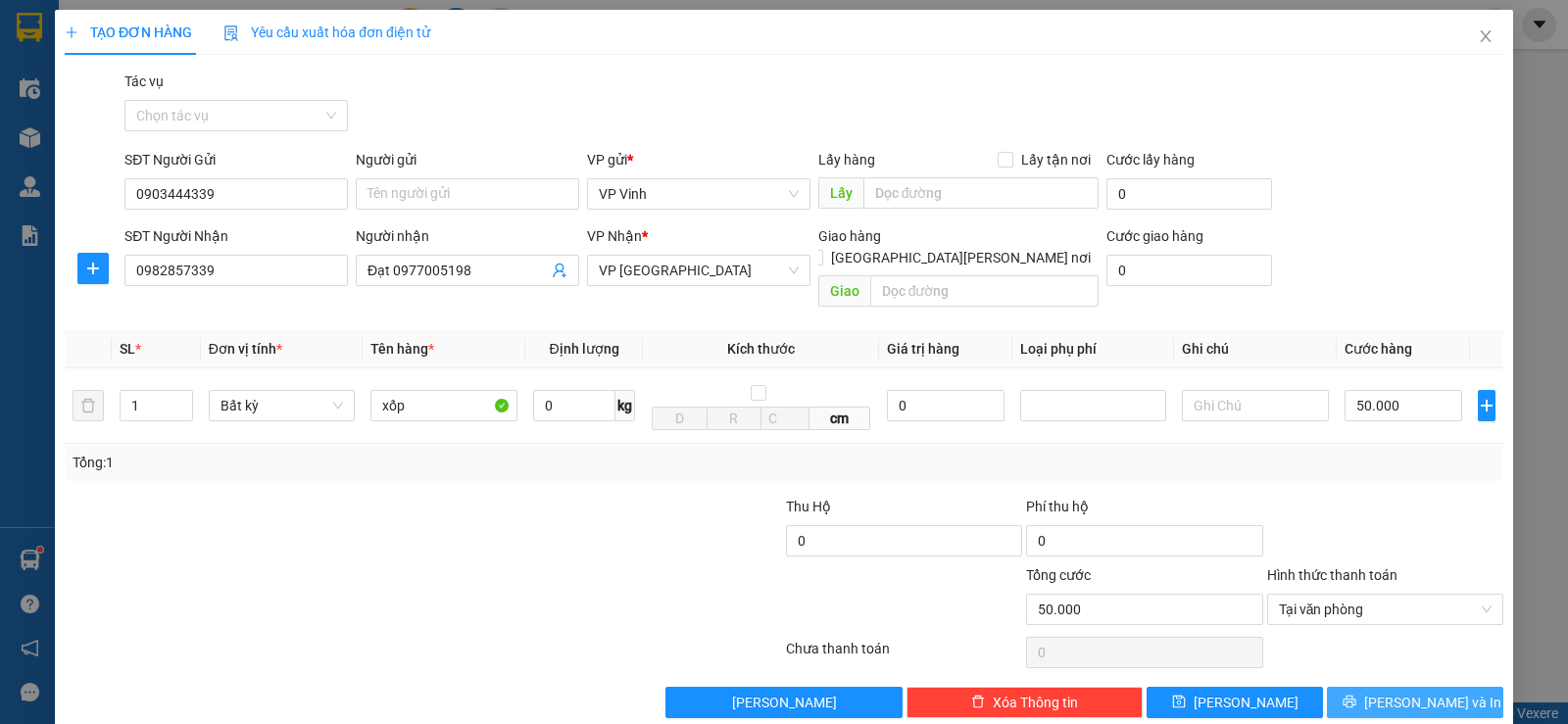
click at [1449, 687] on button "[PERSON_NAME] và In" at bounding box center [1415, 702] width 177 height 31
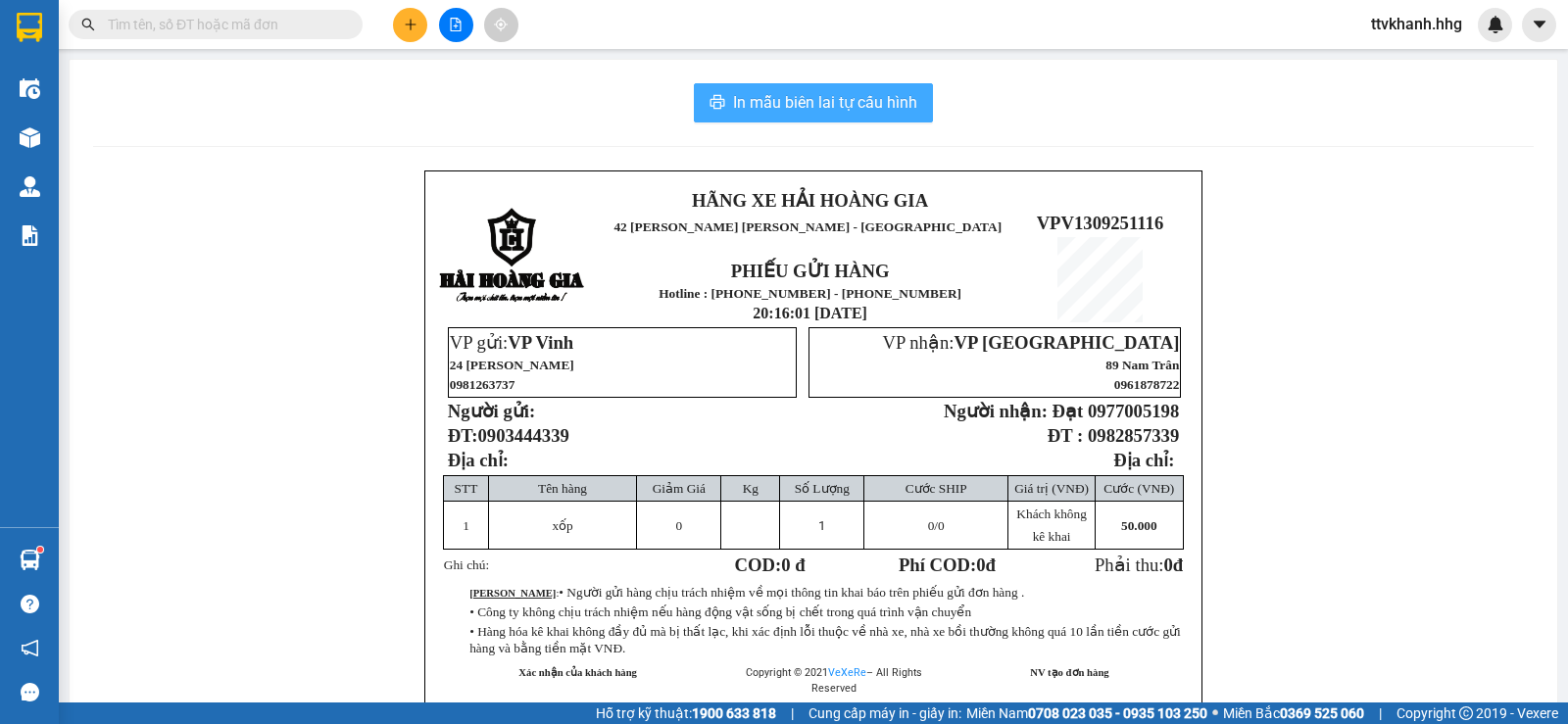
click at [889, 99] on span "In mẫu biên lai tự cấu hình" at bounding box center [825, 102] width 185 height 25
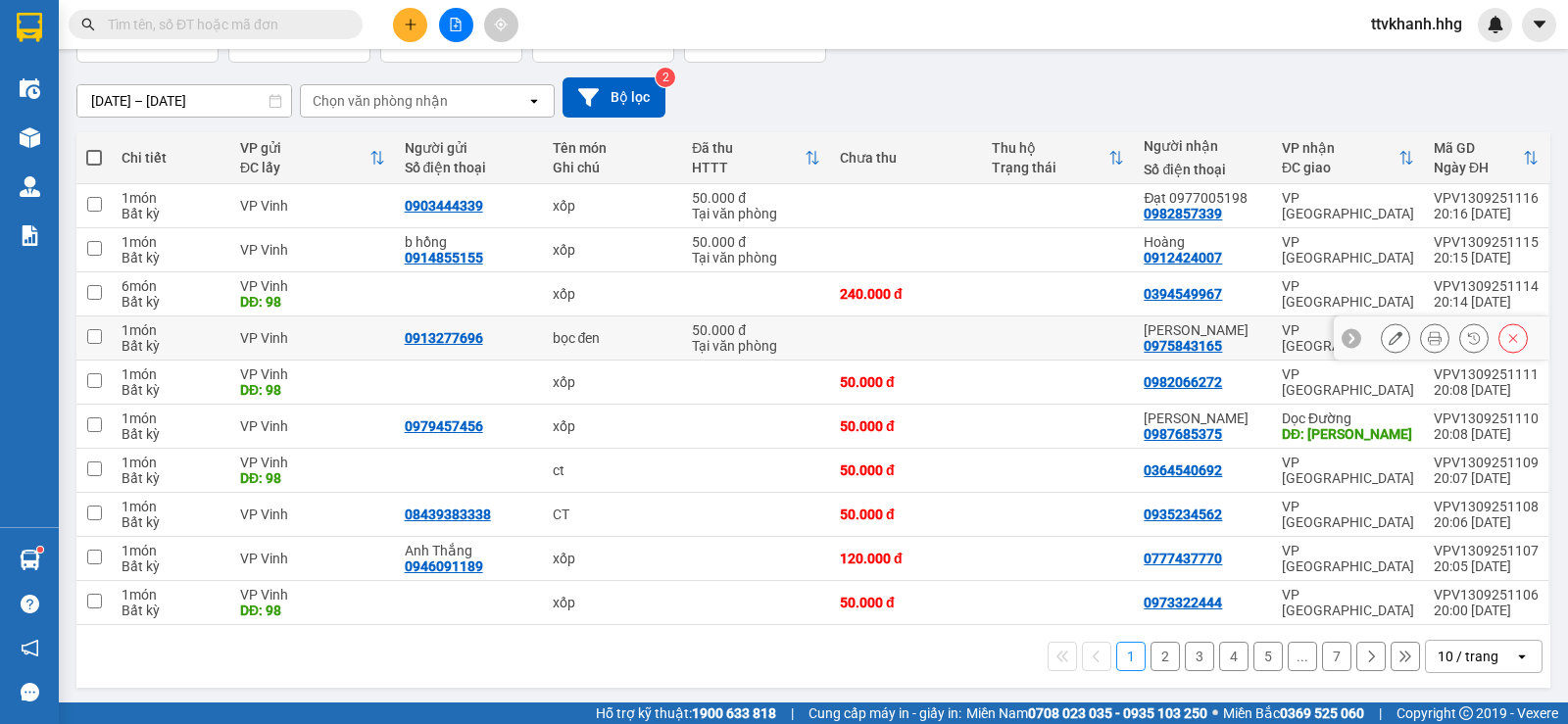
scroll to position [147, 0]
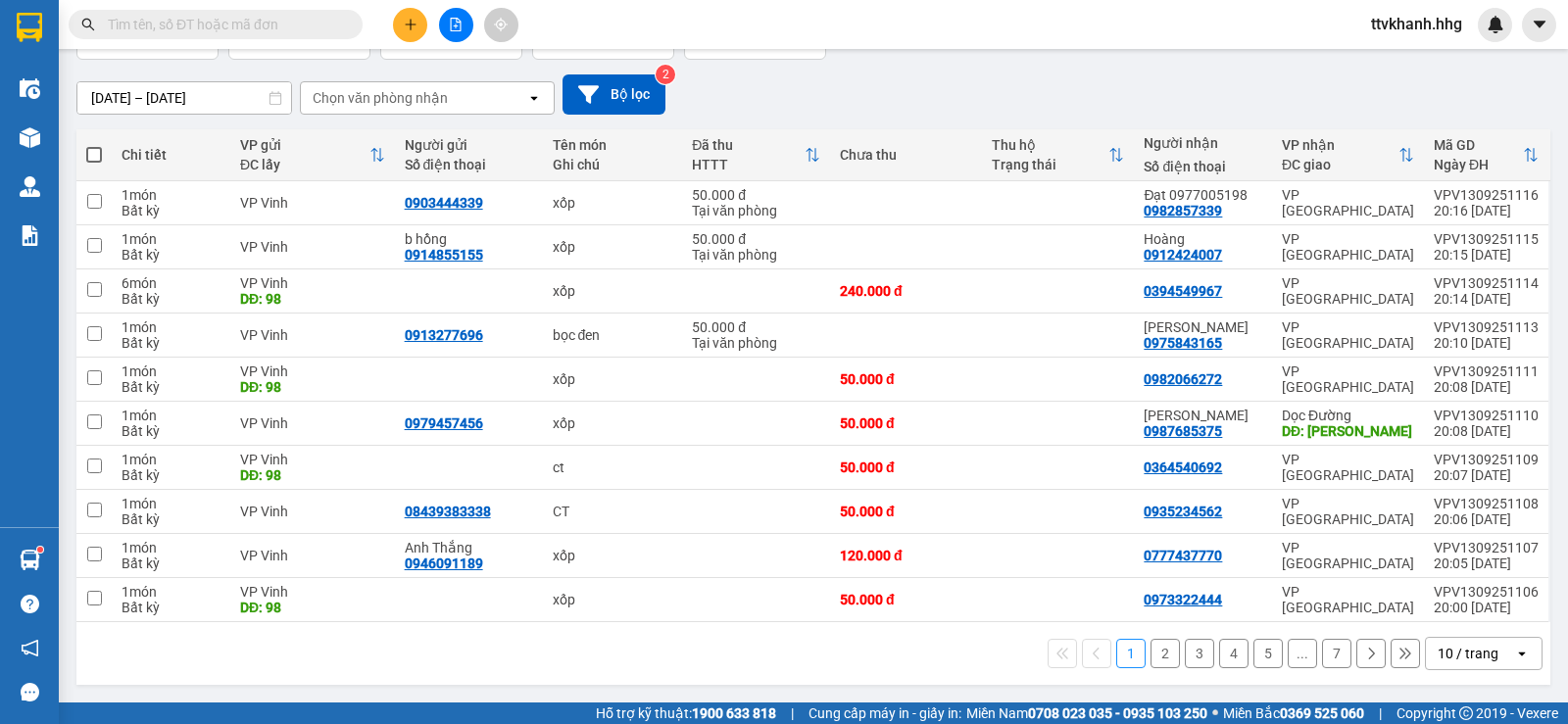
click at [1476, 653] on div "10 / trang" at bounding box center [1468, 654] width 61 height 20
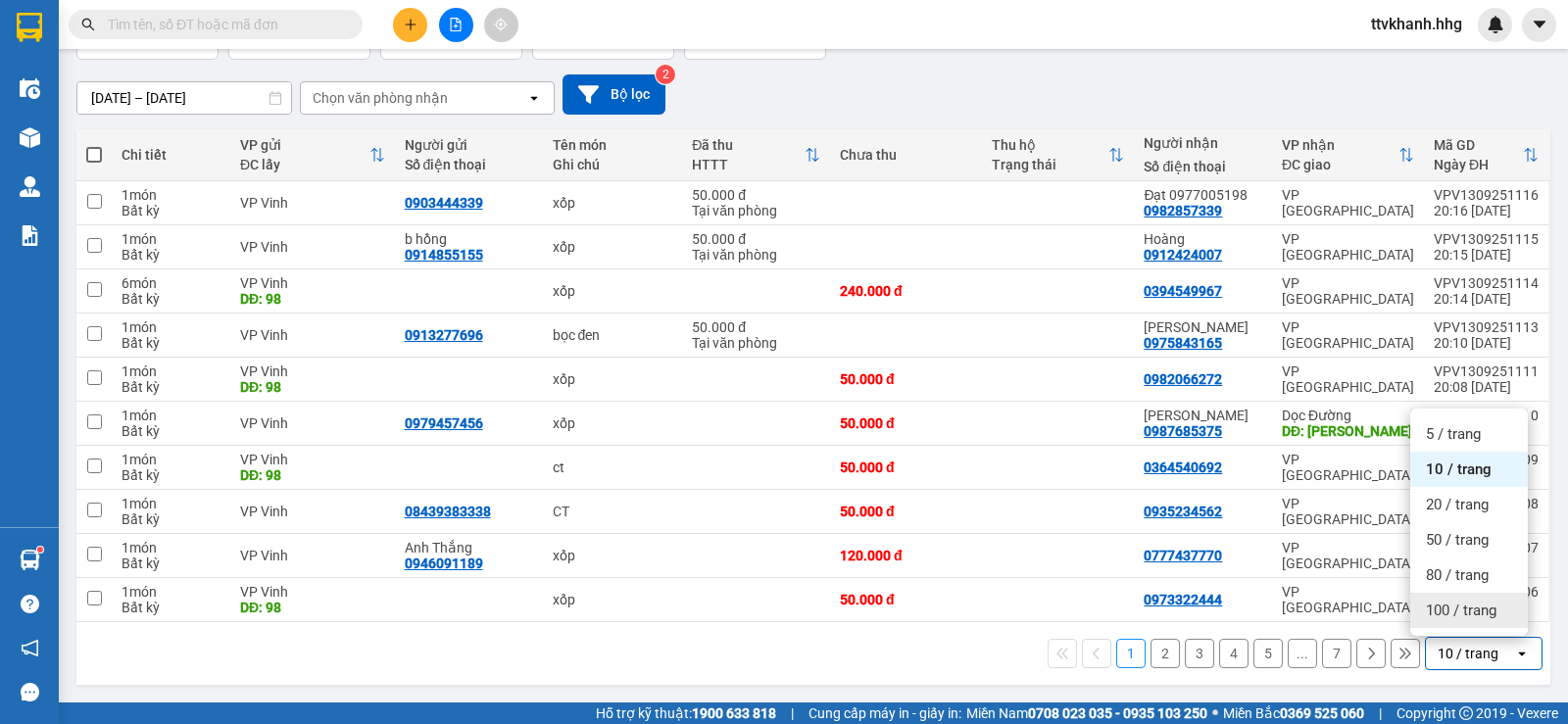
click at [1467, 620] on div "100 / trang" at bounding box center [1469, 610] width 118 height 35
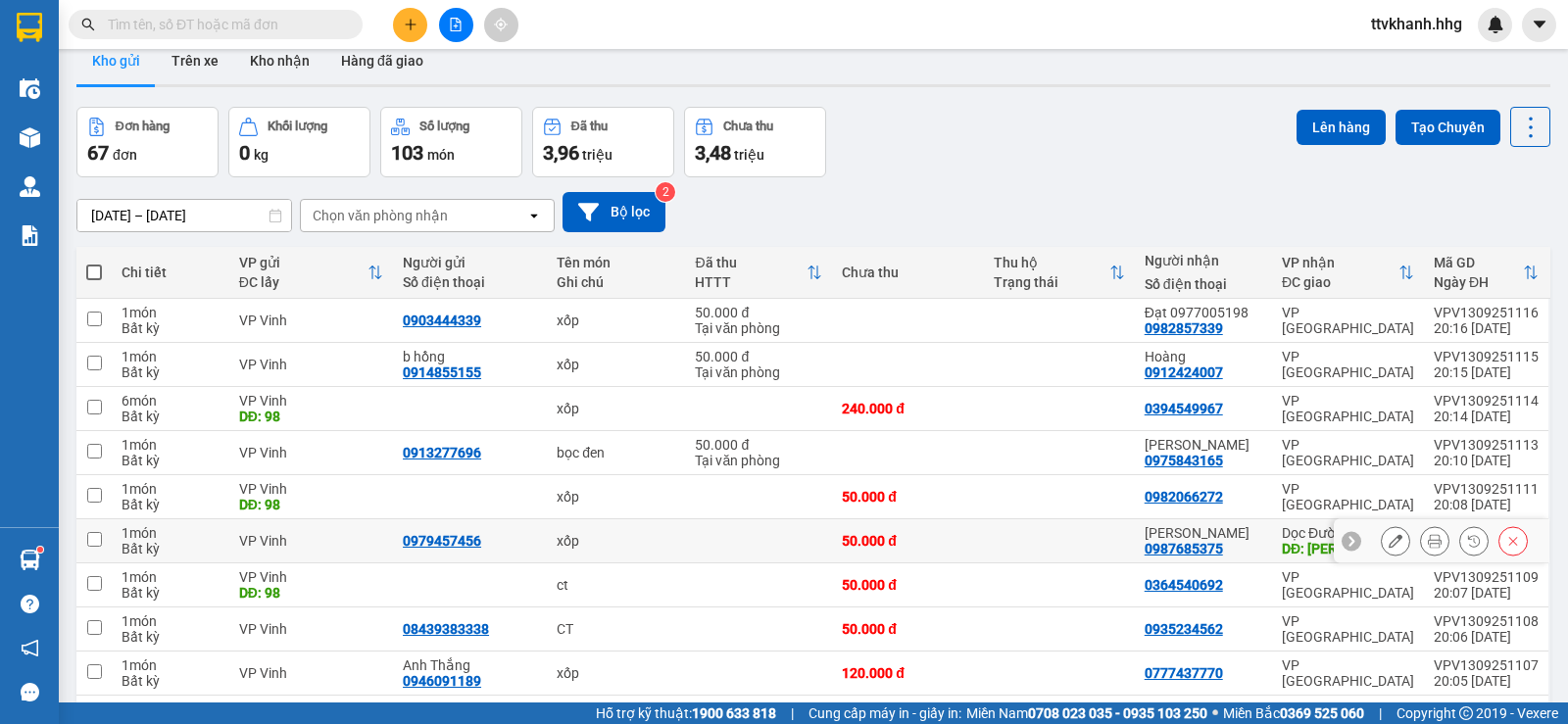
scroll to position [0, 0]
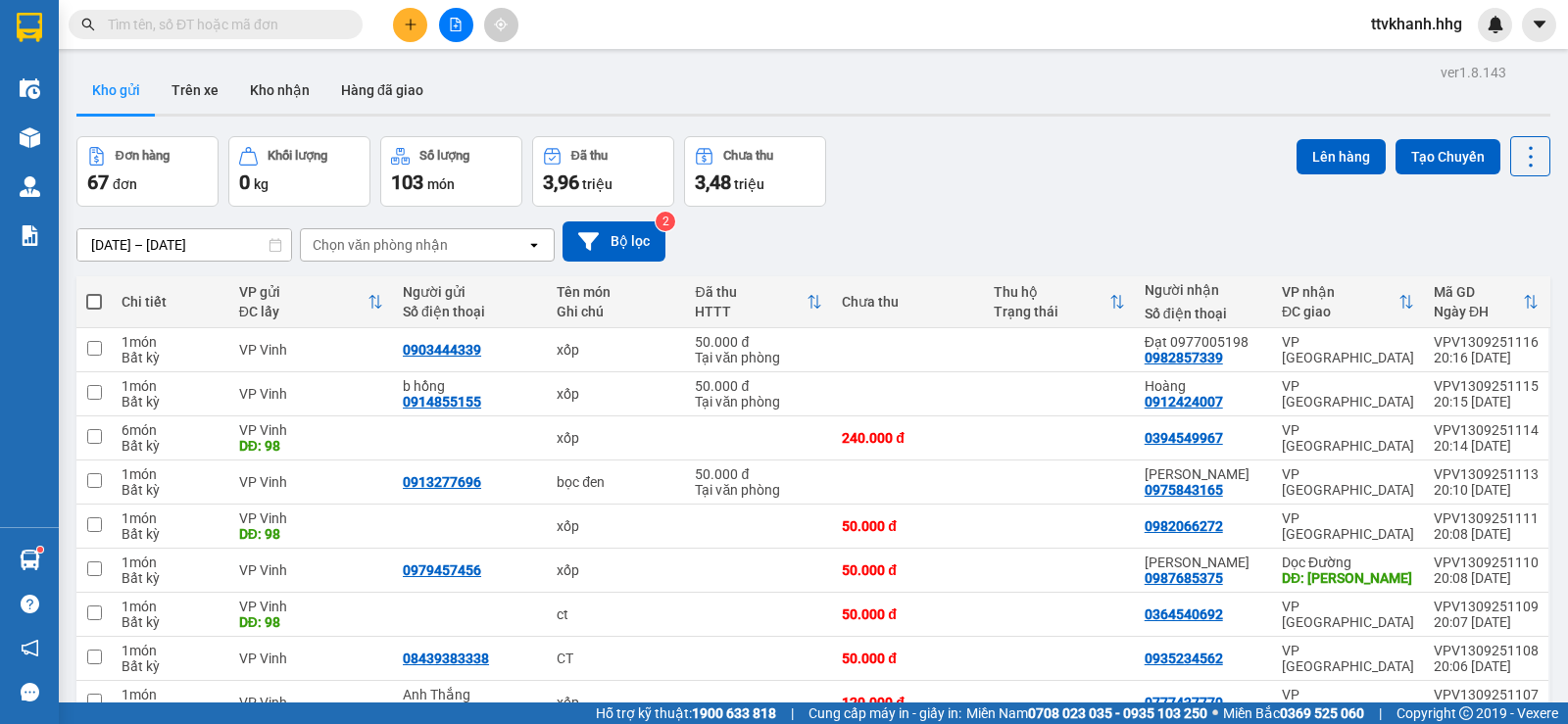
click at [1017, 207] on div "[DATE] – [DATE] Press the down arrow key to interact with the calendar and sele…" at bounding box center [814, 241] width 1474 height 70
click at [412, 28] on icon "plus" at bounding box center [411, 25] width 14 height 14
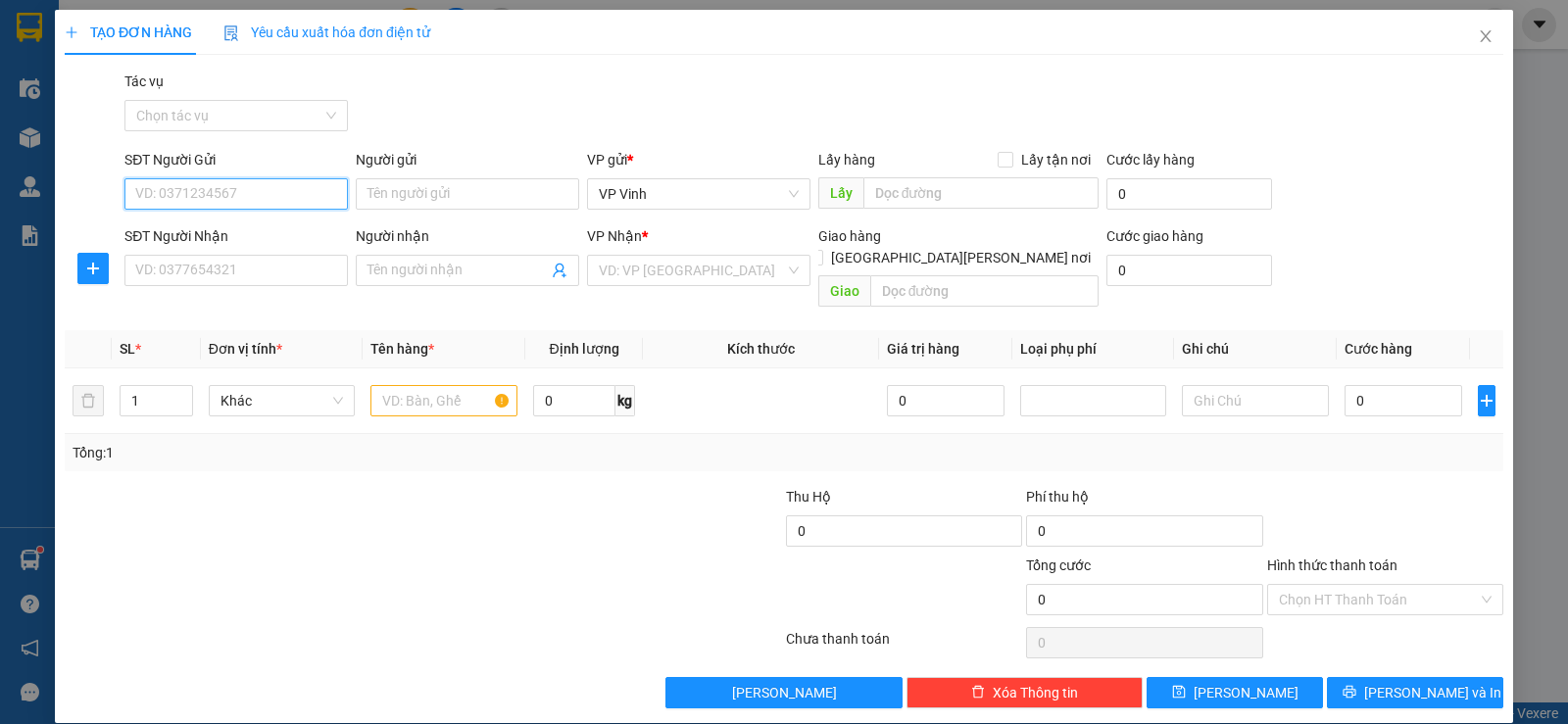
click at [217, 193] on input "SĐT Người Gửi" at bounding box center [236, 193] width 223 height 31
type input "0966766882"
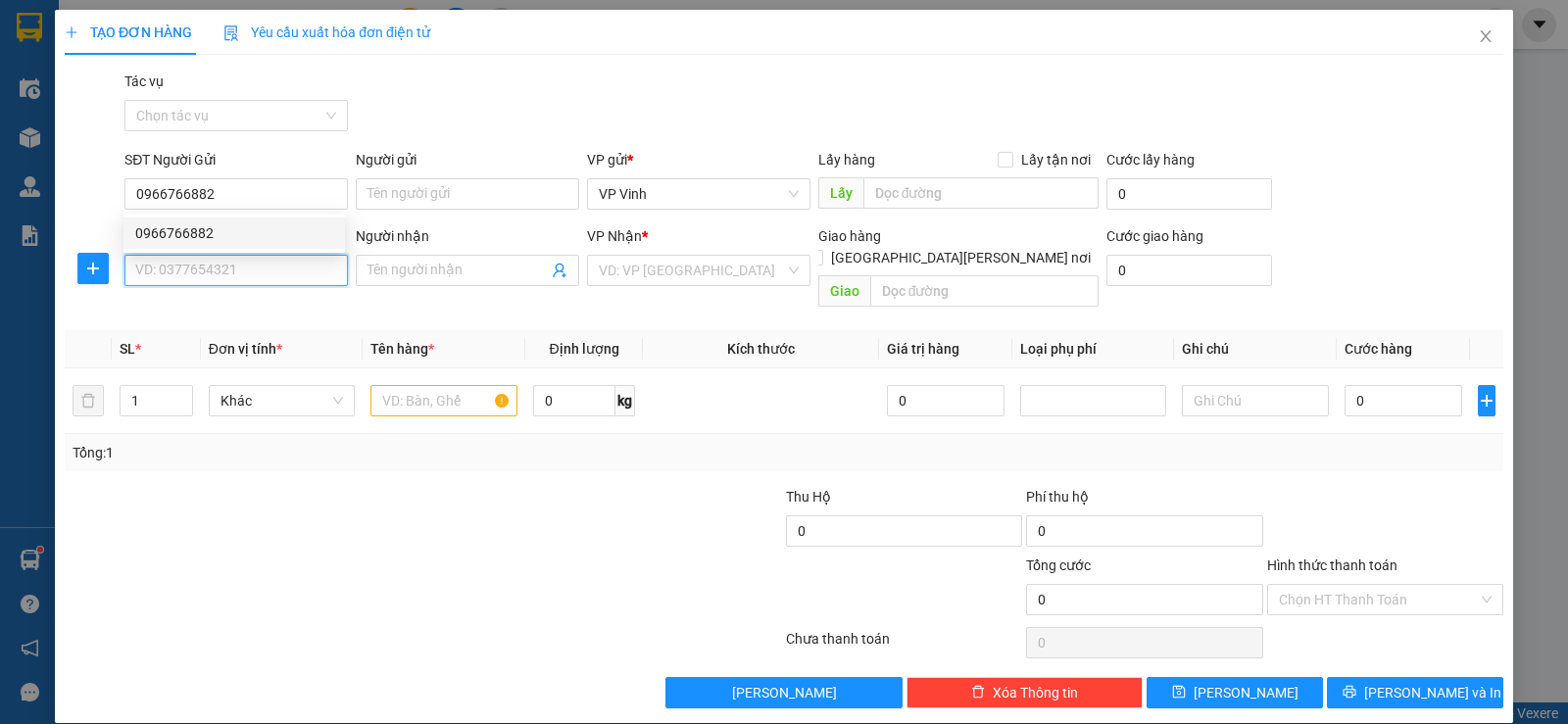
click at [196, 271] on input "SĐT Người Nhận" at bounding box center [236, 270] width 223 height 31
type input "0935219431"
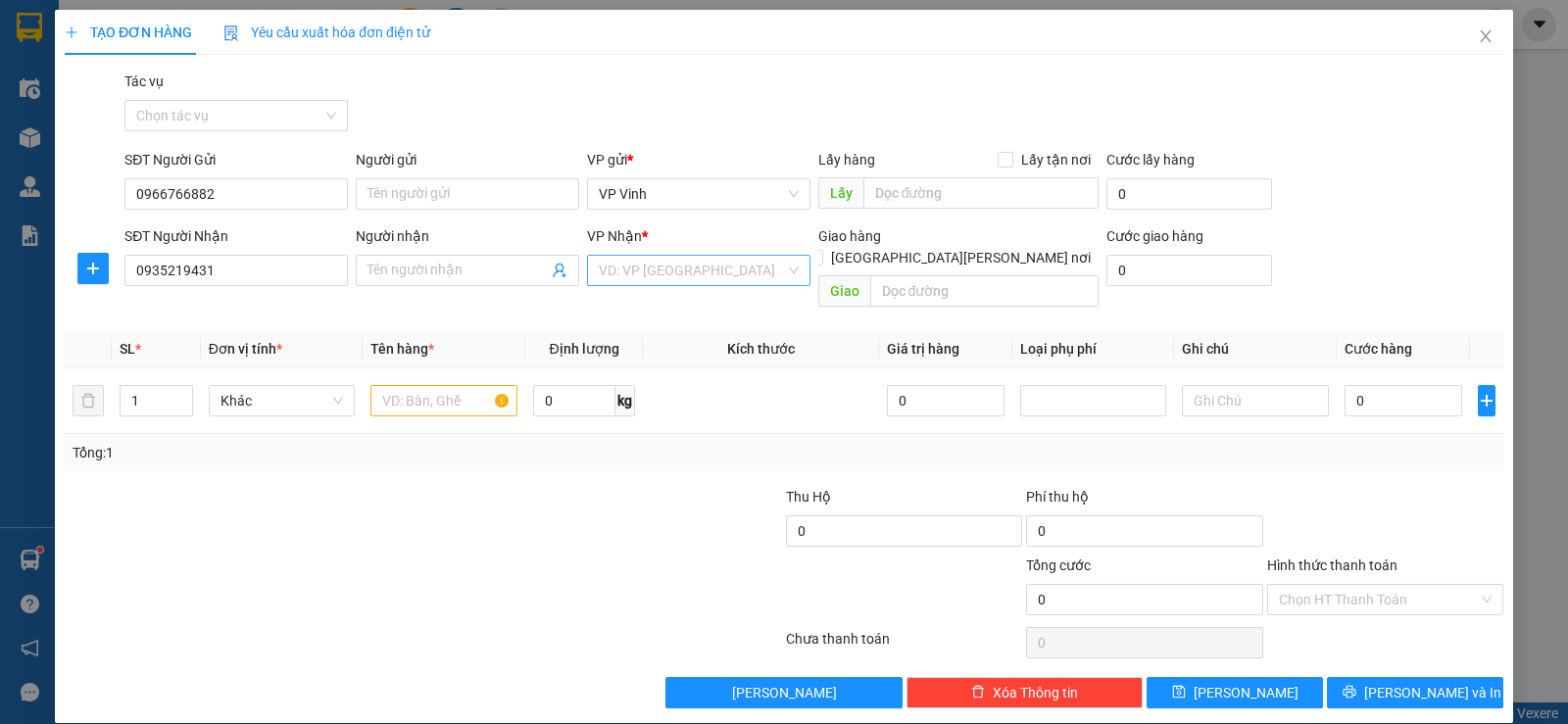
click at [639, 275] on input "search" at bounding box center [691, 269] width 187 height 29
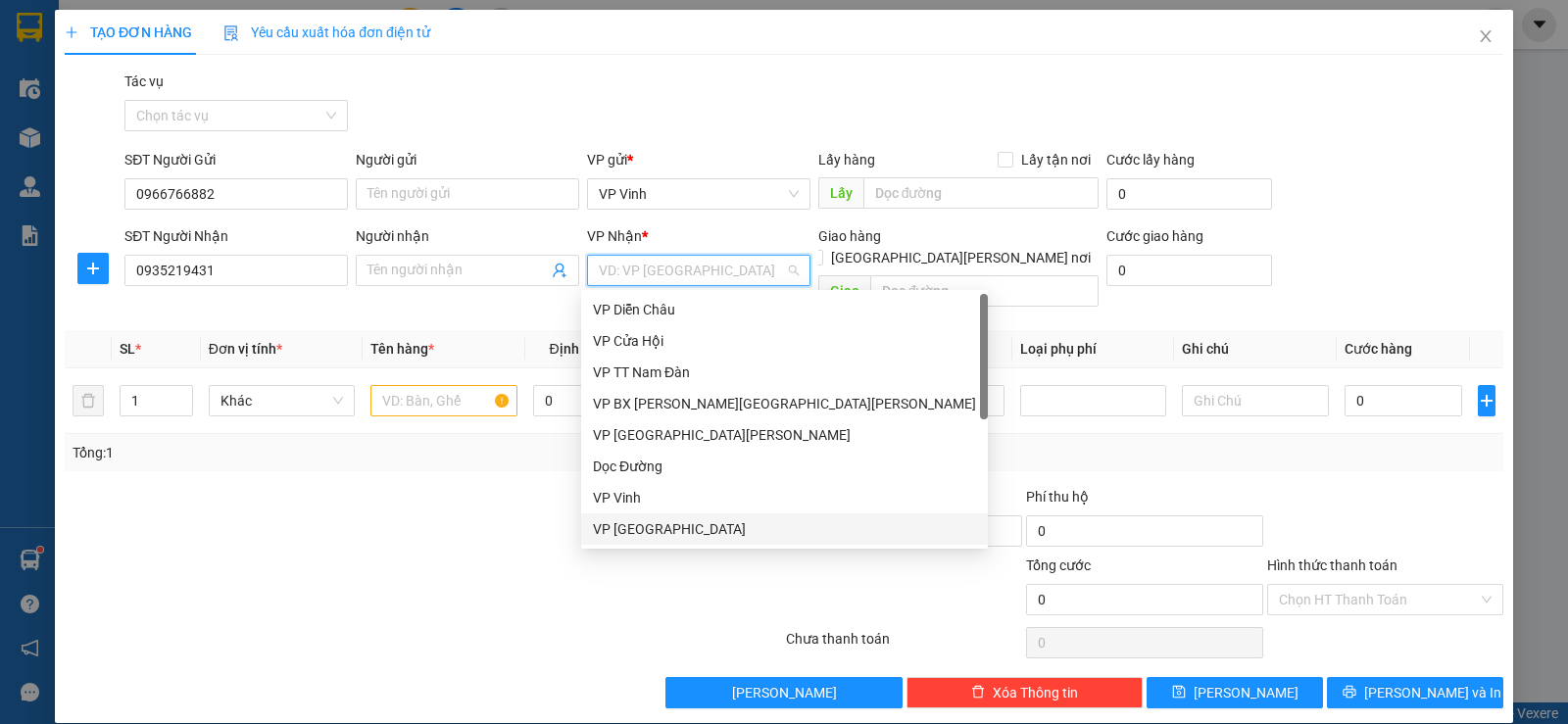
click at [664, 527] on div "VP [GEOGRAPHIC_DATA]" at bounding box center [785, 530] width 383 height 22
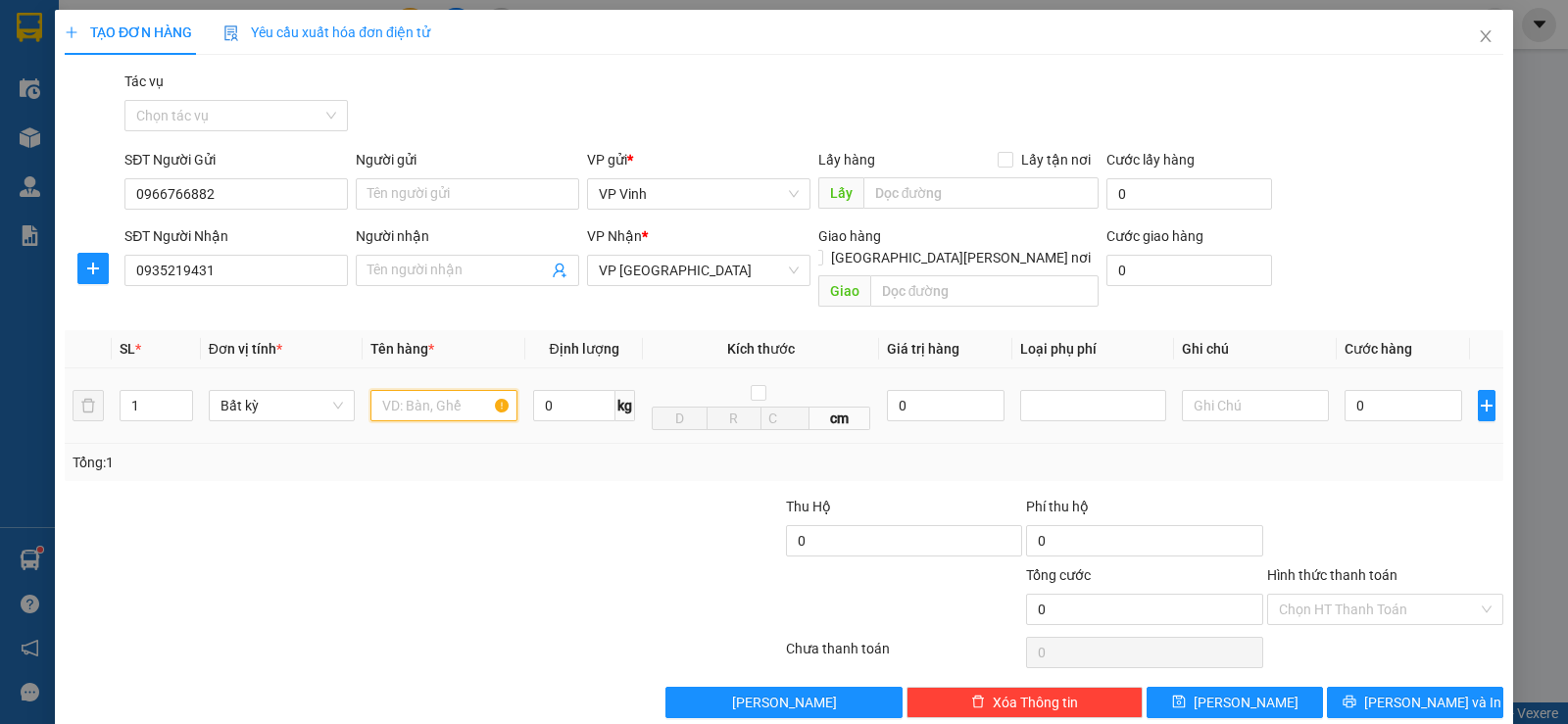
click at [421, 390] on input "text" at bounding box center [443, 405] width 147 height 31
type input "xốp"
click at [1362, 390] on input "0" at bounding box center [1403, 405] width 118 height 31
type input "5"
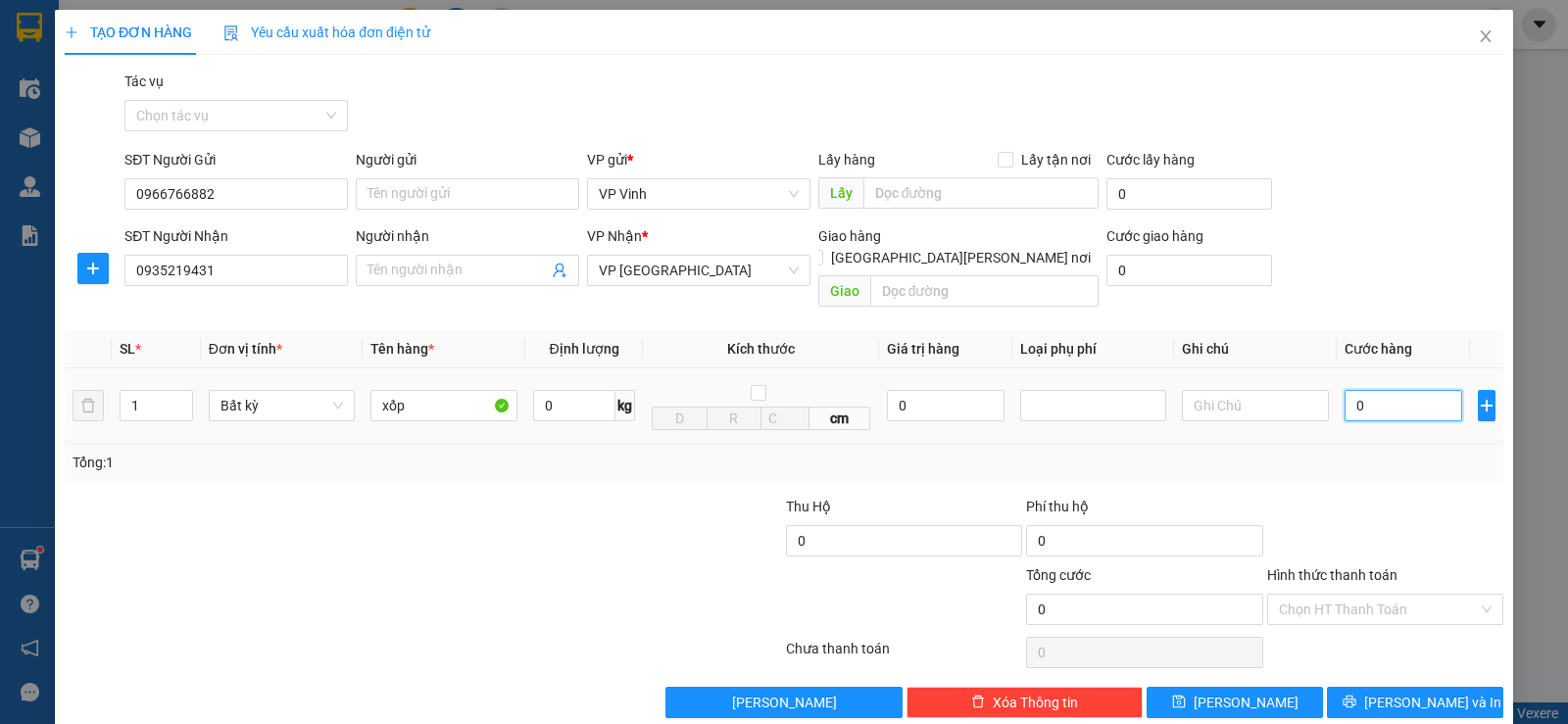
type input "5"
type input "50"
type input "500"
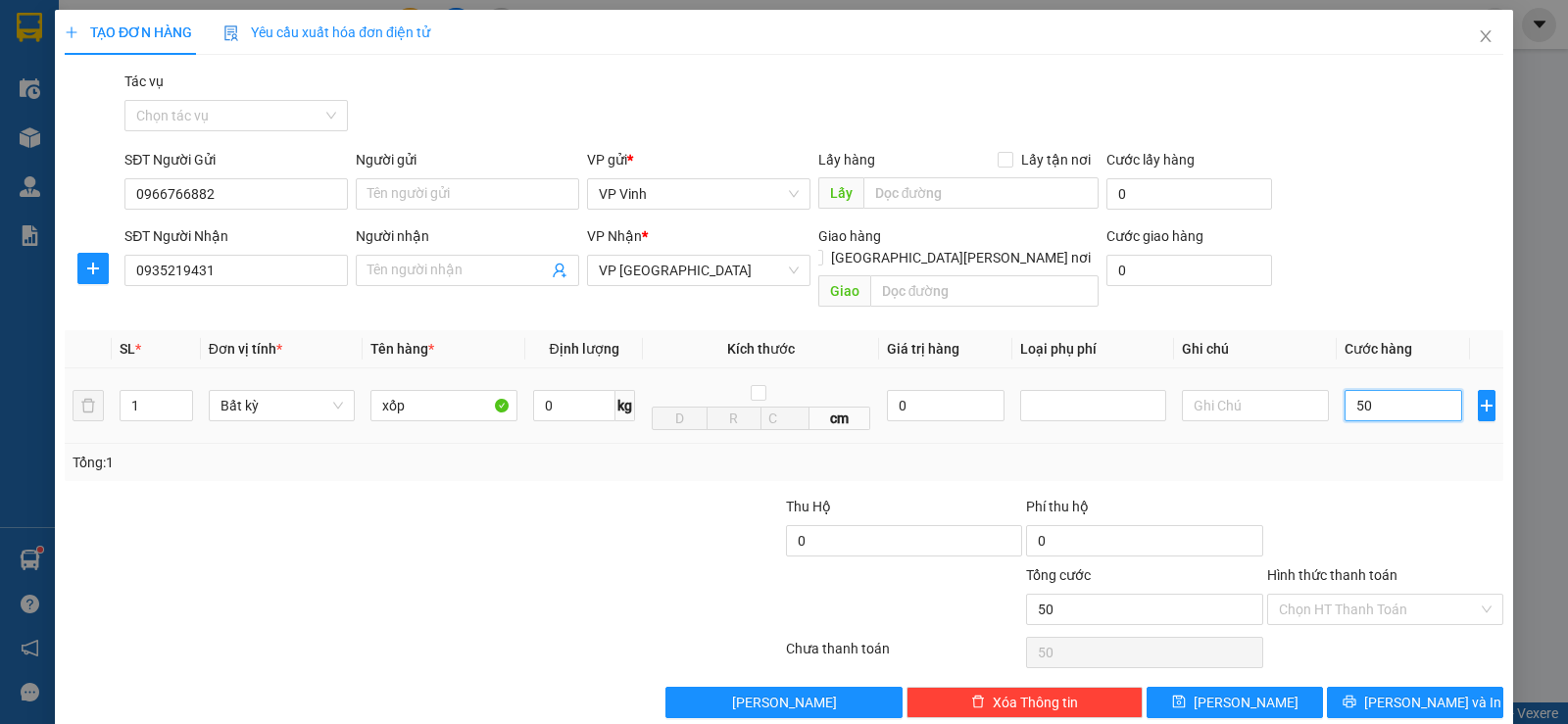
type input "500"
type input "5.000"
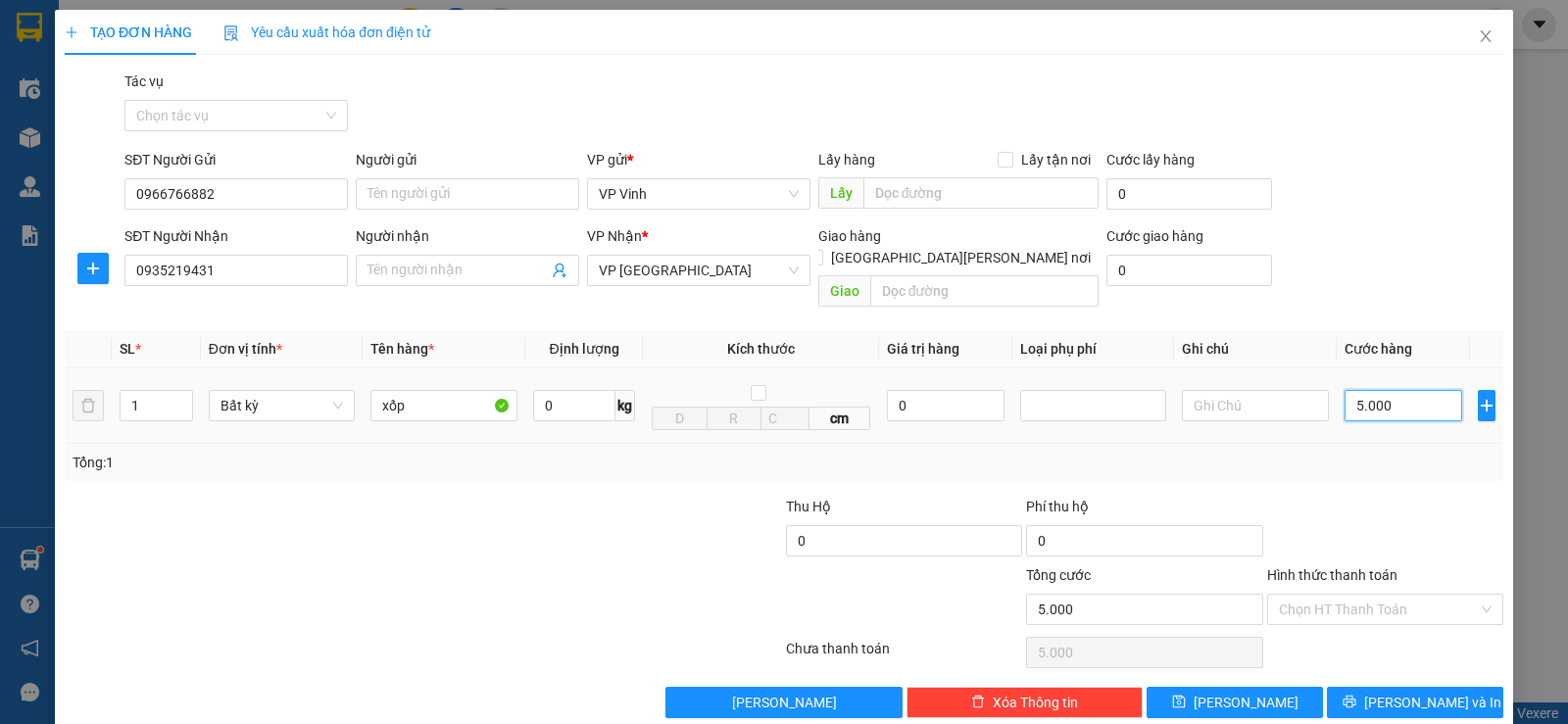
type input "50.000"
click at [1357, 695] on icon "printer" at bounding box center [1350, 702] width 14 height 14
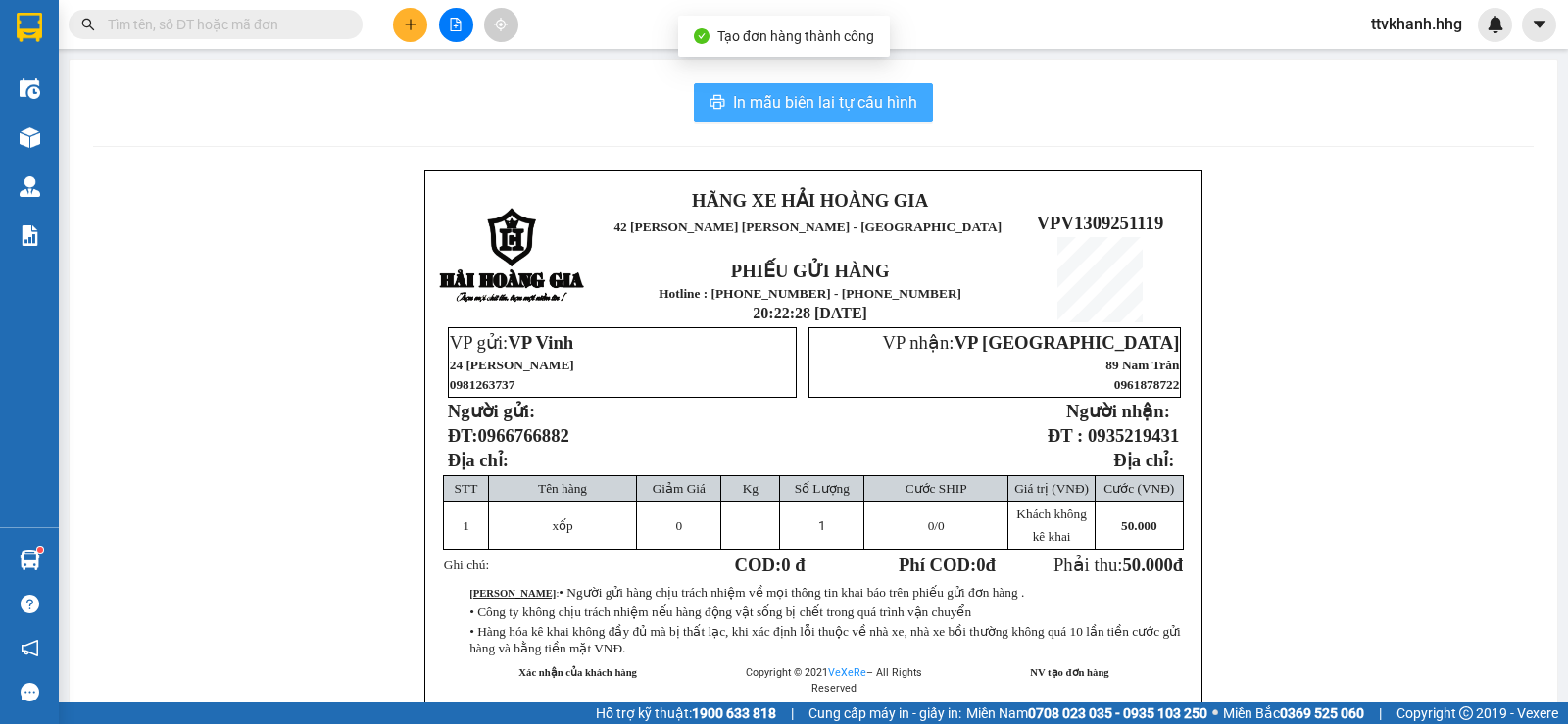
click at [842, 117] on button "In mẫu biên lai tự cấu hình" at bounding box center [814, 103] width 239 height 39
